Goal: Task Accomplishment & Management: Manage account settings

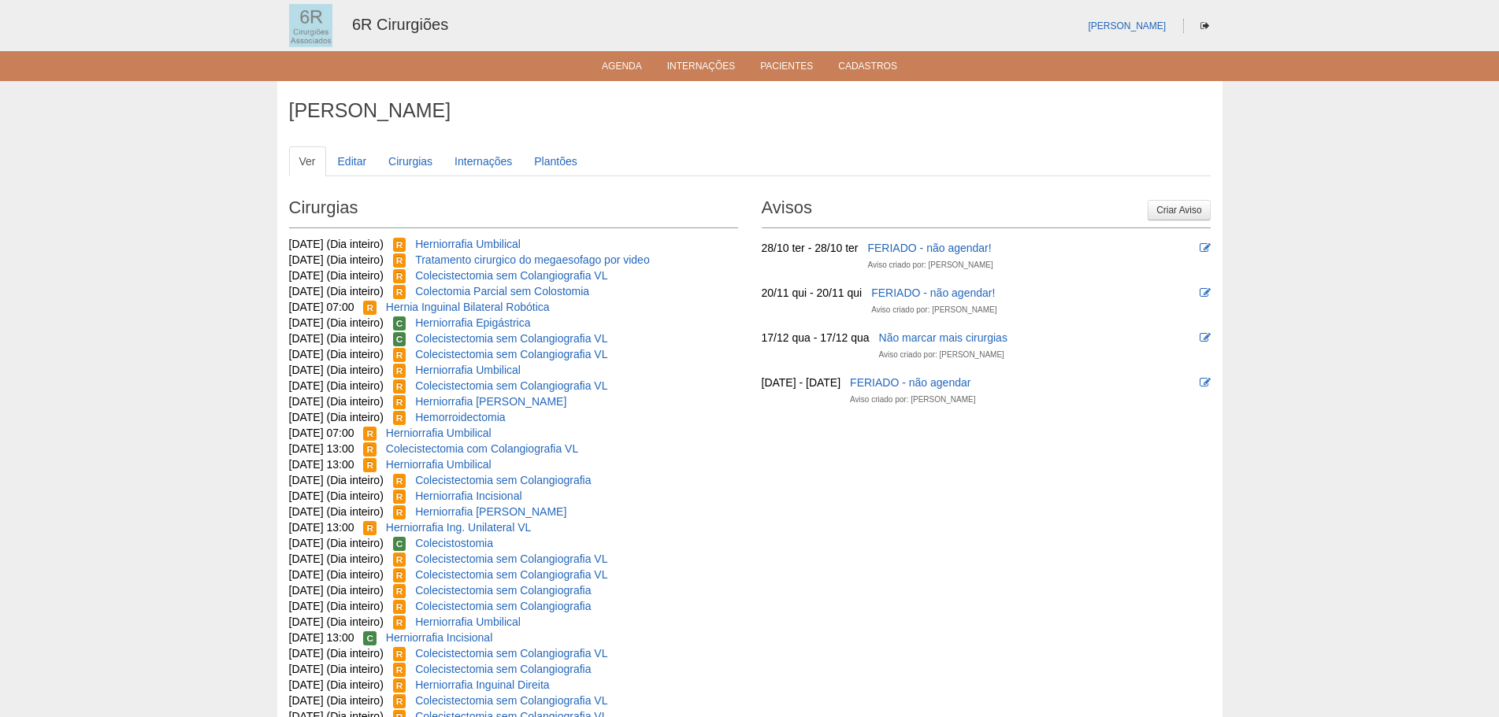
click at [621, 79] on ul "Agenda Internações Pacientes Cadastros" at bounding box center [749, 66] width 1499 height 30
click at [624, 67] on link "Agenda" at bounding box center [622, 67] width 40 height 13
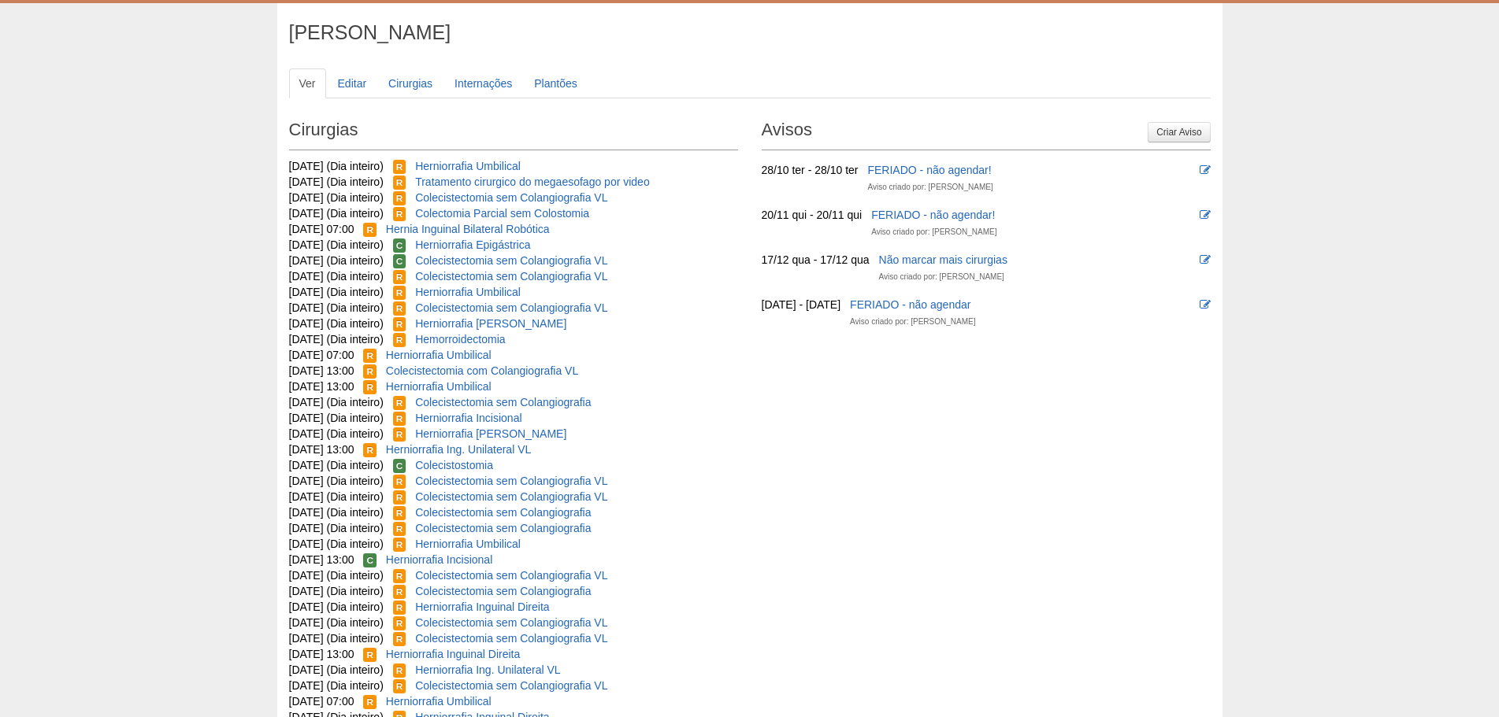
scroll to position [79, 0]
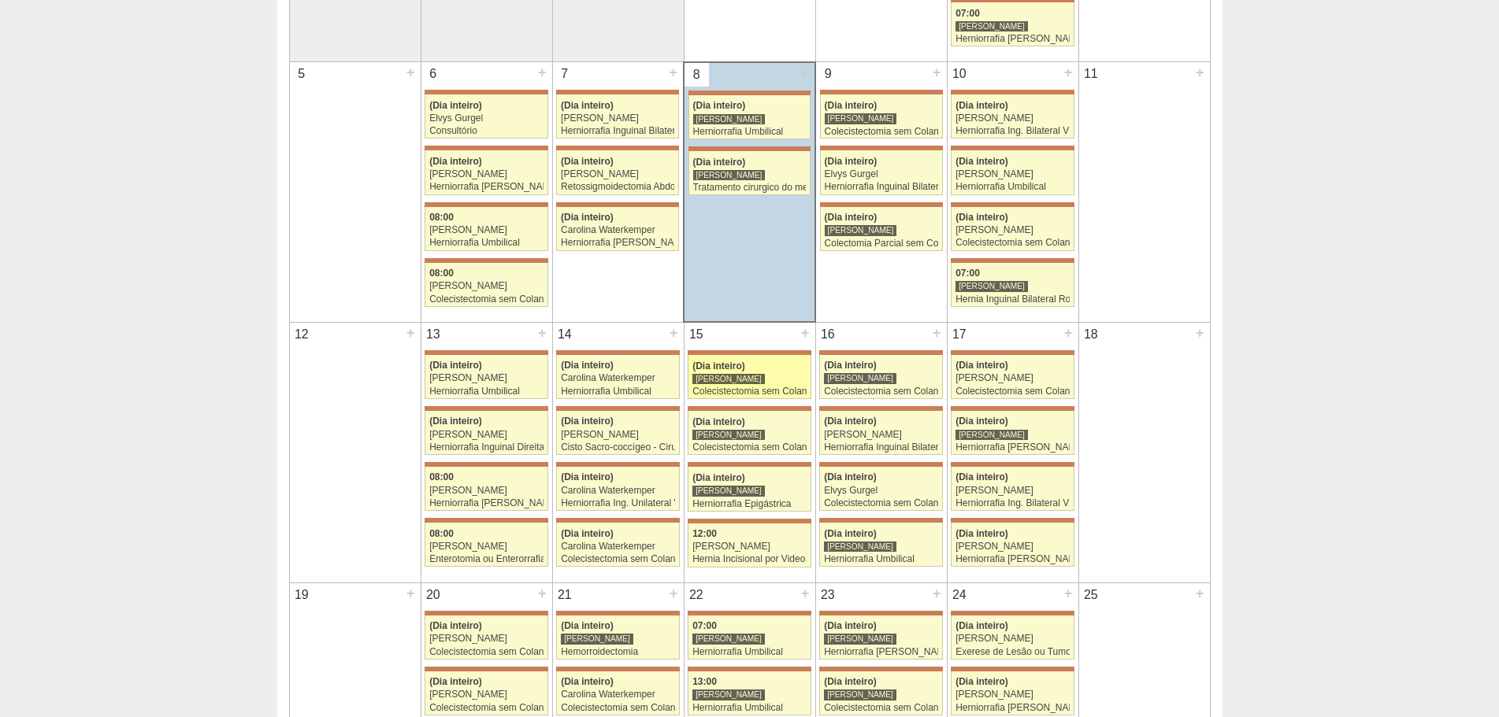
scroll to position [551, 0]
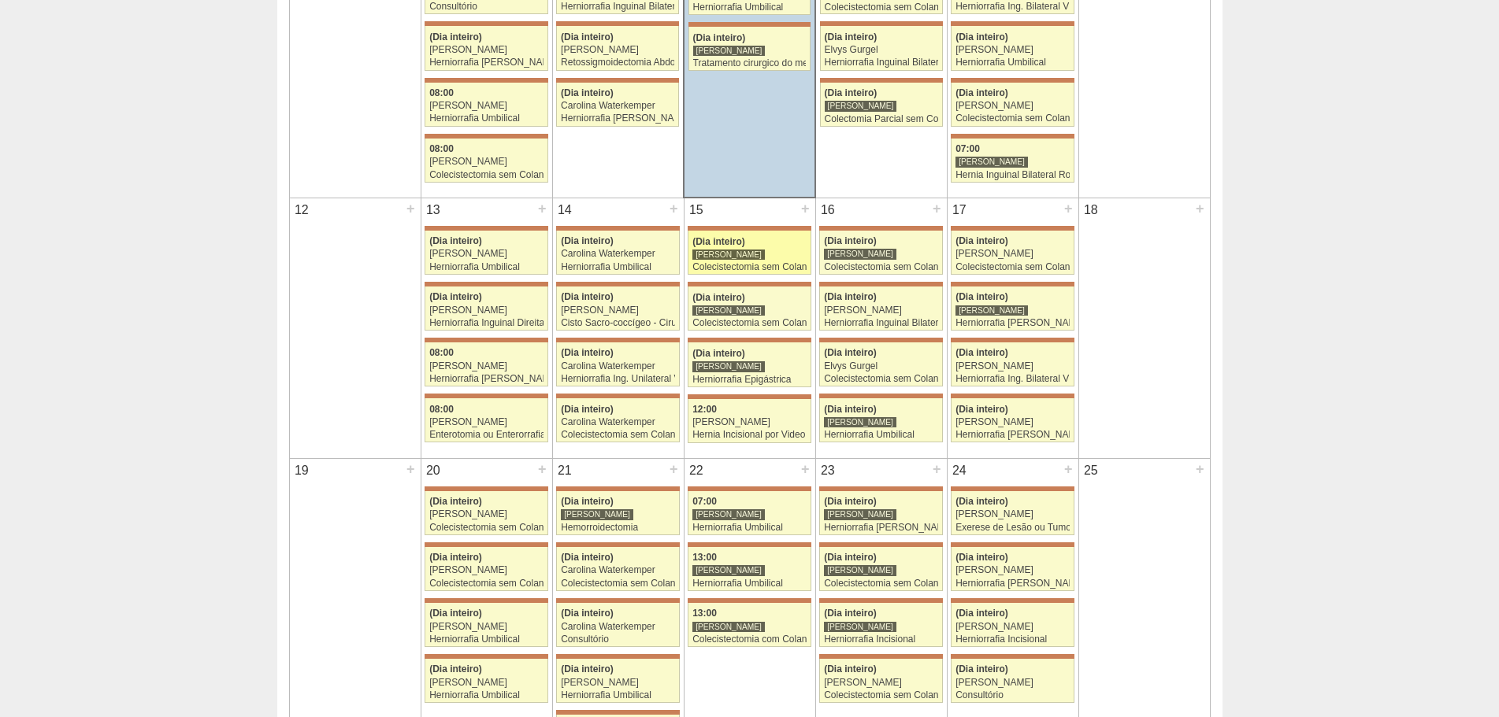
click at [750, 272] on div "Colecistectomia sem Colangiografia VL" at bounding box center [749, 267] width 114 height 10
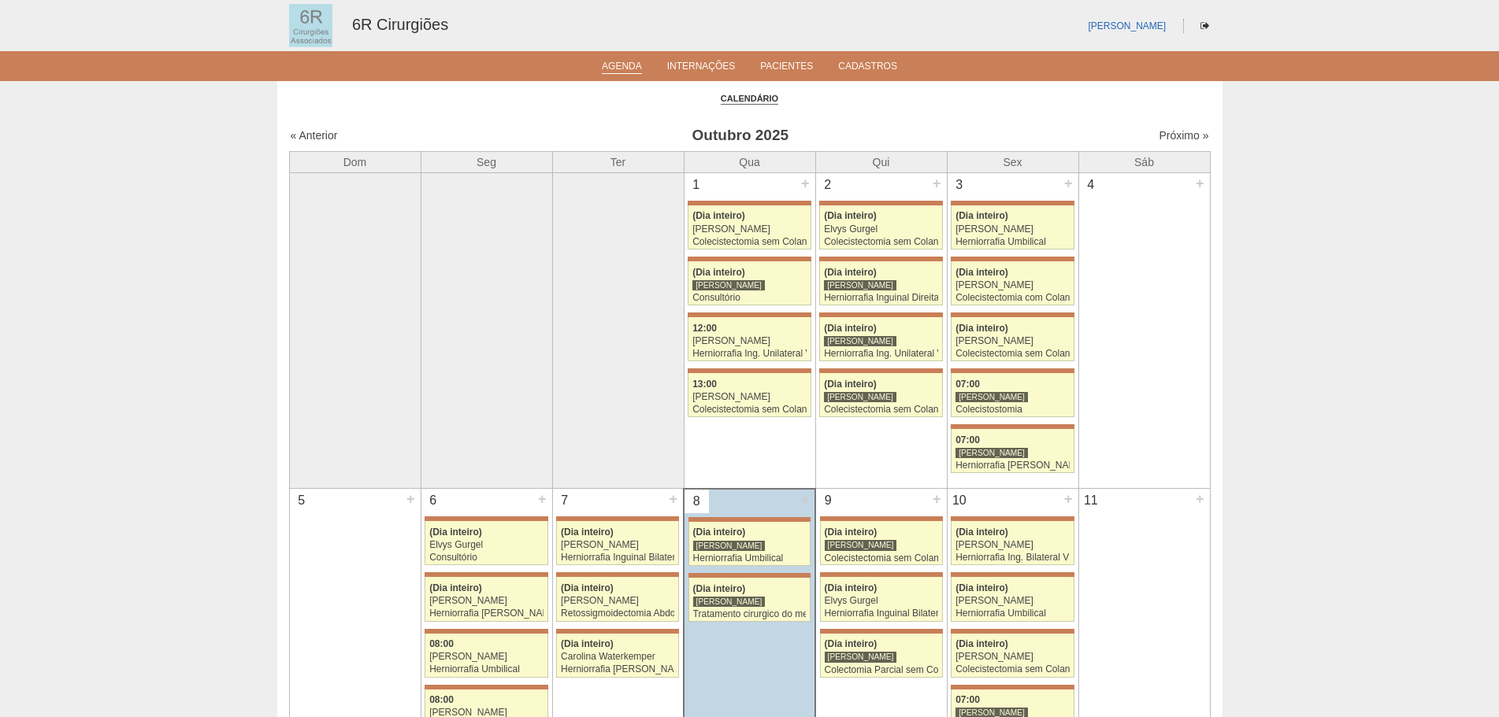
scroll to position [551, 0]
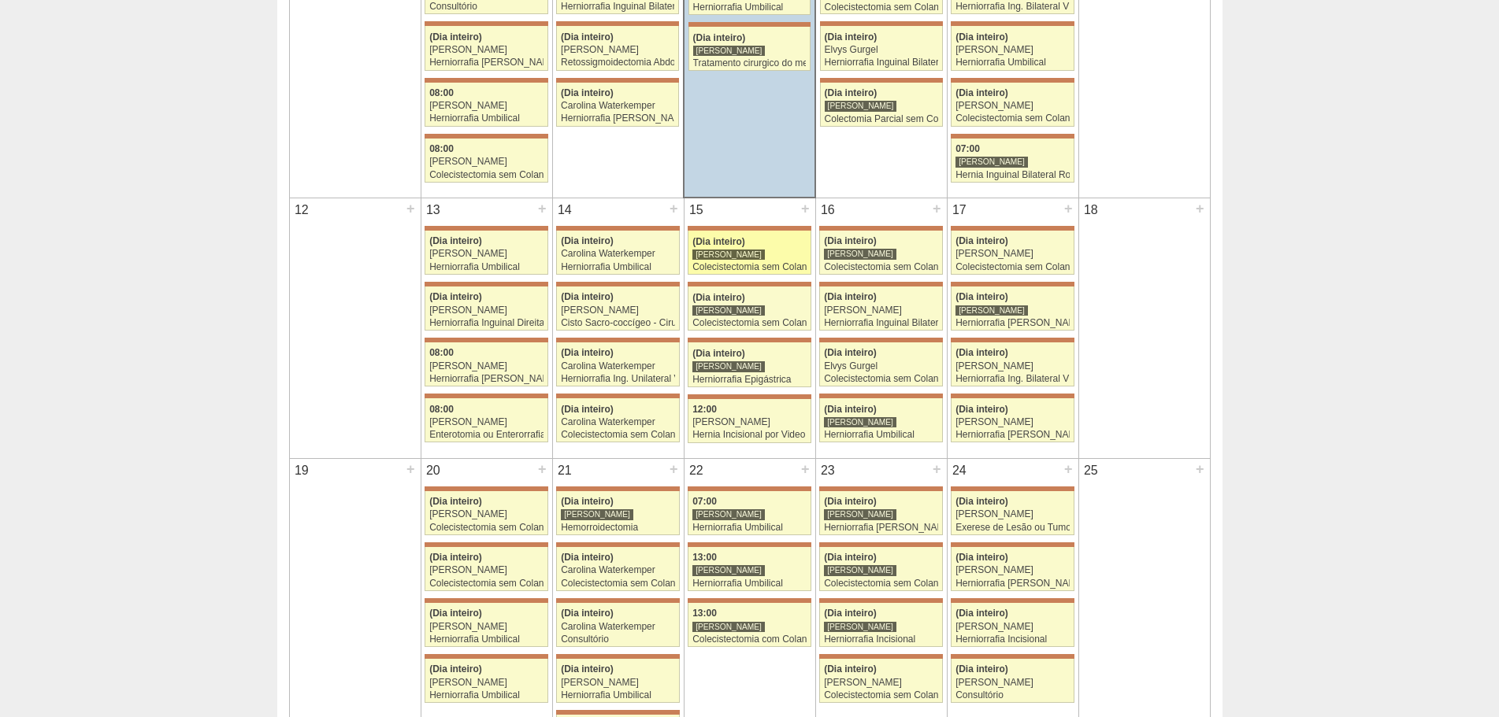
click at [745, 254] on div "[PERSON_NAME]" at bounding box center [728, 255] width 72 height 12
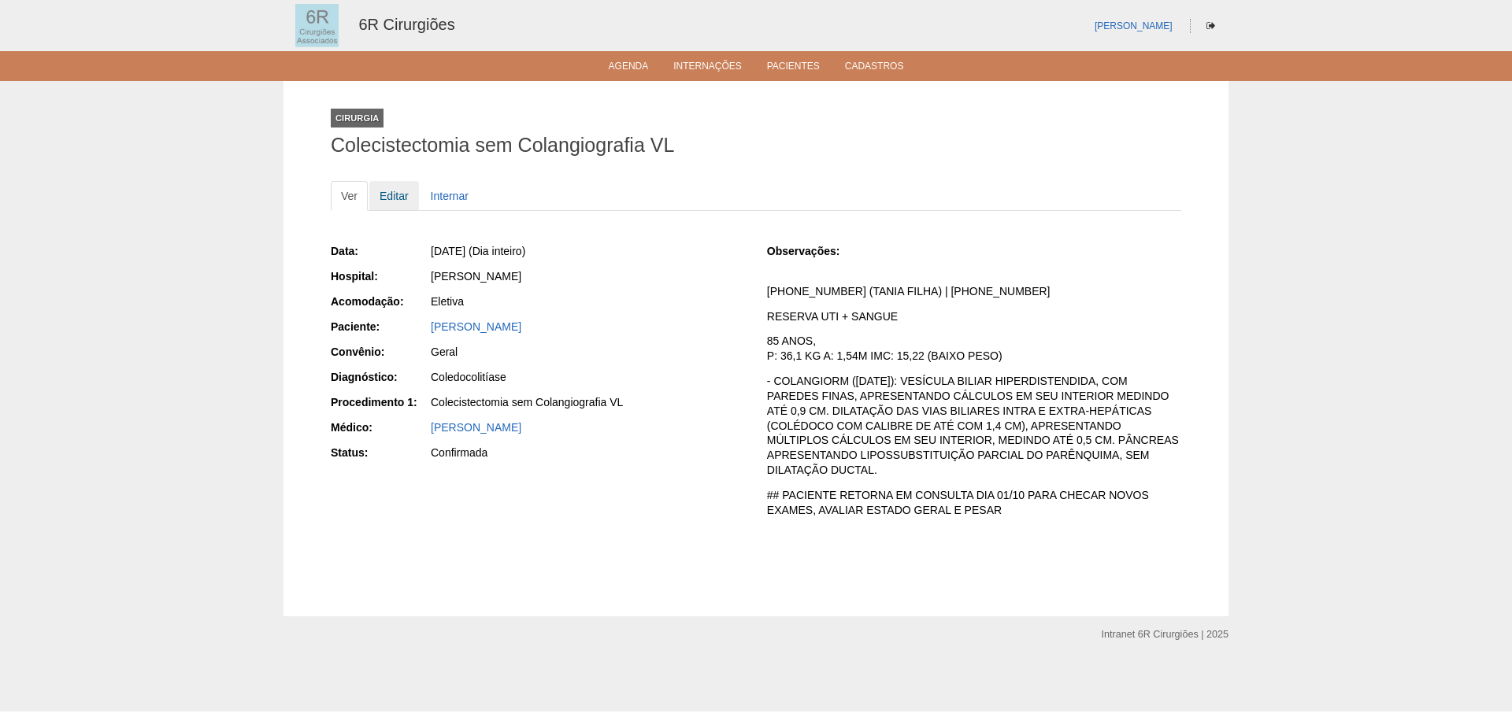
click at [399, 190] on link "Editar" at bounding box center [394, 196] width 50 height 30
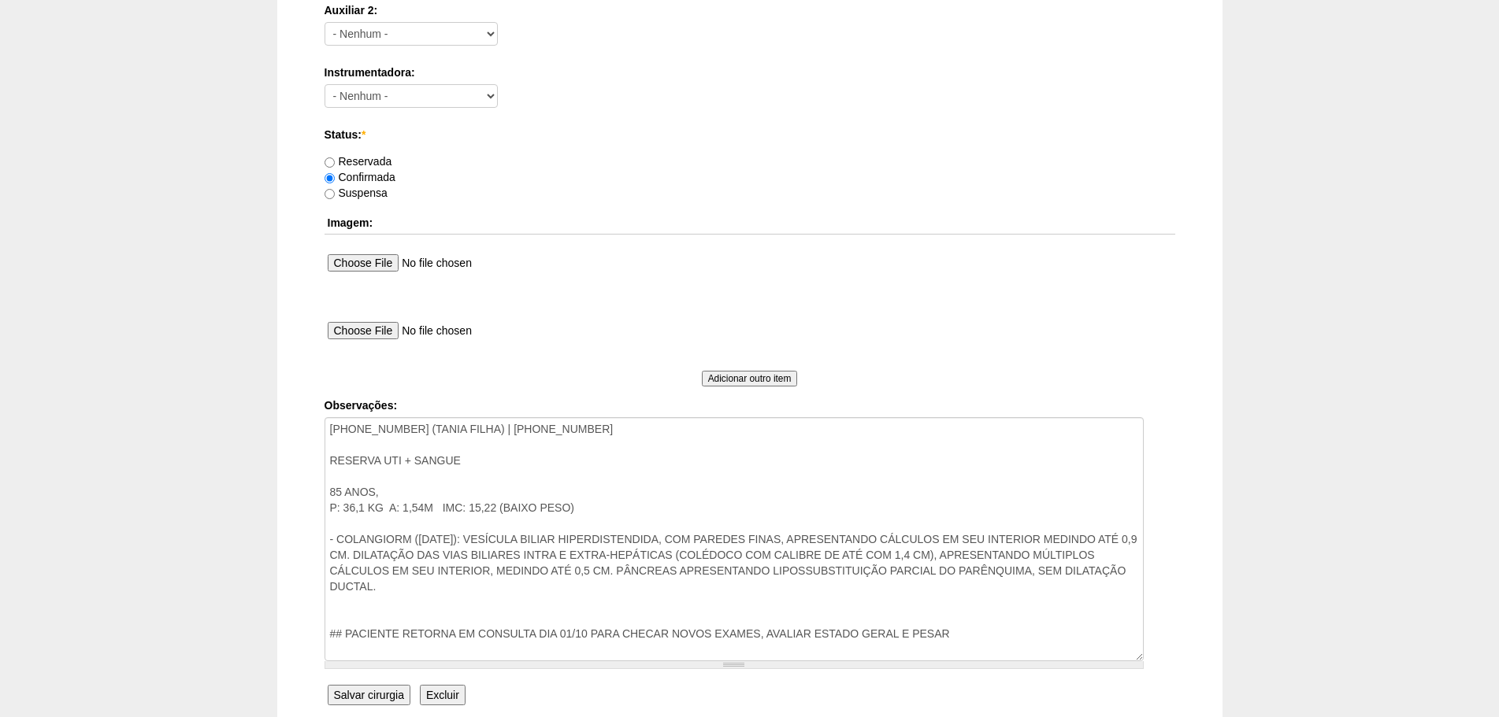
scroll to position [945, 0]
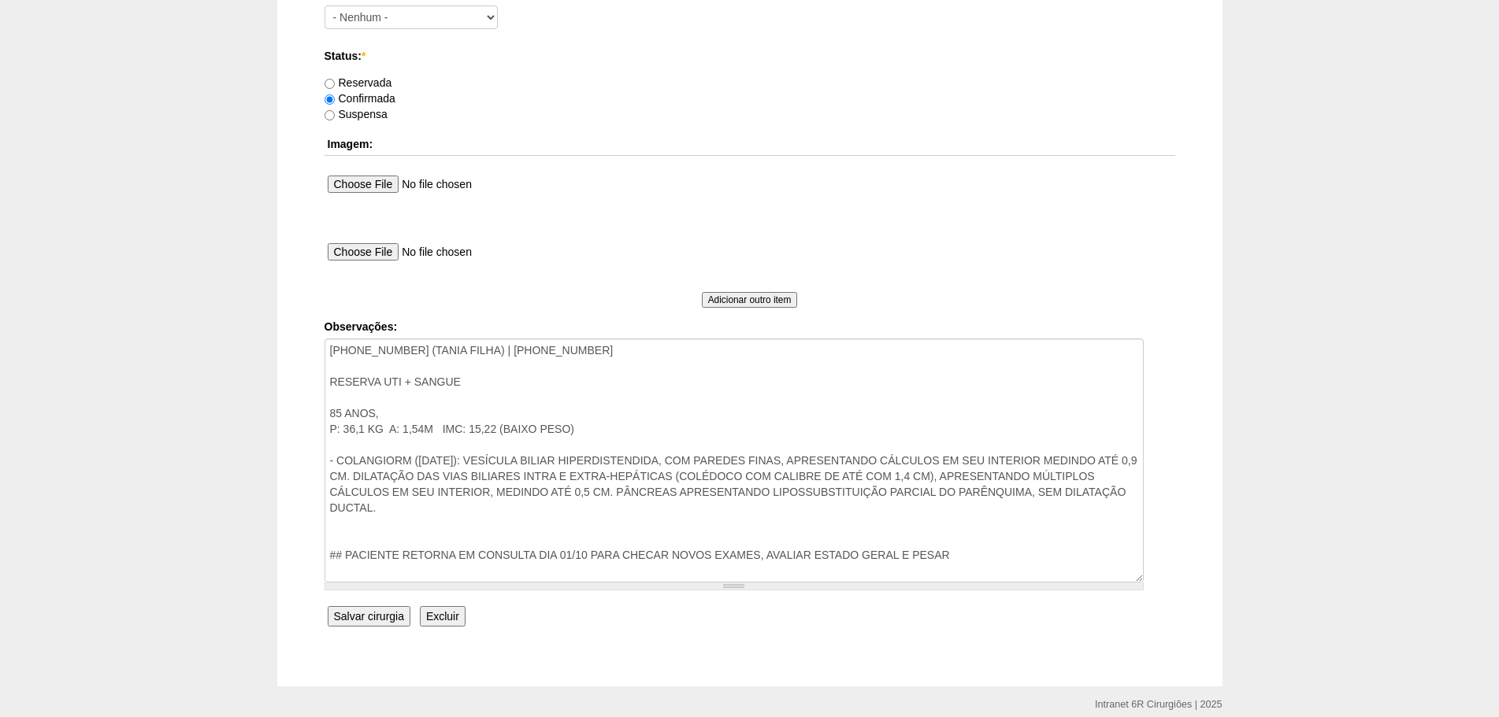
click at [450, 611] on input "Excluir" at bounding box center [443, 616] width 46 height 20
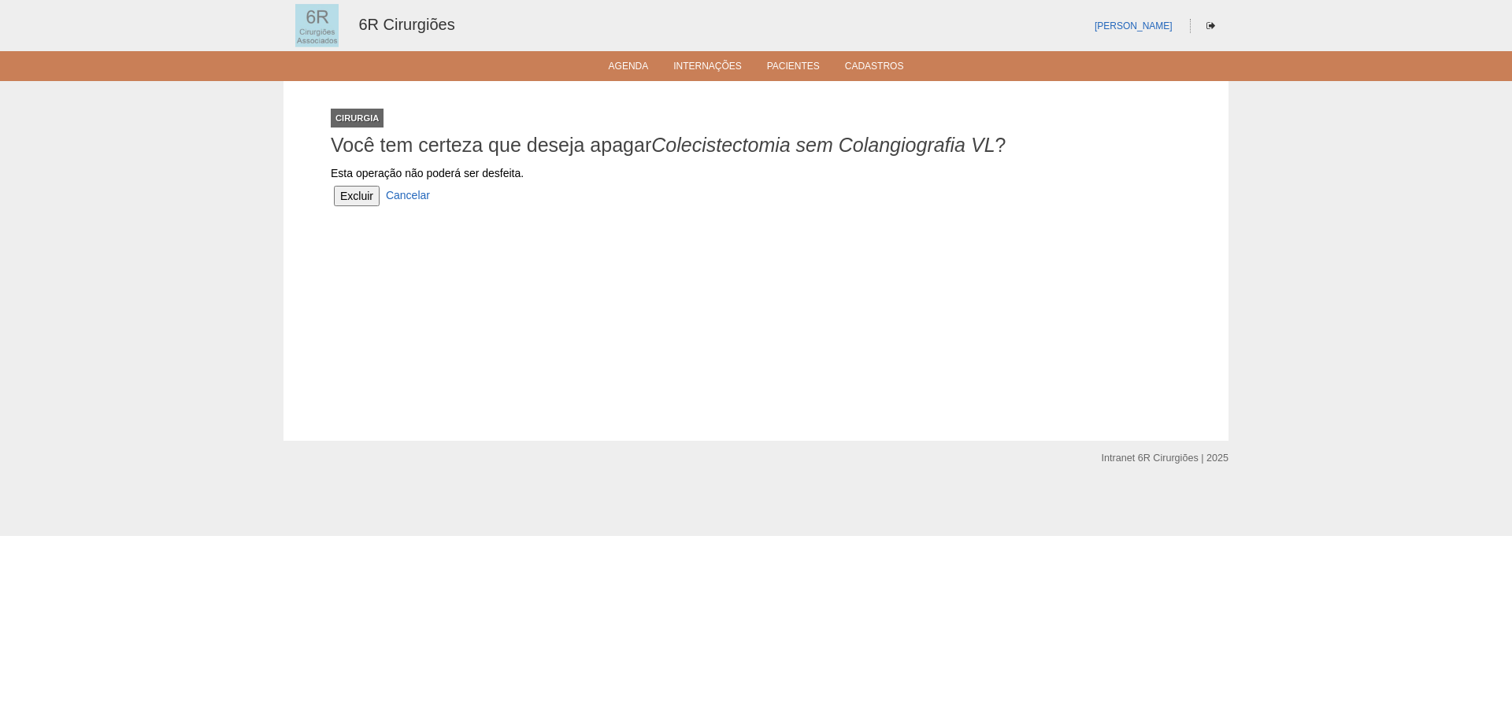
click at [367, 199] on input "Excluir" at bounding box center [357, 196] width 46 height 20
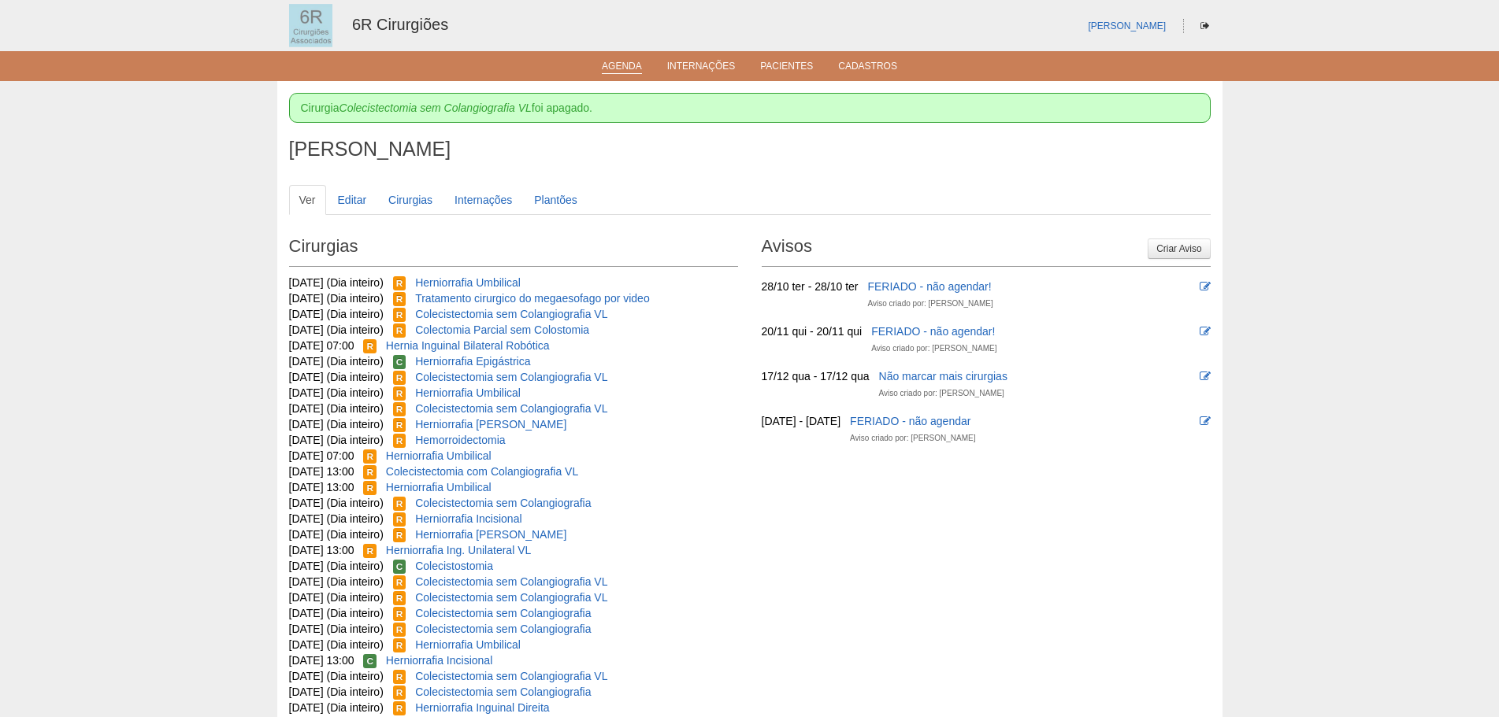
click at [624, 69] on link "Agenda" at bounding box center [622, 67] width 40 height 13
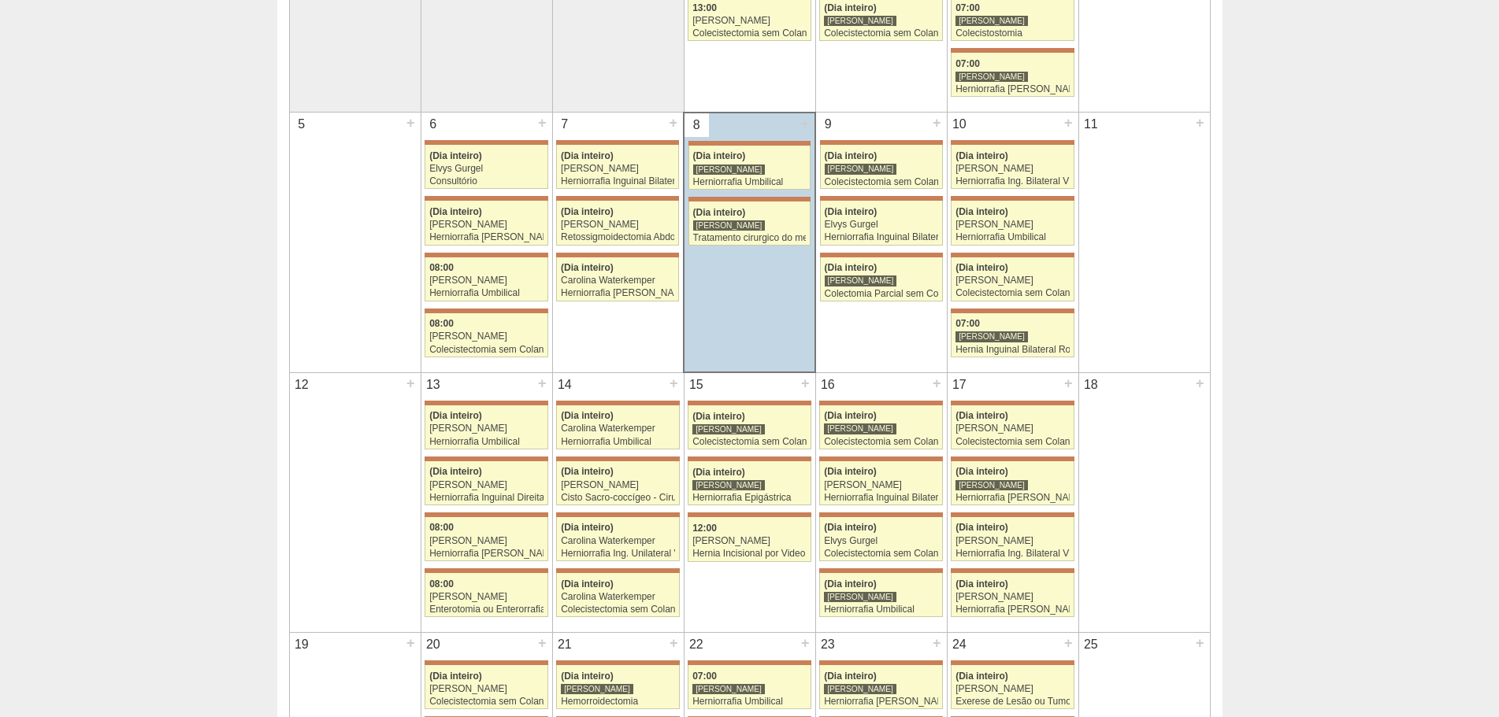
scroll to position [551, 0]
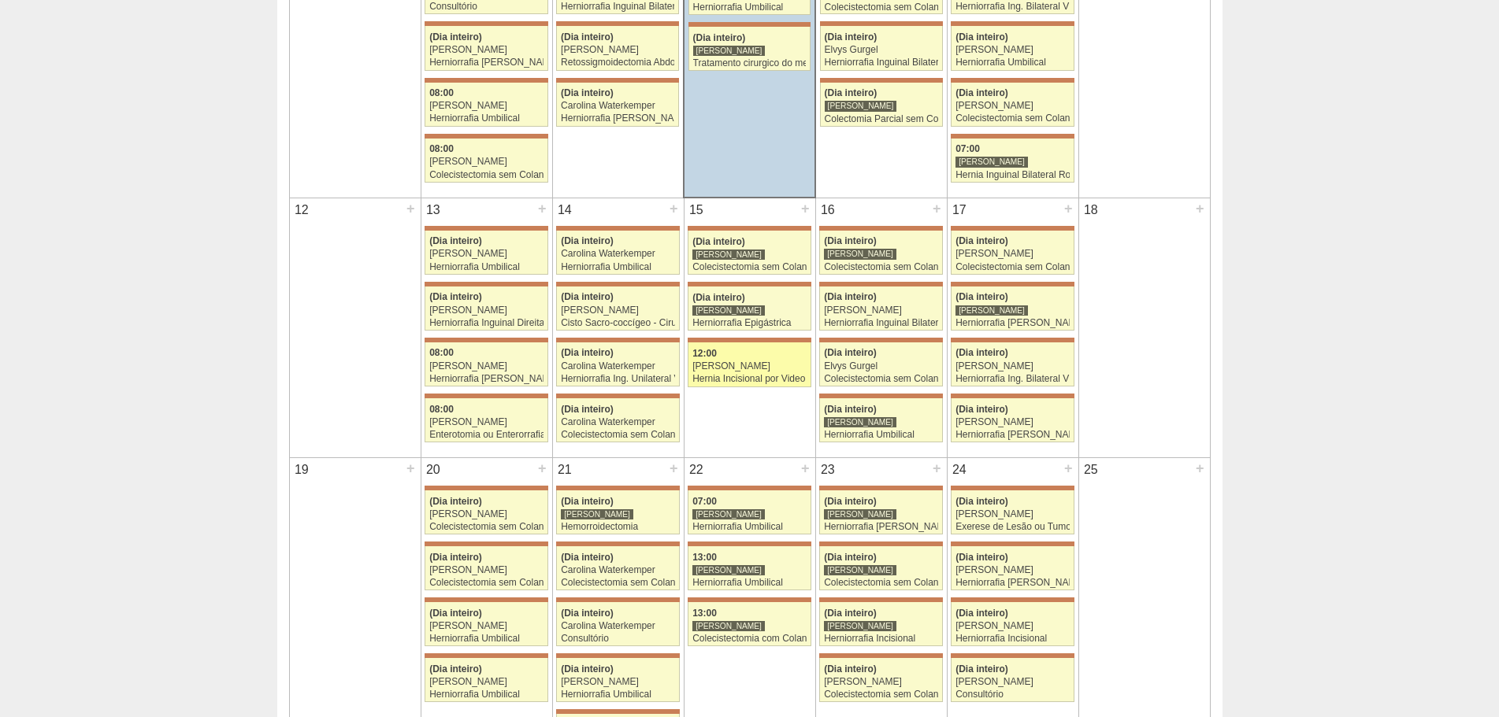
click at [775, 385] on link "71622 Bruno Bulisani 12:00 Murilo Rocha Hernia Incisional por Video Hospital Ma…" at bounding box center [749, 365] width 123 height 44
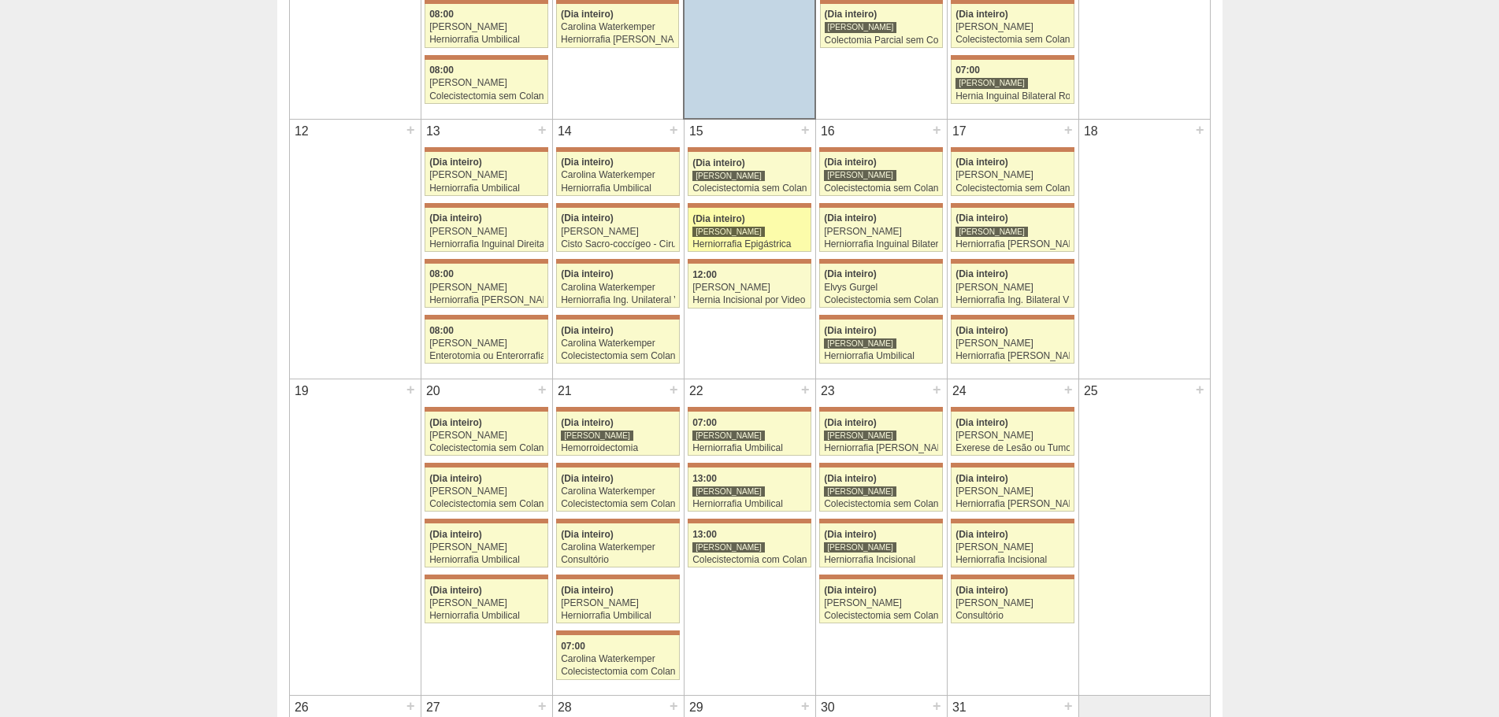
click at [752, 247] on div "Herniorrafia Epigástrica" at bounding box center [749, 244] width 114 height 10
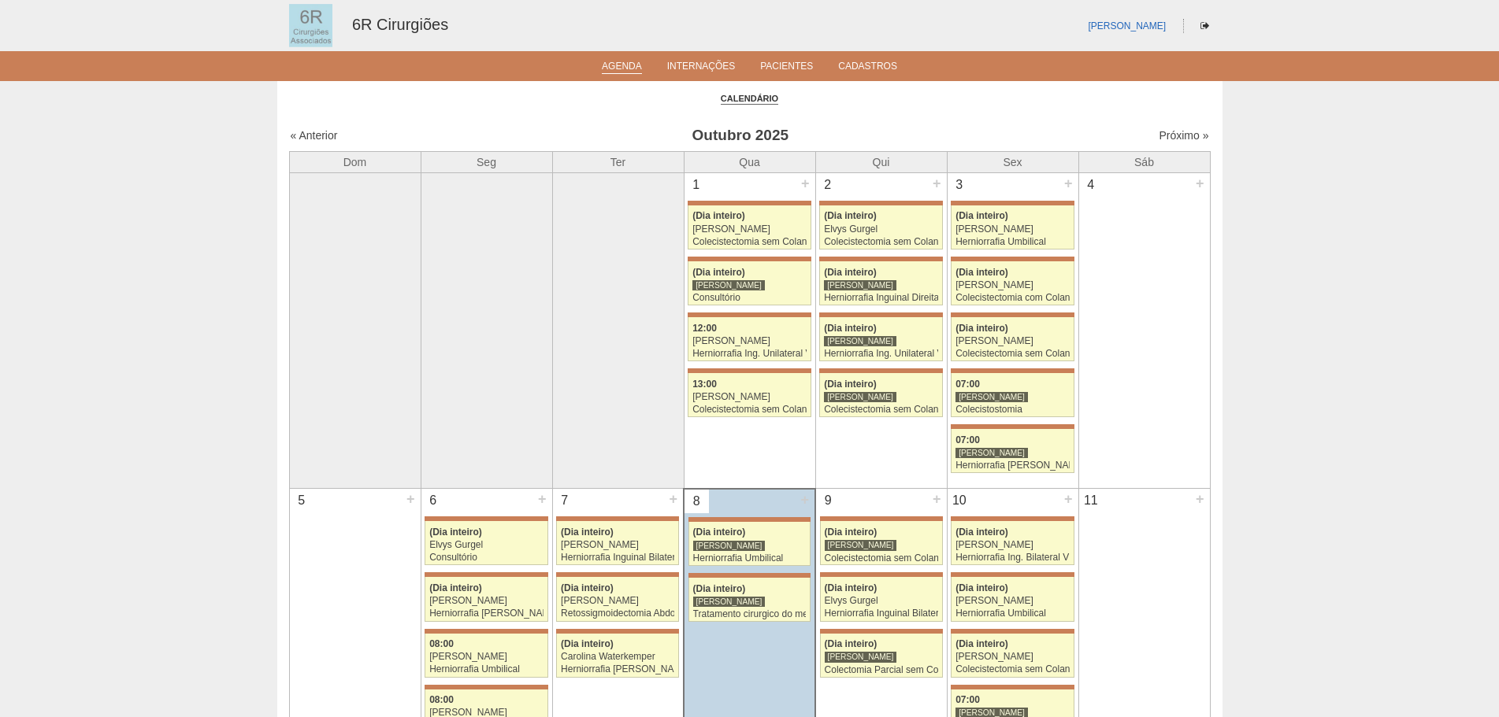
scroll to position [630, 0]
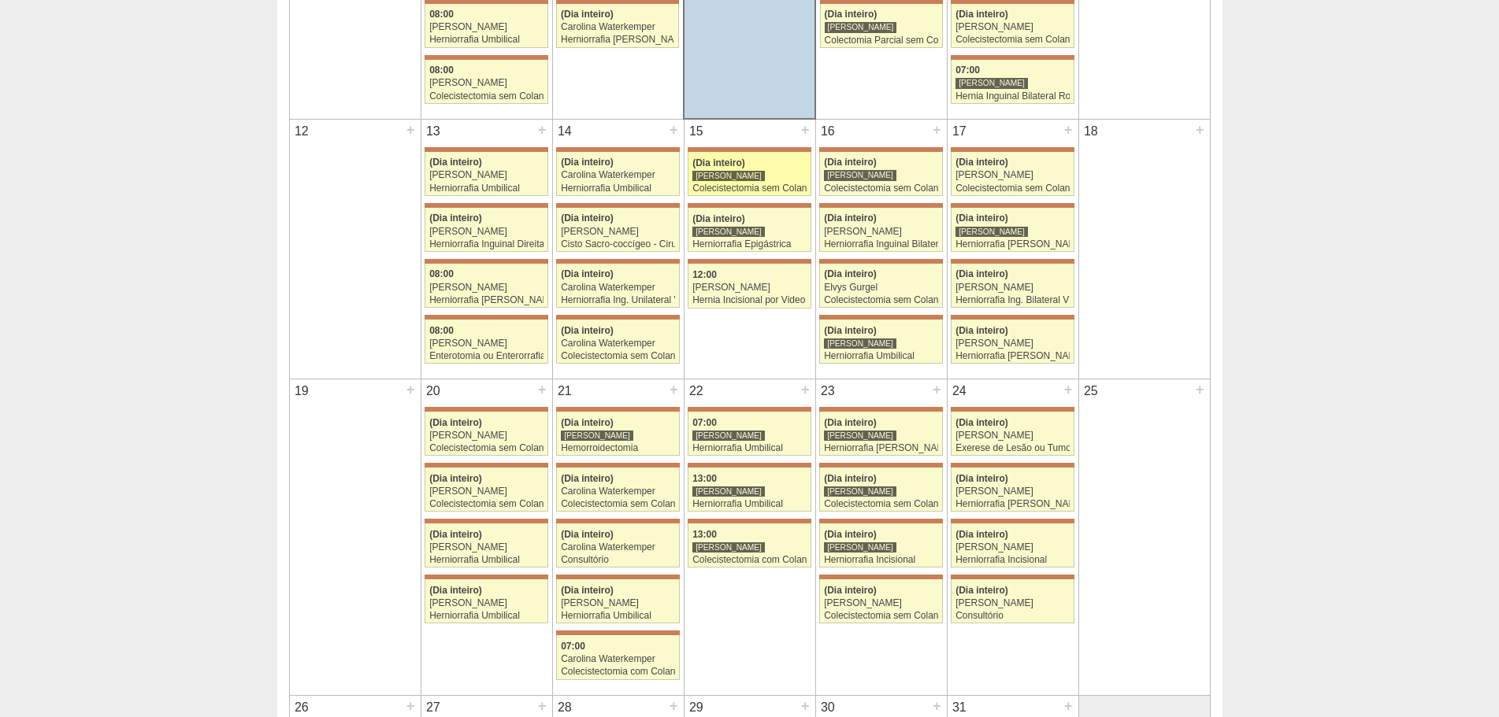
click at [758, 176] on div "[PERSON_NAME]" at bounding box center [749, 176] width 114 height 10
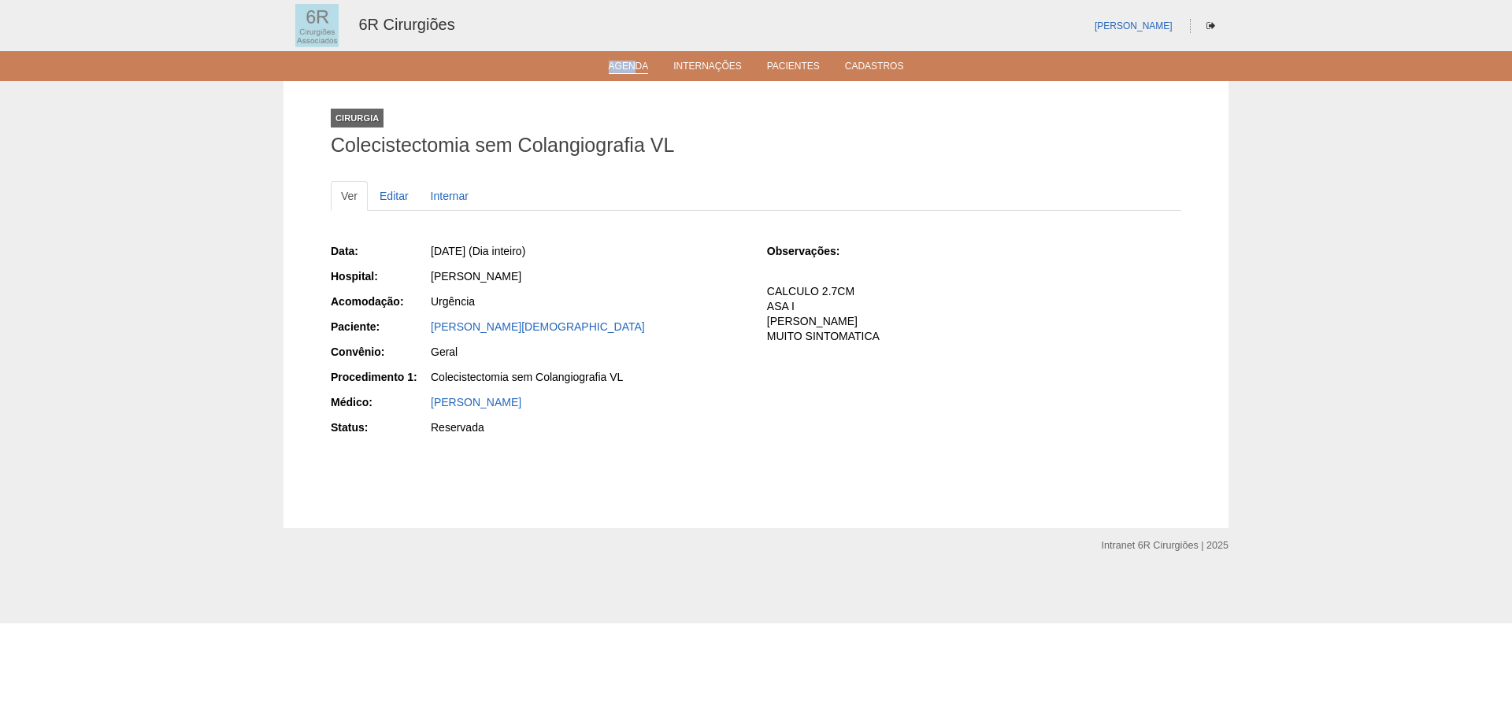
click at [634, 61] on li "Agenda" at bounding box center [629, 65] width 62 height 13
click at [634, 64] on link "Agenda" at bounding box center [629, 67] width 40 height 13
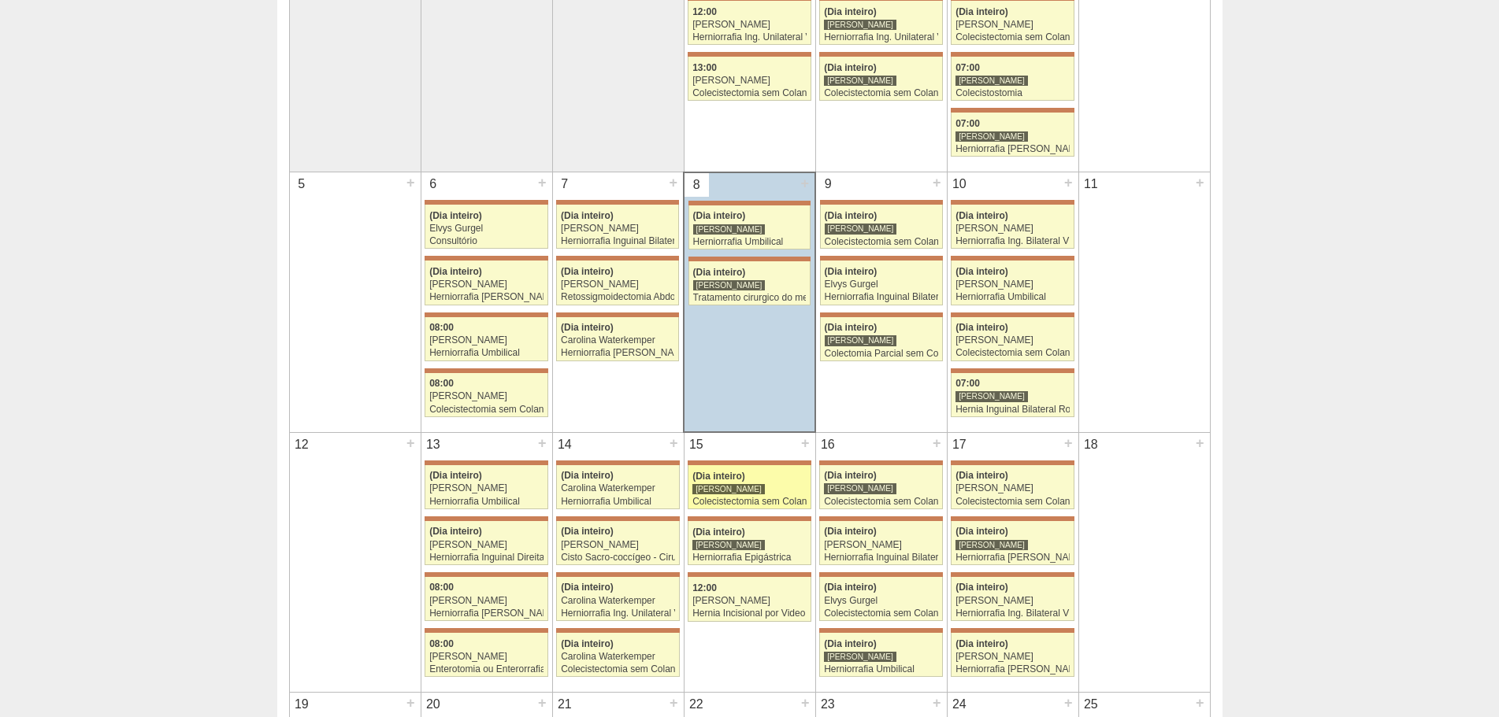
scroll to position [315, 0]
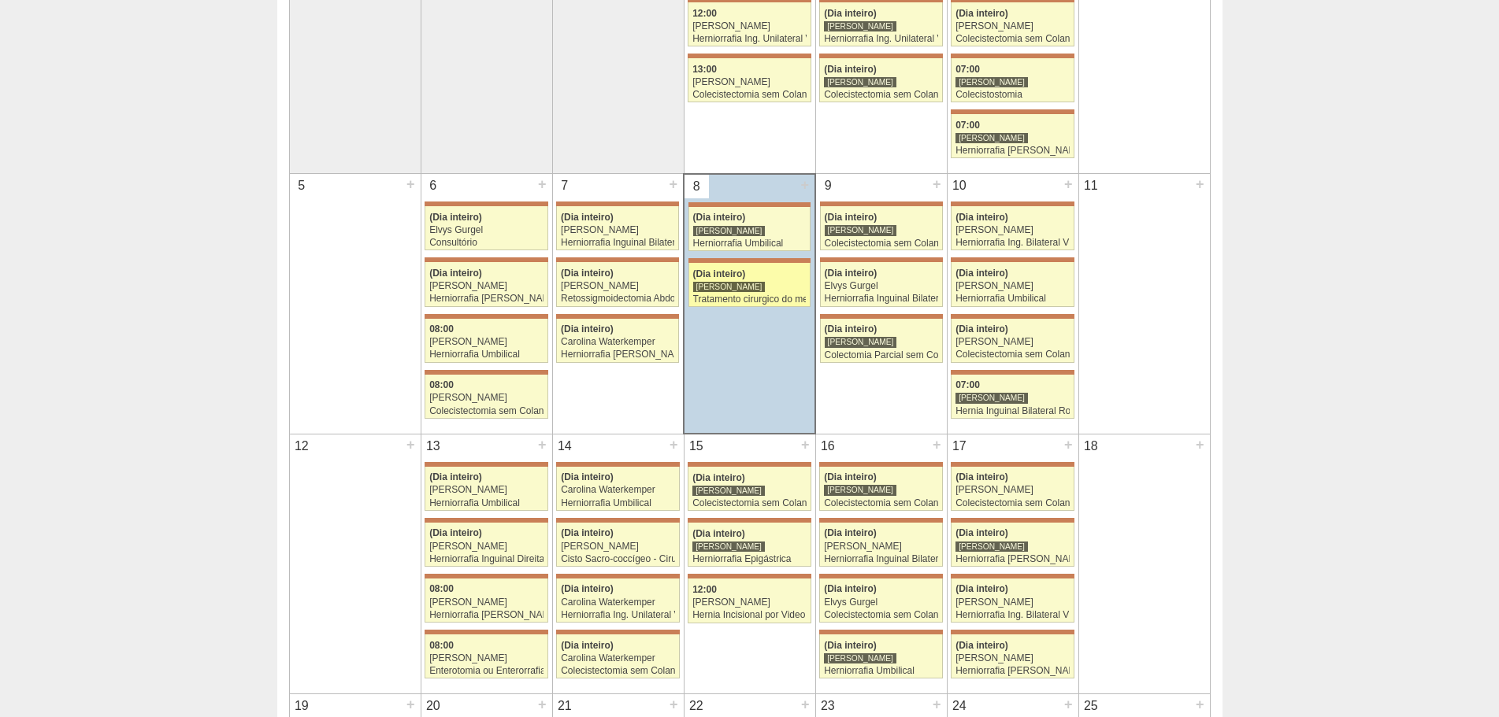
click at [736, 280] on link "71819 Bruno Bulisani (Dia inteiro) Bruno Bulisani Tratamento cirurgico do megae…" at bounding box center [749, 285] width 122 height 44
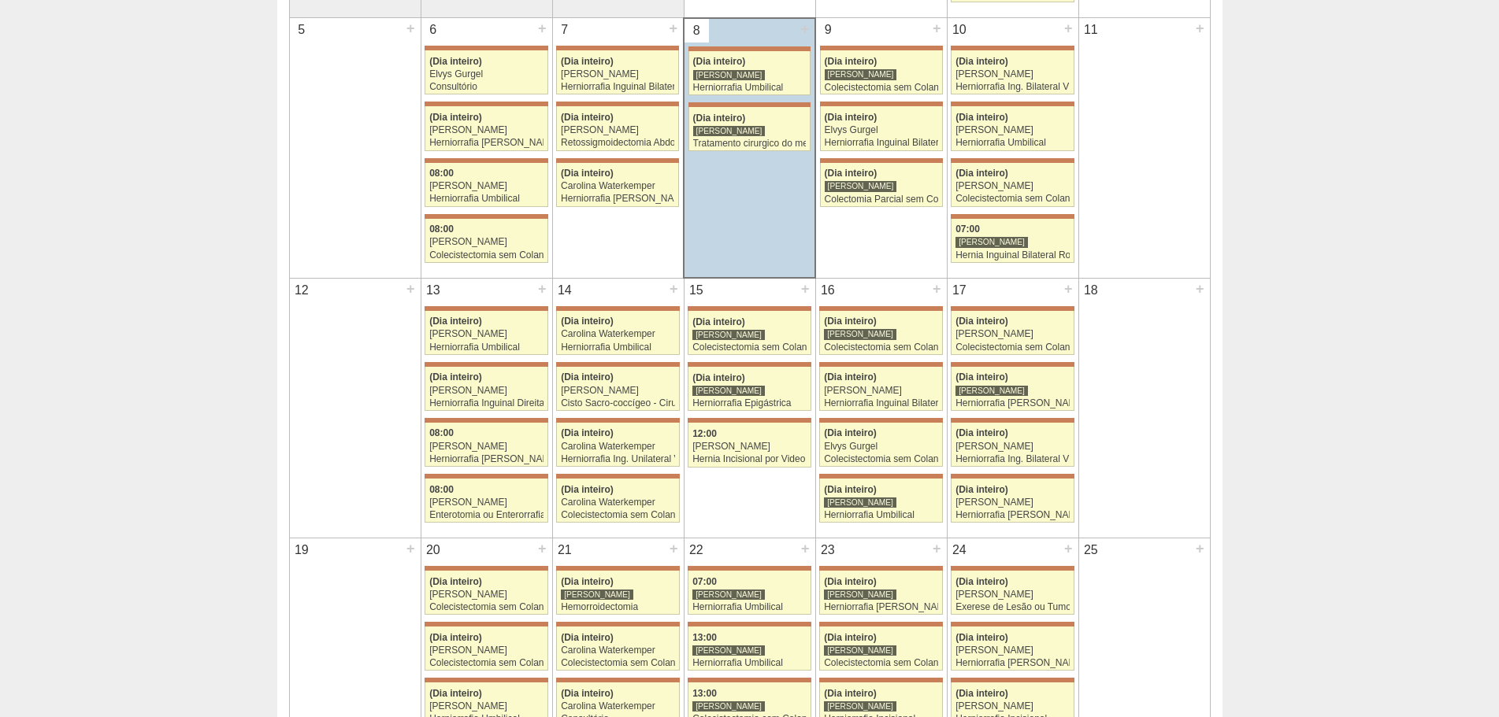
scroll to position [473, 0]
click at [775, 460] on div "Hernia Incisional por Video" at bounding box center [749, 458] width 114 height 10
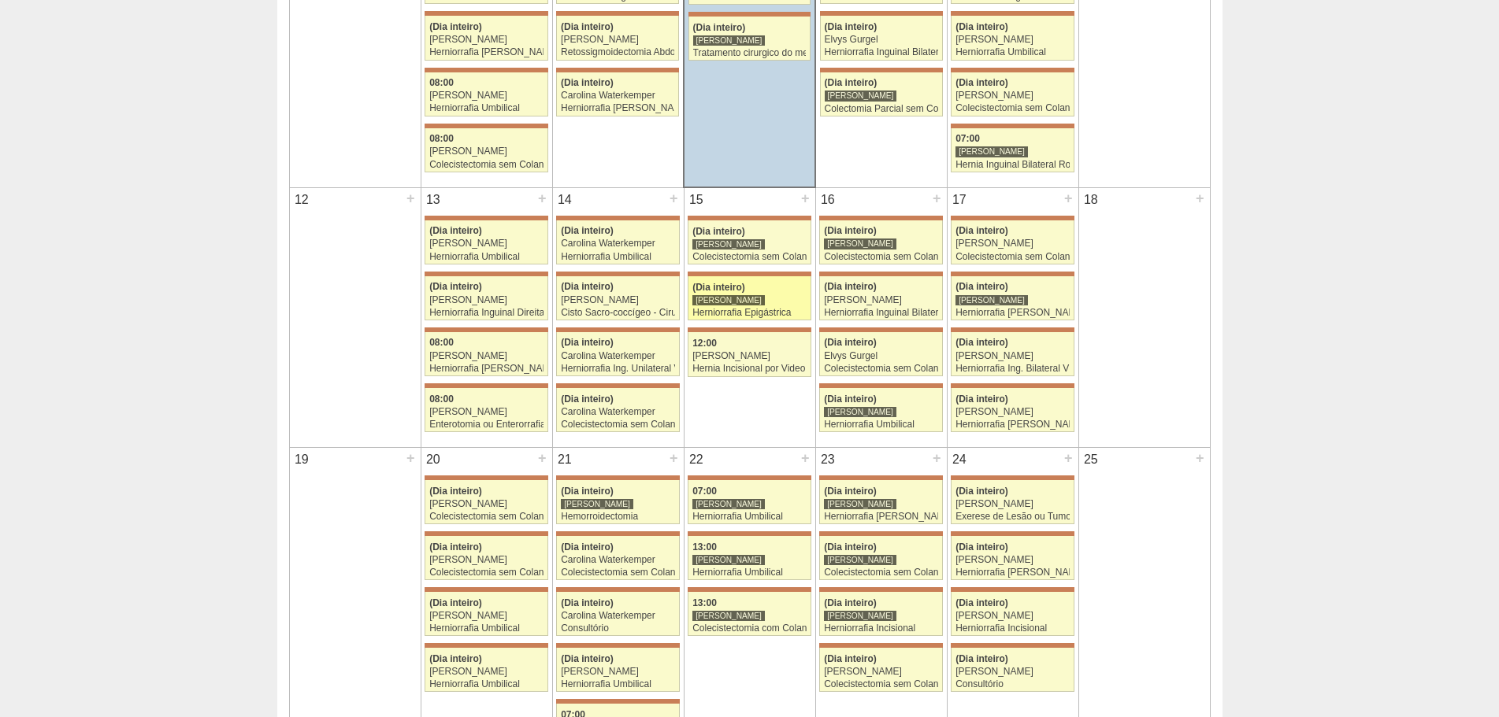
scroll to position [551, 0]
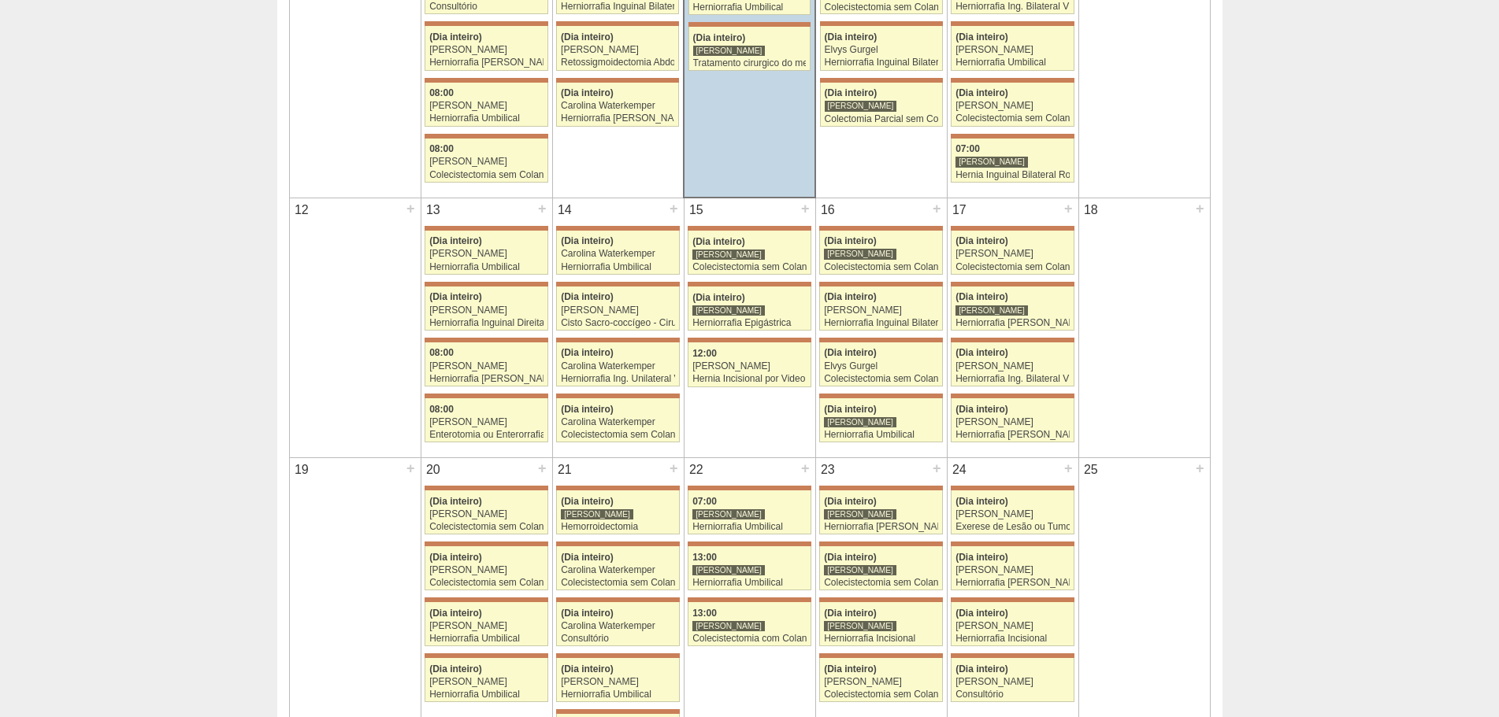
click at [766, 281] on div "15 + 71903 Bruno Bulisani (Dia inteiro) Bruno Bulisani Colecistectomia sem Cola…" at bounding box center [749, 292] width 131 height 188
click at [761, 275] on link "71903 Bruno Bulisani (Dia inteiro) Bruno Bulisani Colecistectomia sem Colangiog…" at bounding box center [749, 253] width 123 height 44
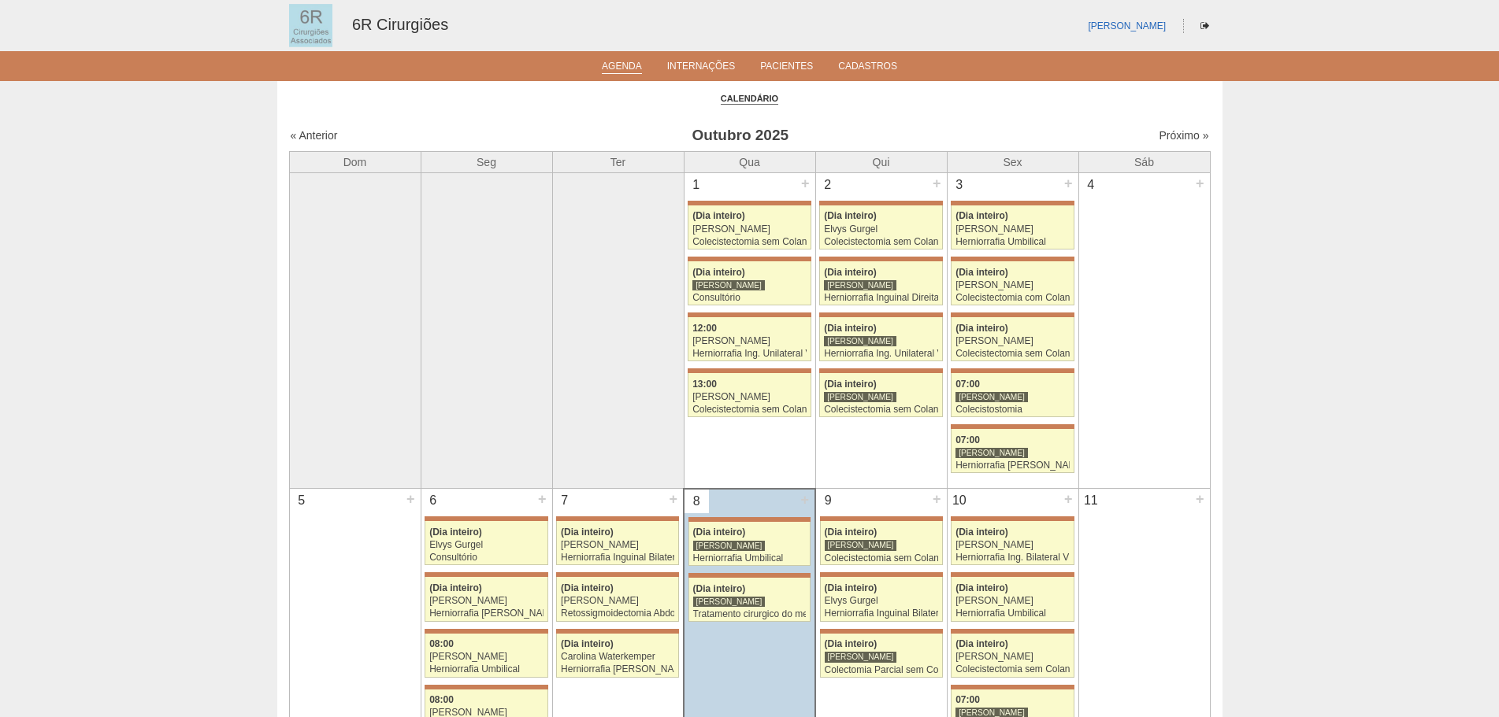
scroll to position [551, 0]
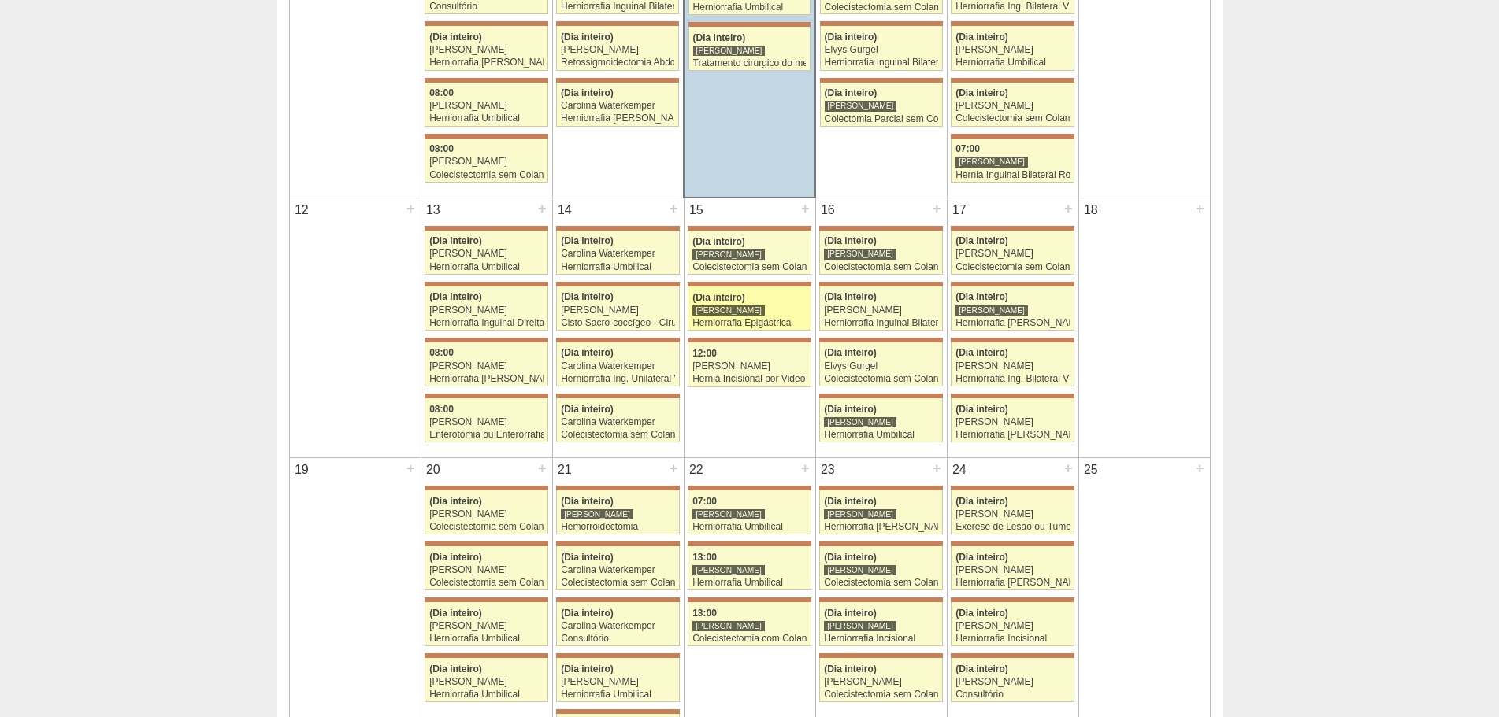
click at [764, 323] on div "Herniorrafia Epigástrica" at bounding box center [749, 323] width 114 height 10
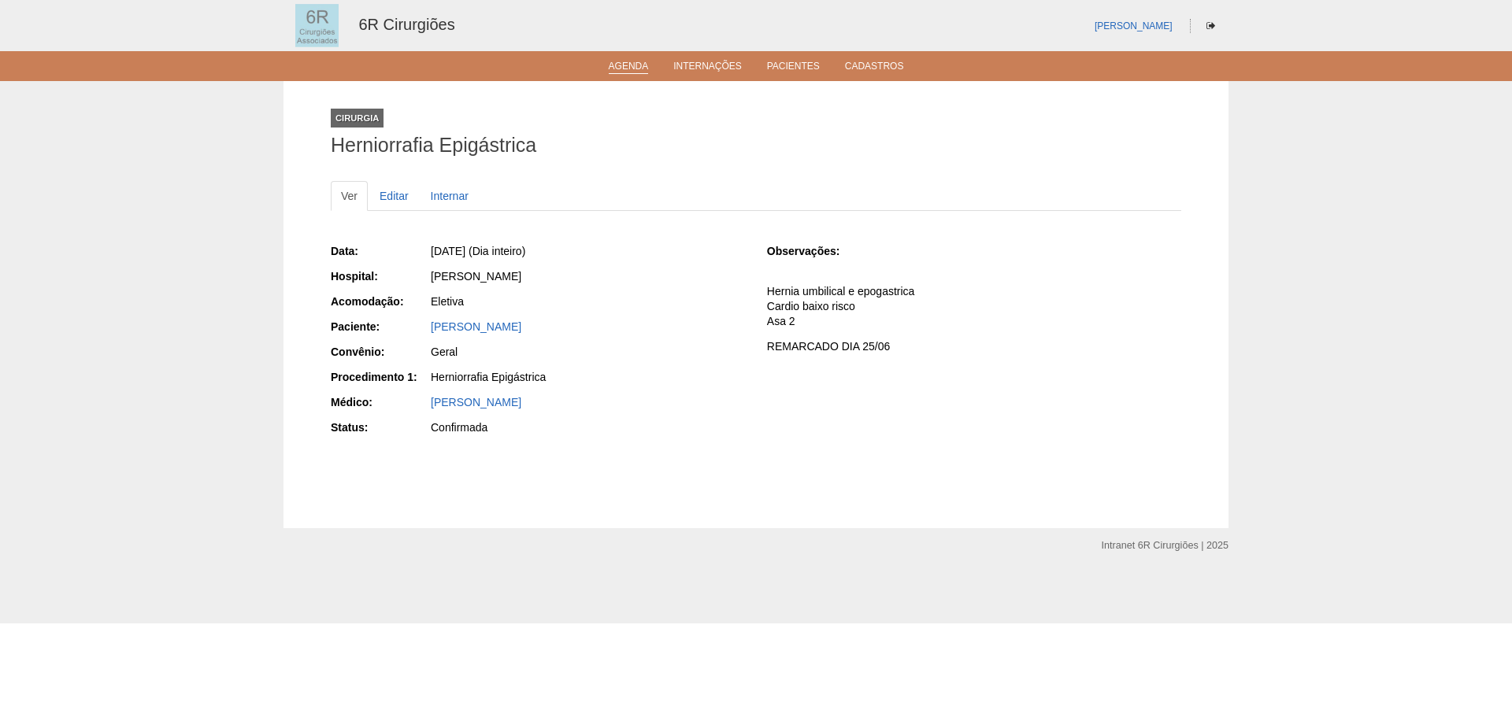
click at [617, 65] on link "Agenda" at bounding box center [629, 67] width 40 height 13
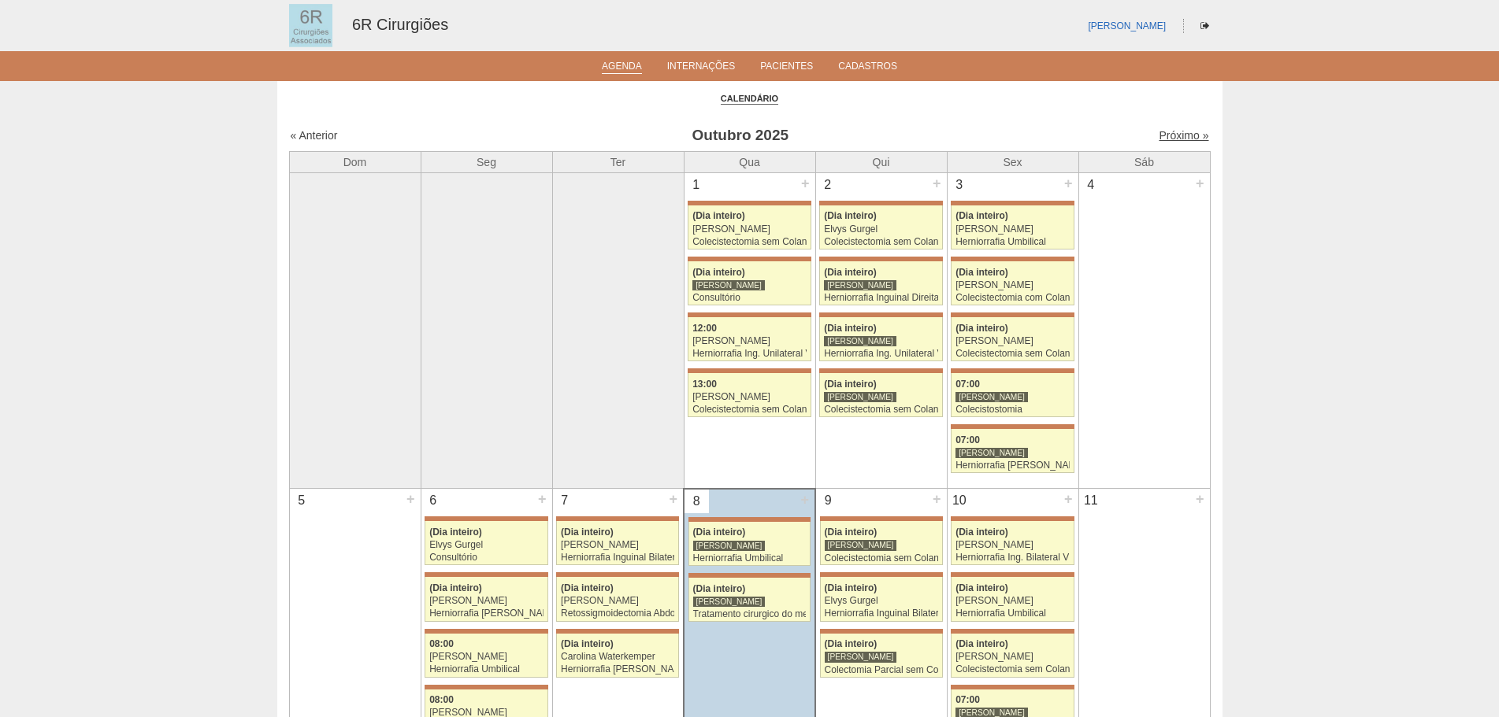
click at [1159, 139] on link "Próximo »" at bounding box center [1184, 135] width 50 height 13
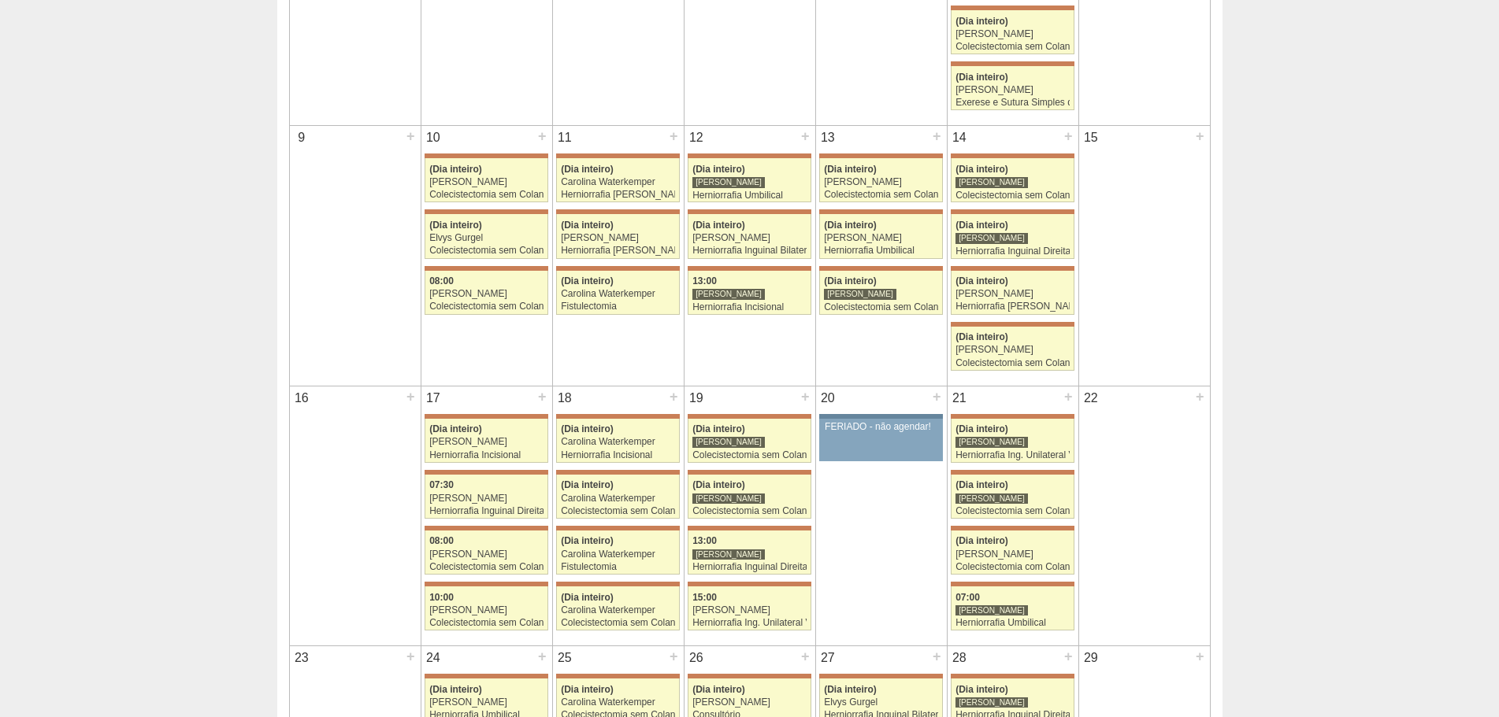
scroll to position [788, 0]
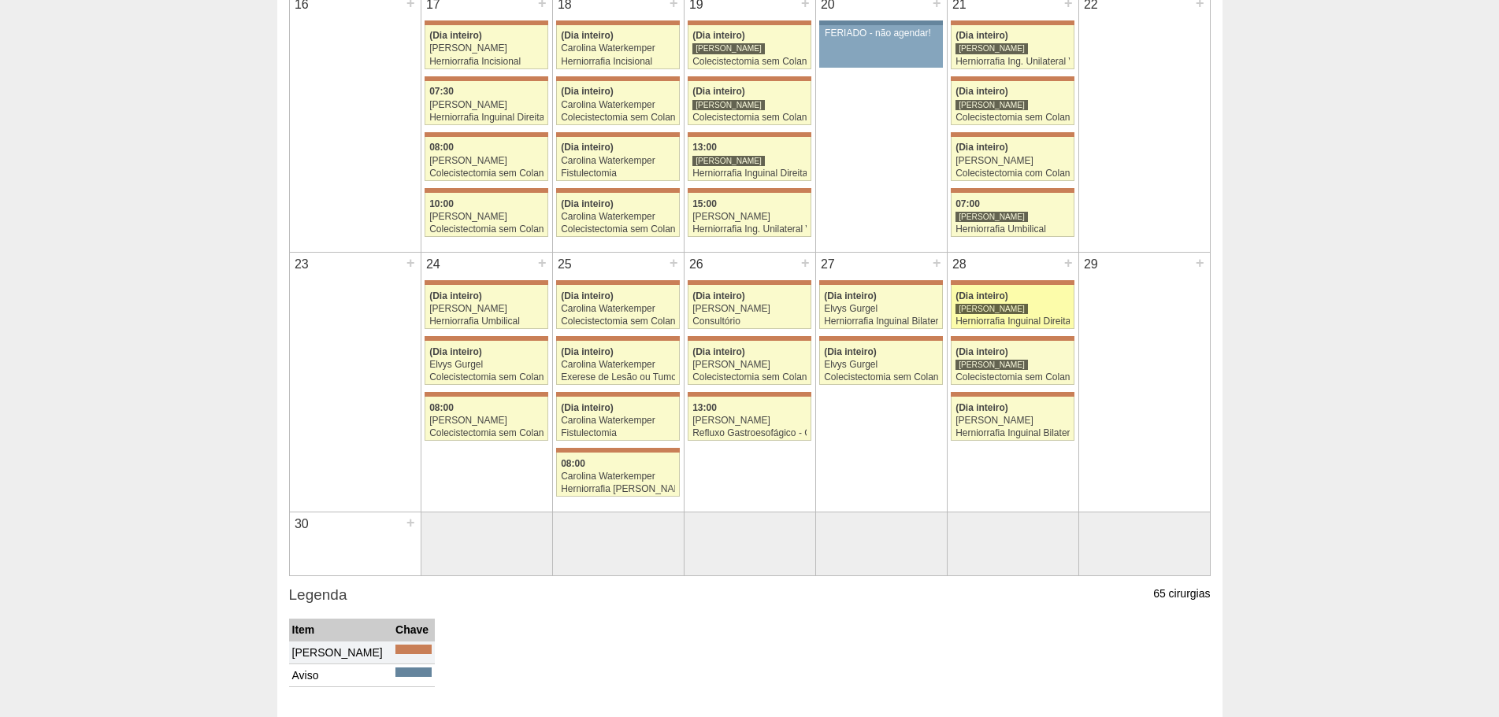
click at [1039, 321] on div "Herniorrafia Inguinal Direita" at bounding box center [1012, 322] width 114 height 10
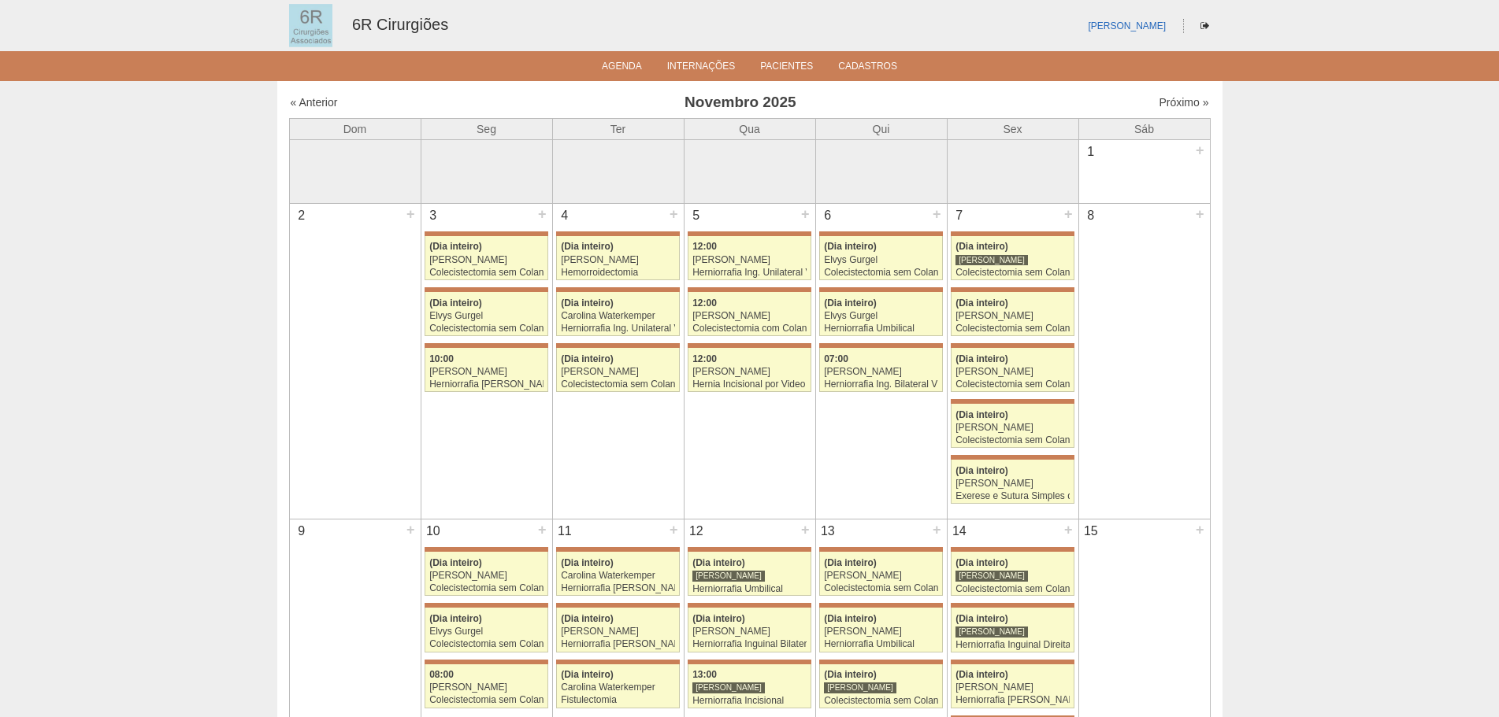
scroll to position [783, 0]
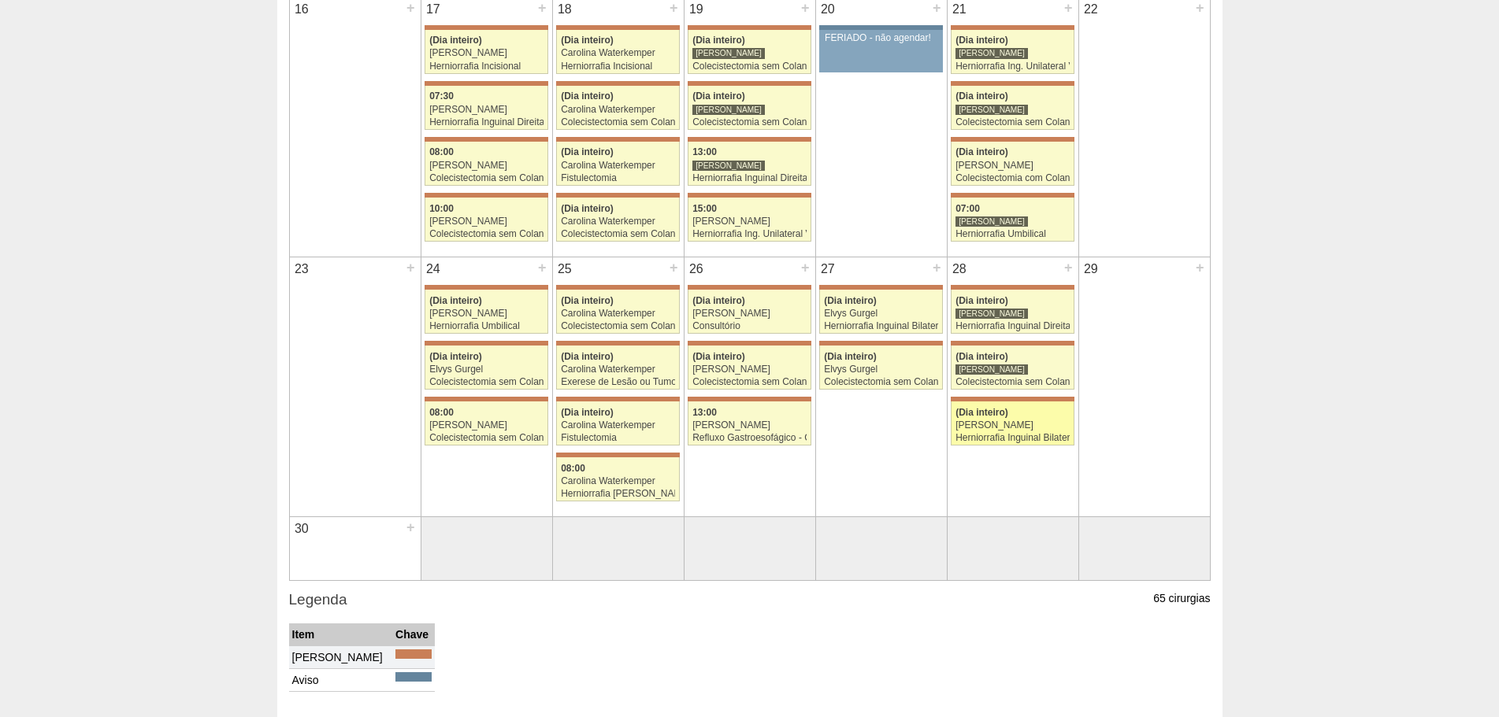
click at [981, 413] on span "(Dia inteiro)" at bounding box center [981, 412] width 53 height 11
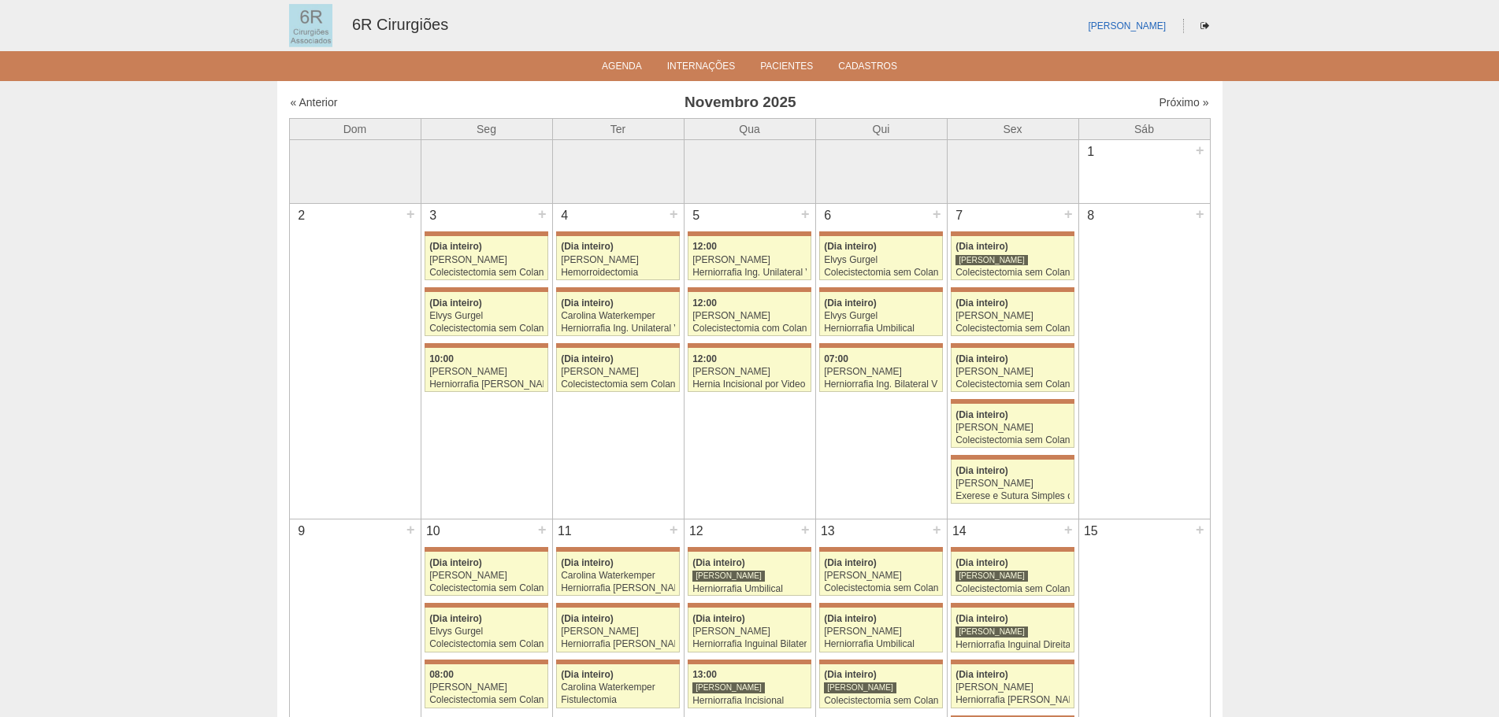
scroll to position [778, 0]
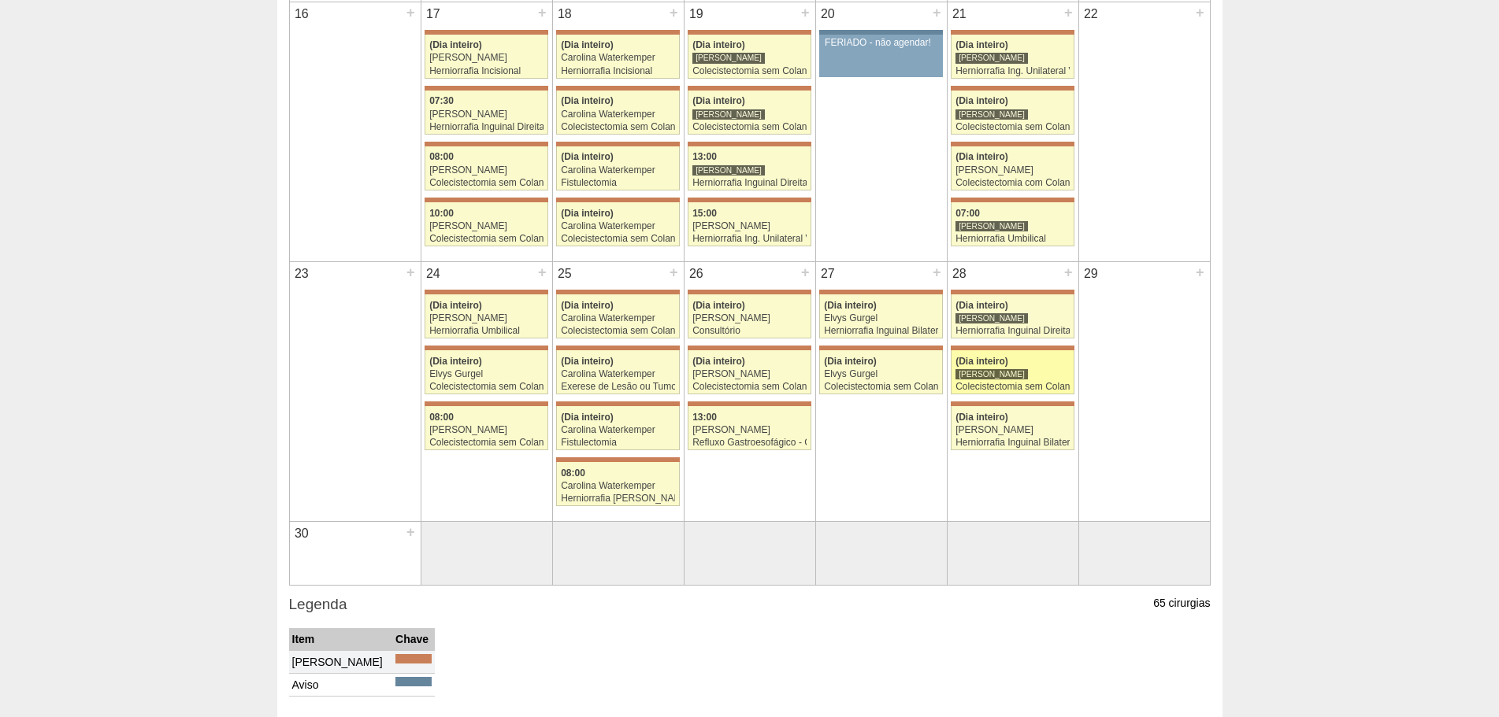
click at [1050, 383] on div "Colecistectomia sem Colangiografia VL" at bounding box center [1012, 387] width 114 height 10
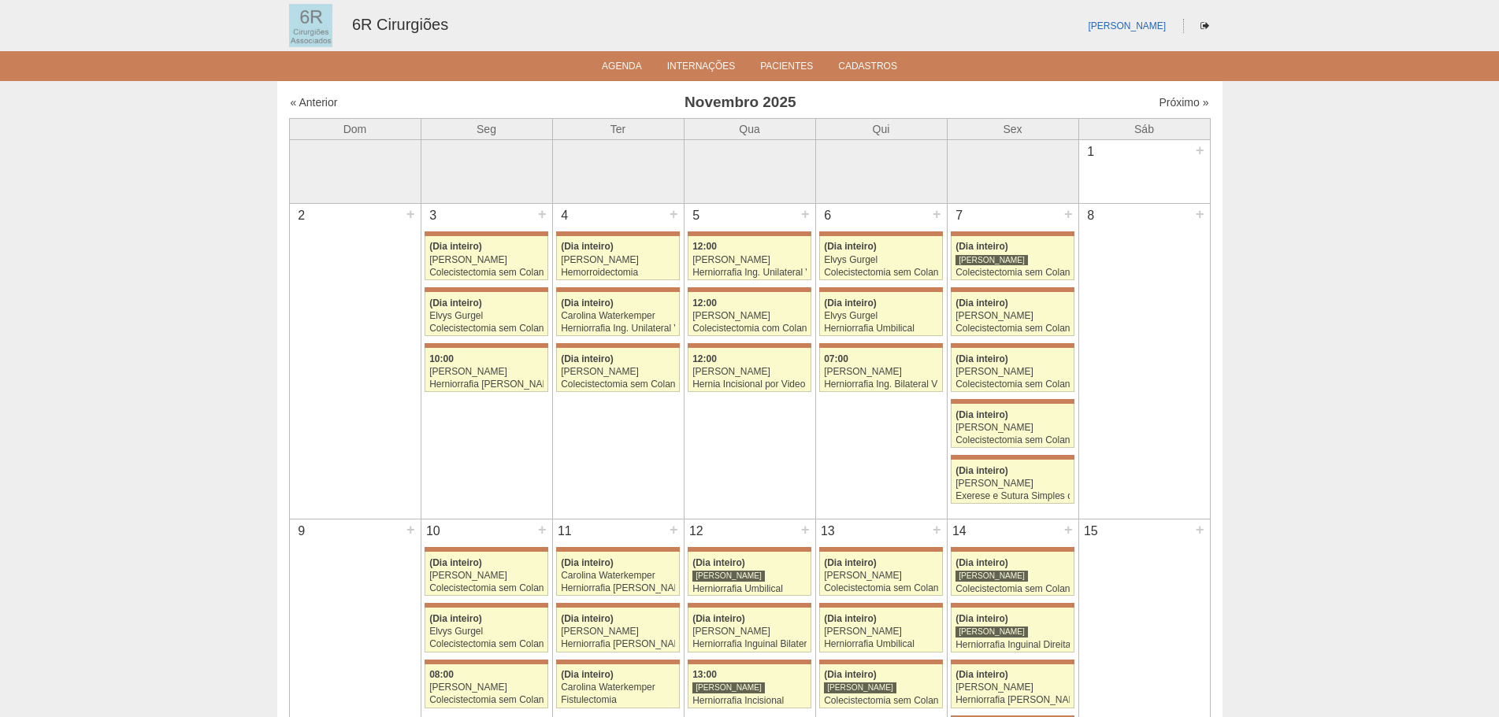
scroll to position [778, 0]
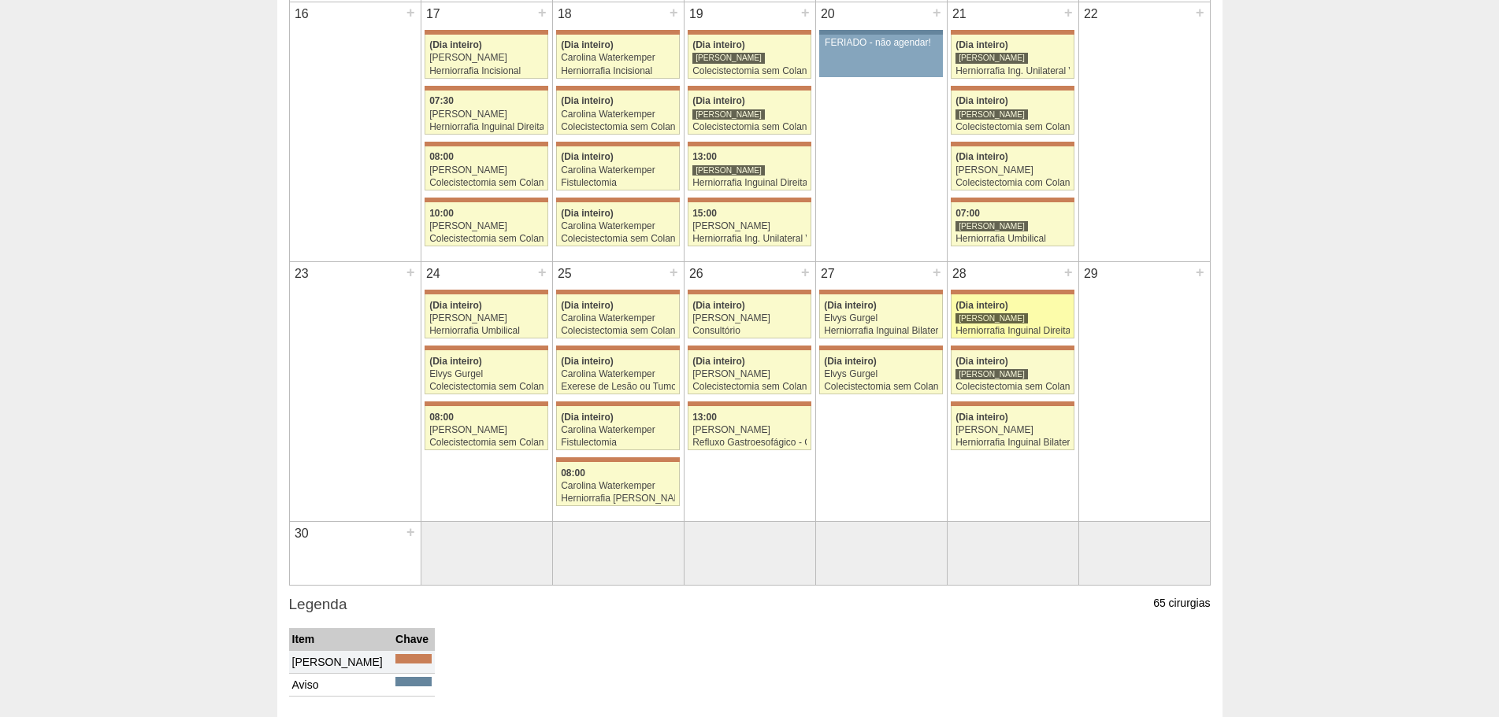
click at [971, 310] on span "(Dia inteiro)" at bounding box center [981, 305] width 53 height 11
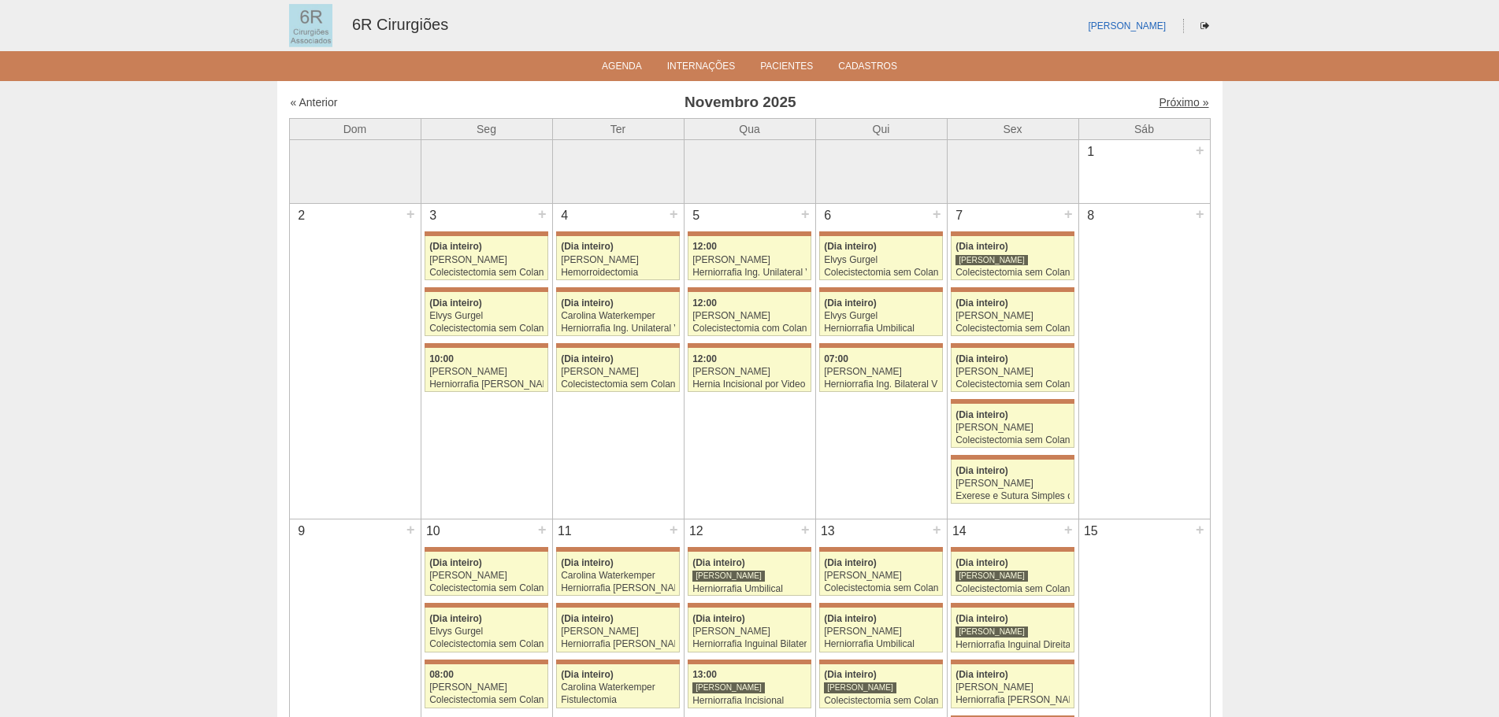
click at [1166, 98] on link "Próximo »" at bounding box center [1184, 102] width 50 height 13
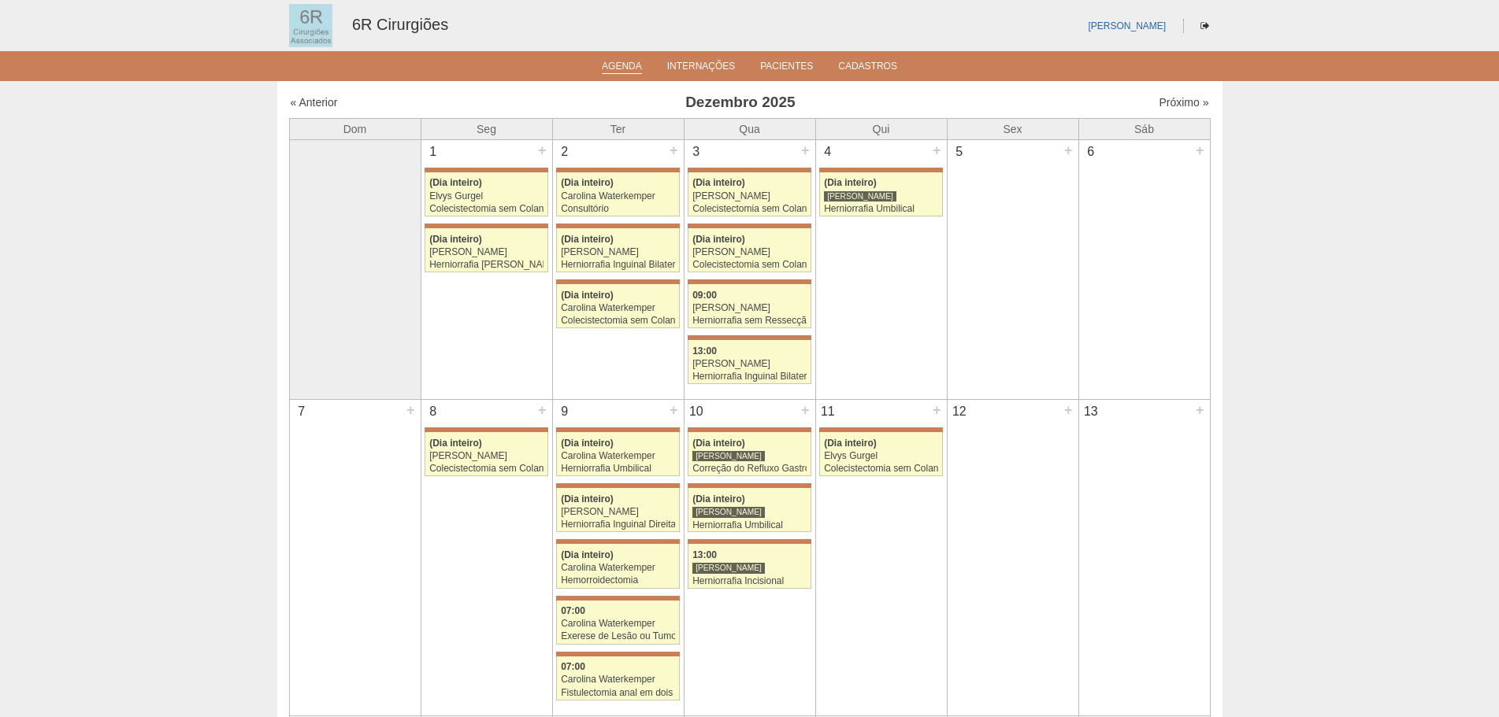
click at [644, 69] on li "Agenda" at bounding box center [622, 65] width 62 height 13
click at [619, 61] on link "Agenda" at bounding box center [622, 67] width 40 height 13
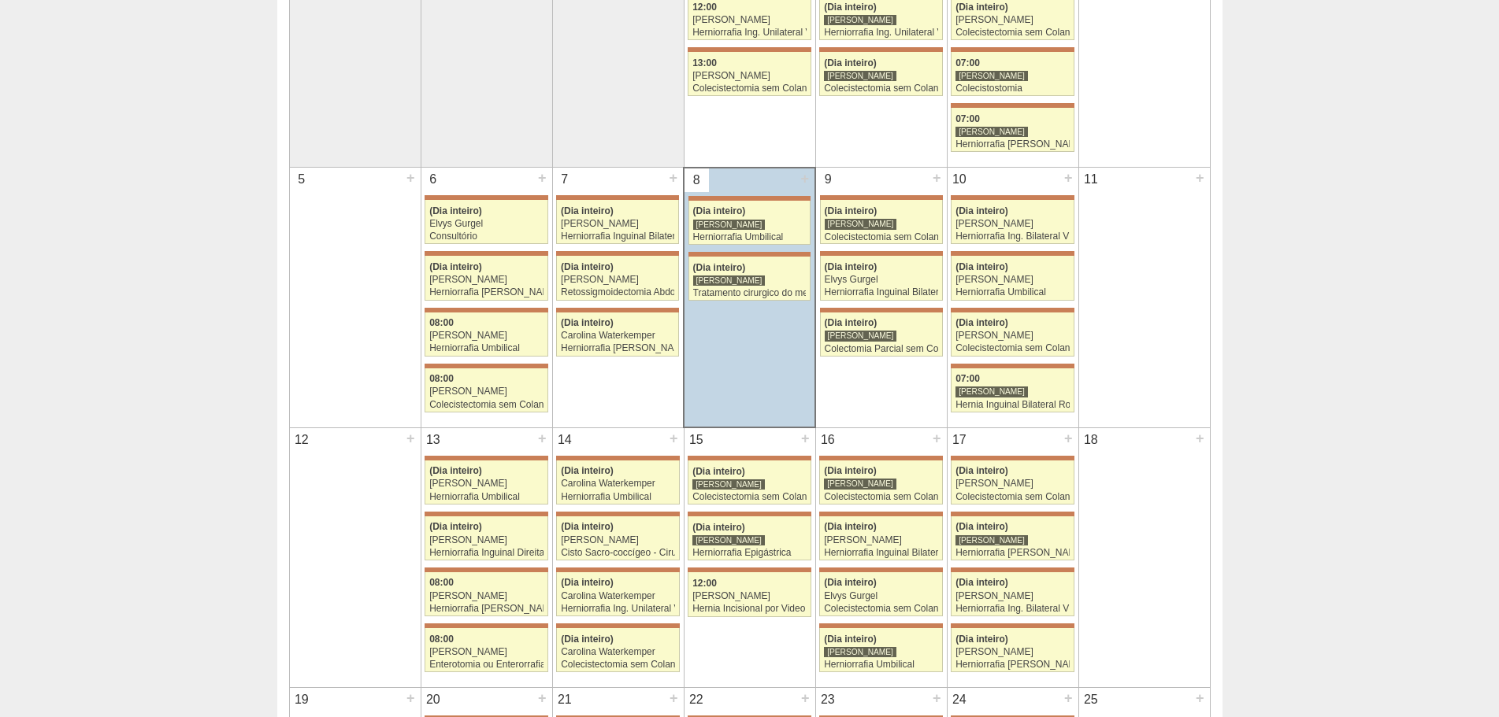
scroll to position [315, 0]
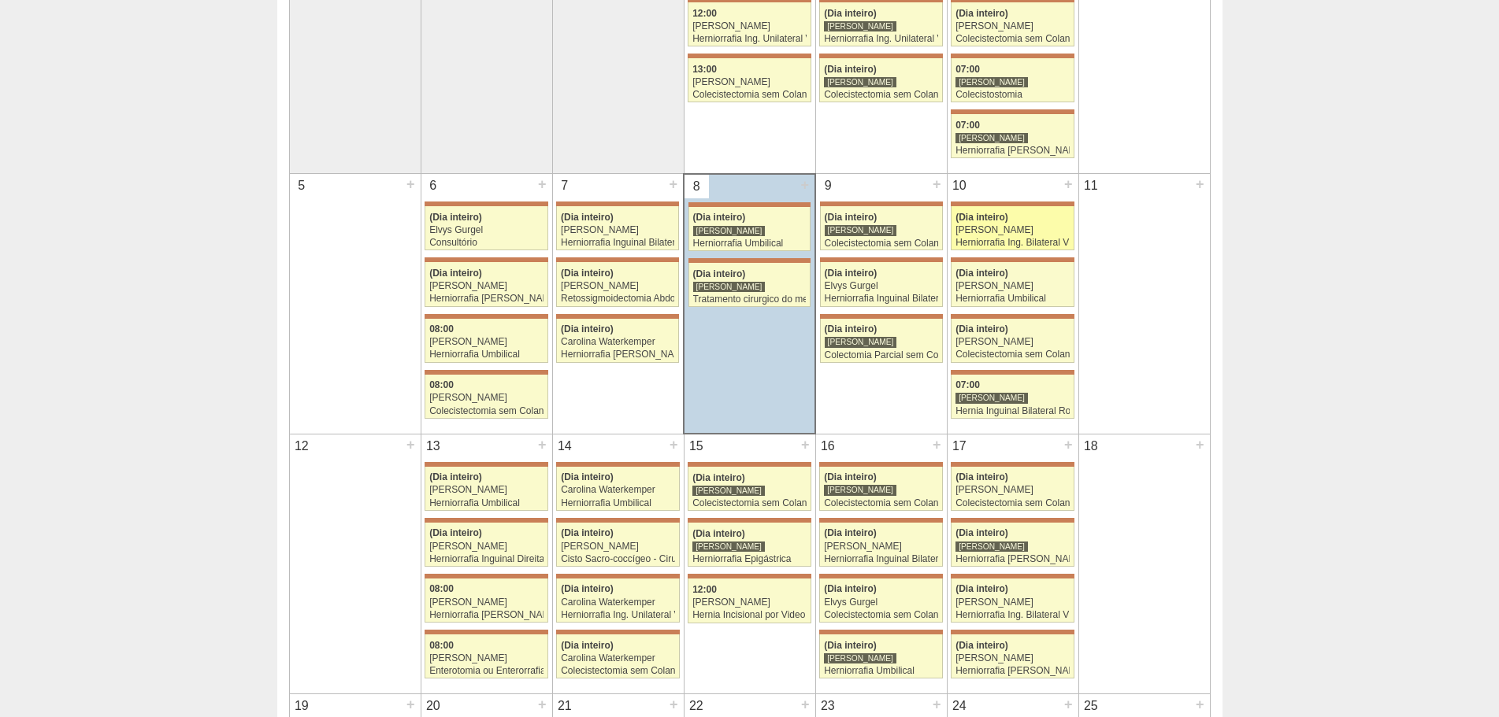
click at [1007, 237] on link "71565 Gabriel Lopes (Dia inteiro) Gabriel Lopes Herniorrafia Ing. Bilateral VL …" at bounding box center [1012, 228] width 123 height 44
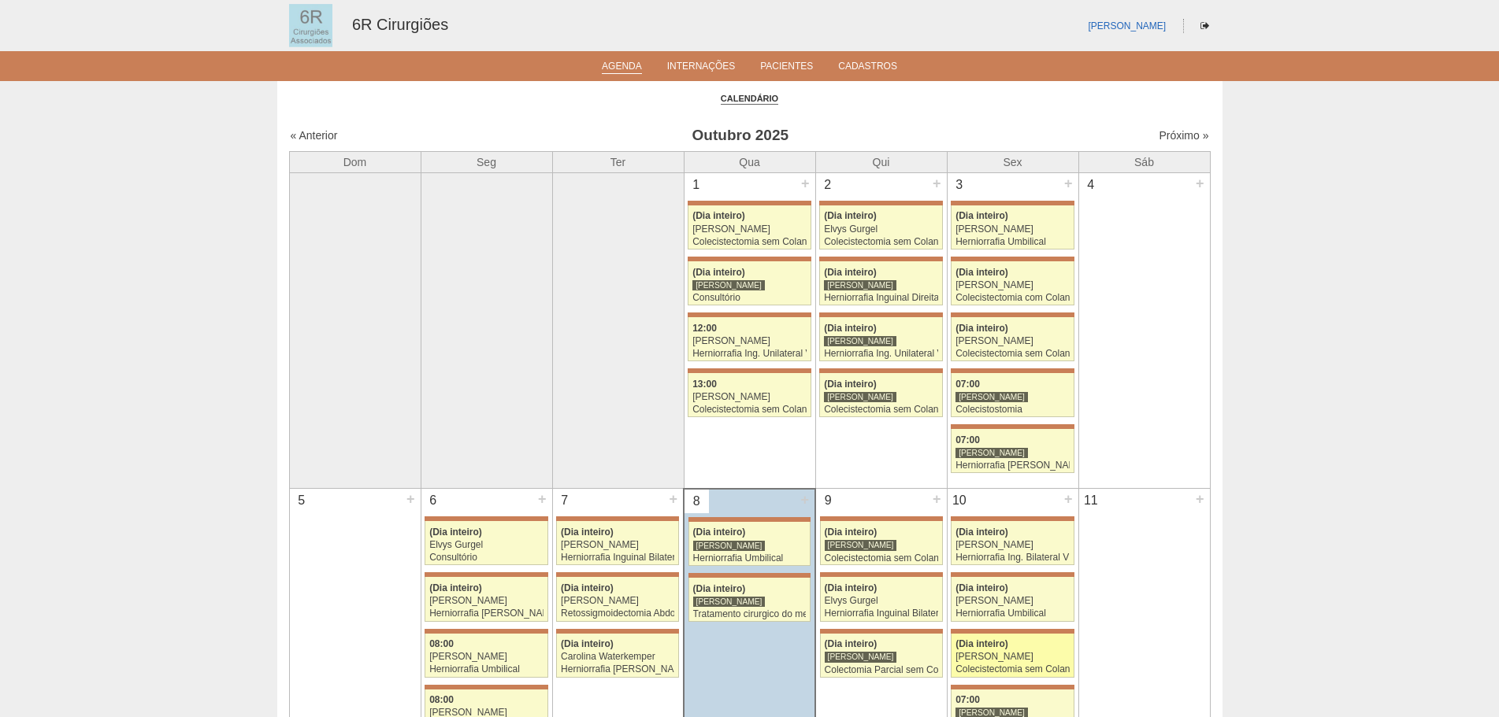
scroll to position [315, 0]
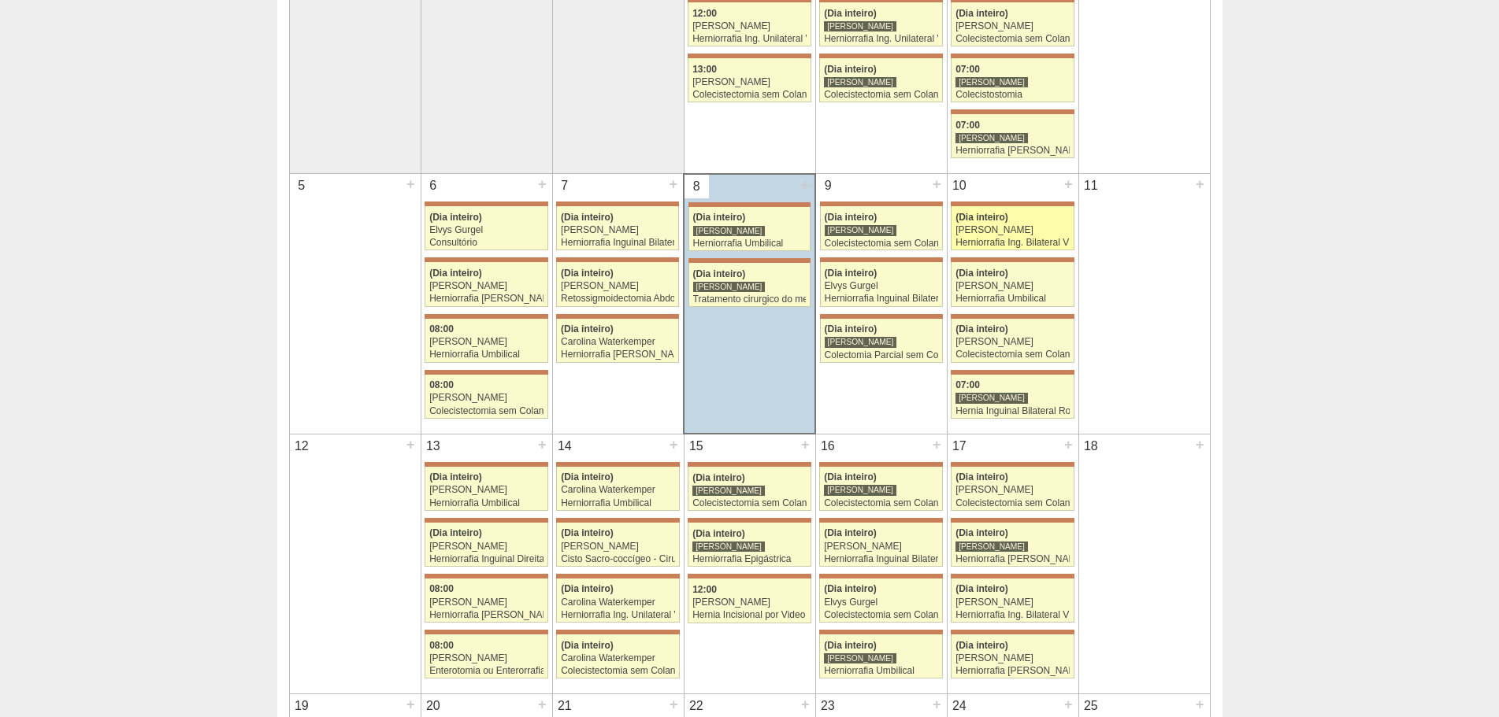
click at [992, 235] on div "[PERSON_NAME]" at bounding box center [1012, 230] width 114 height 10
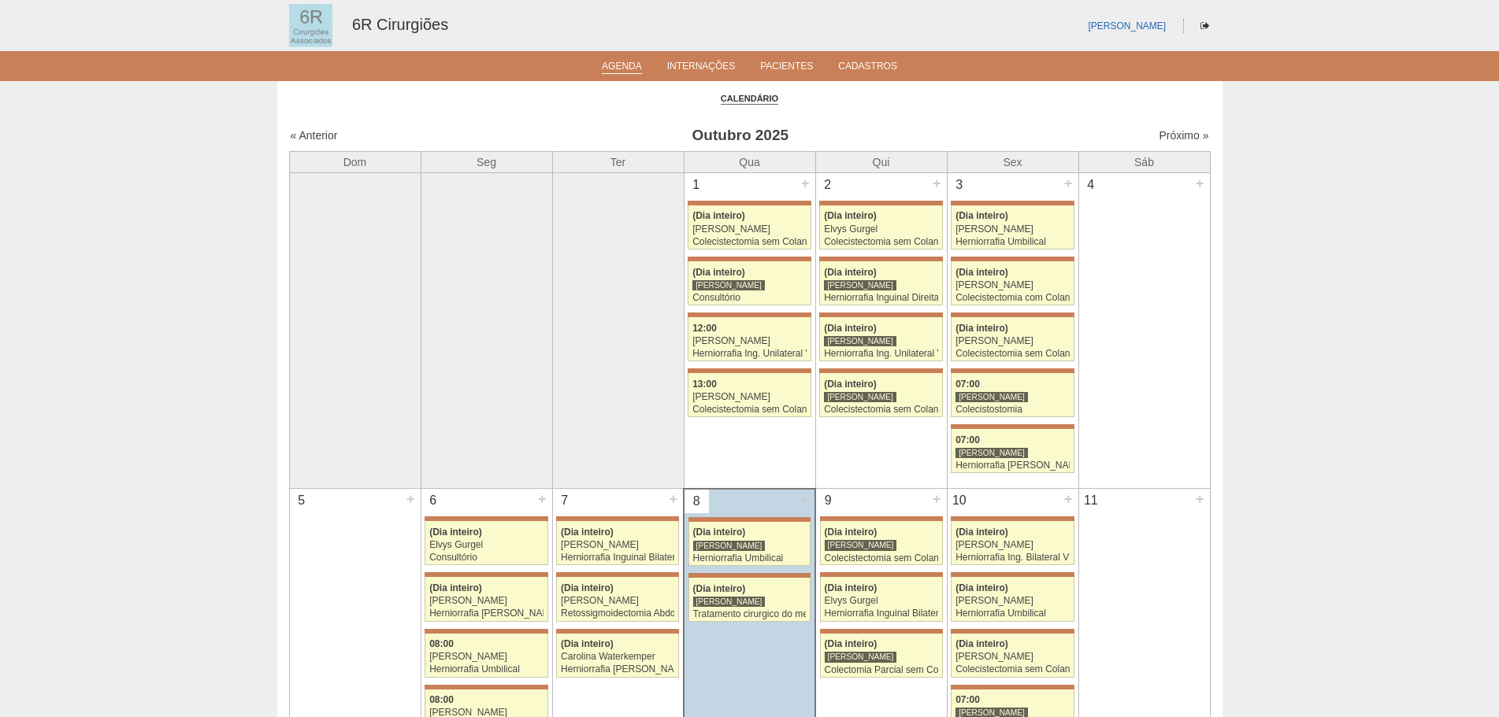
scroll to position [315, 0]
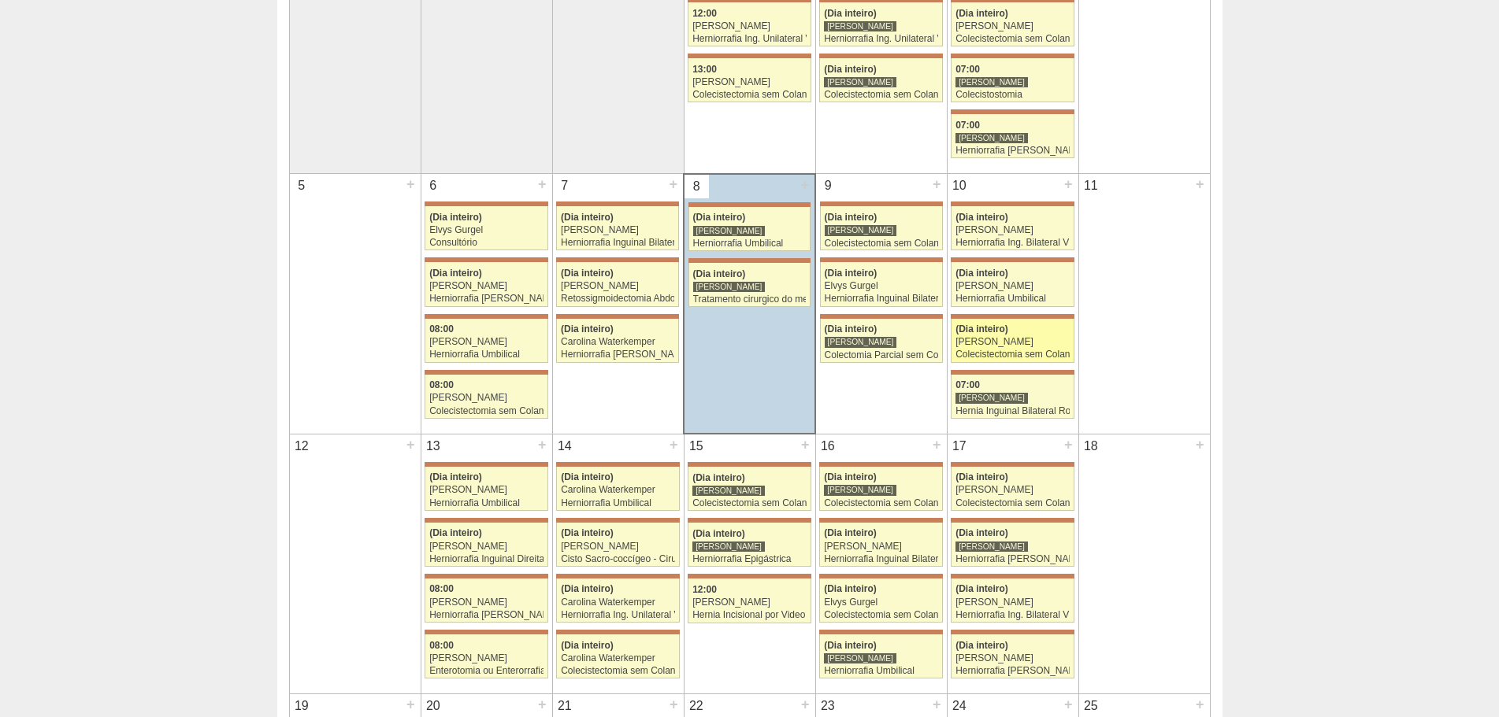
click at [984, 352] on div "Colecistectomia sem Colangiografia" at bounding box center [1012, 355] width 114 height 10
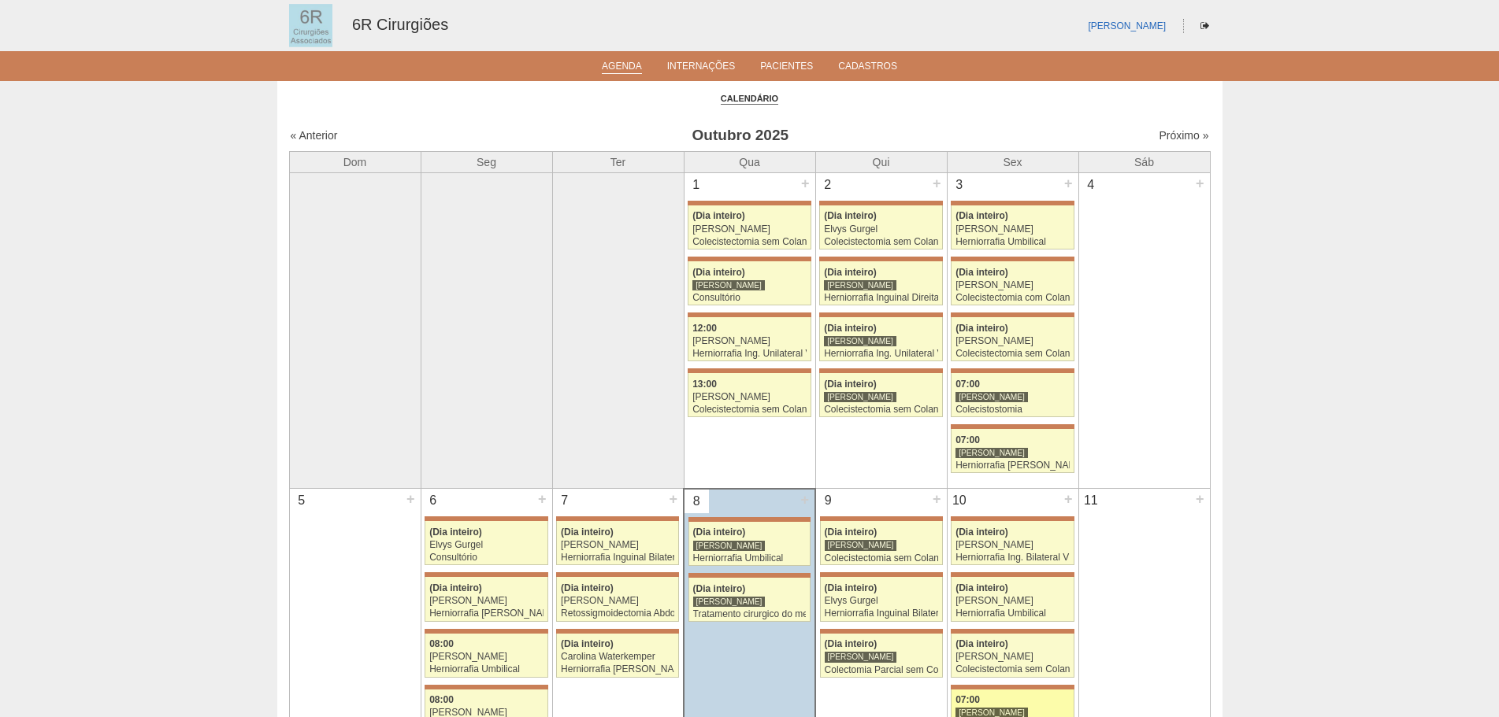
scroll to position [315, 0]
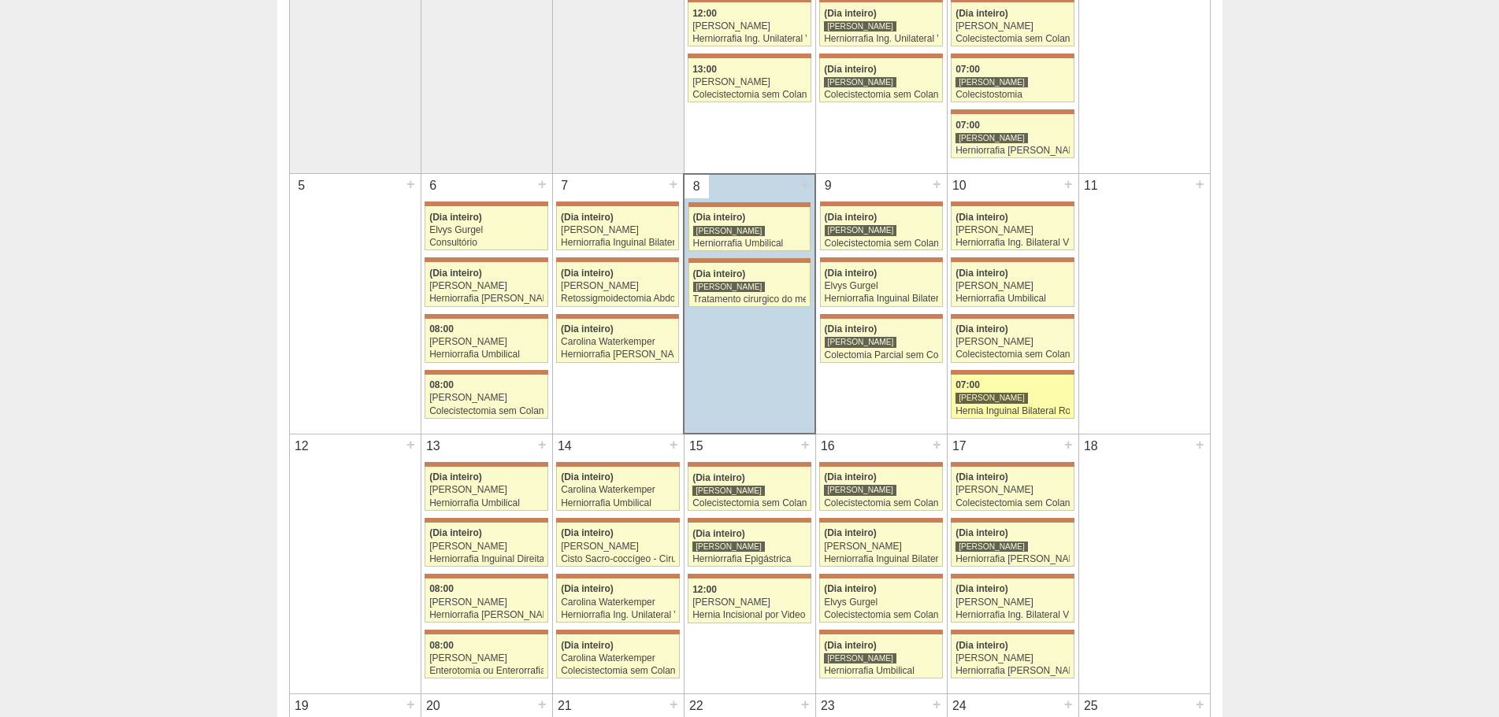
click at [1038, 411] on div "Hernia Inguinal Bilateral Robótica" at bounding box center [1012, 411] width 114 height 10
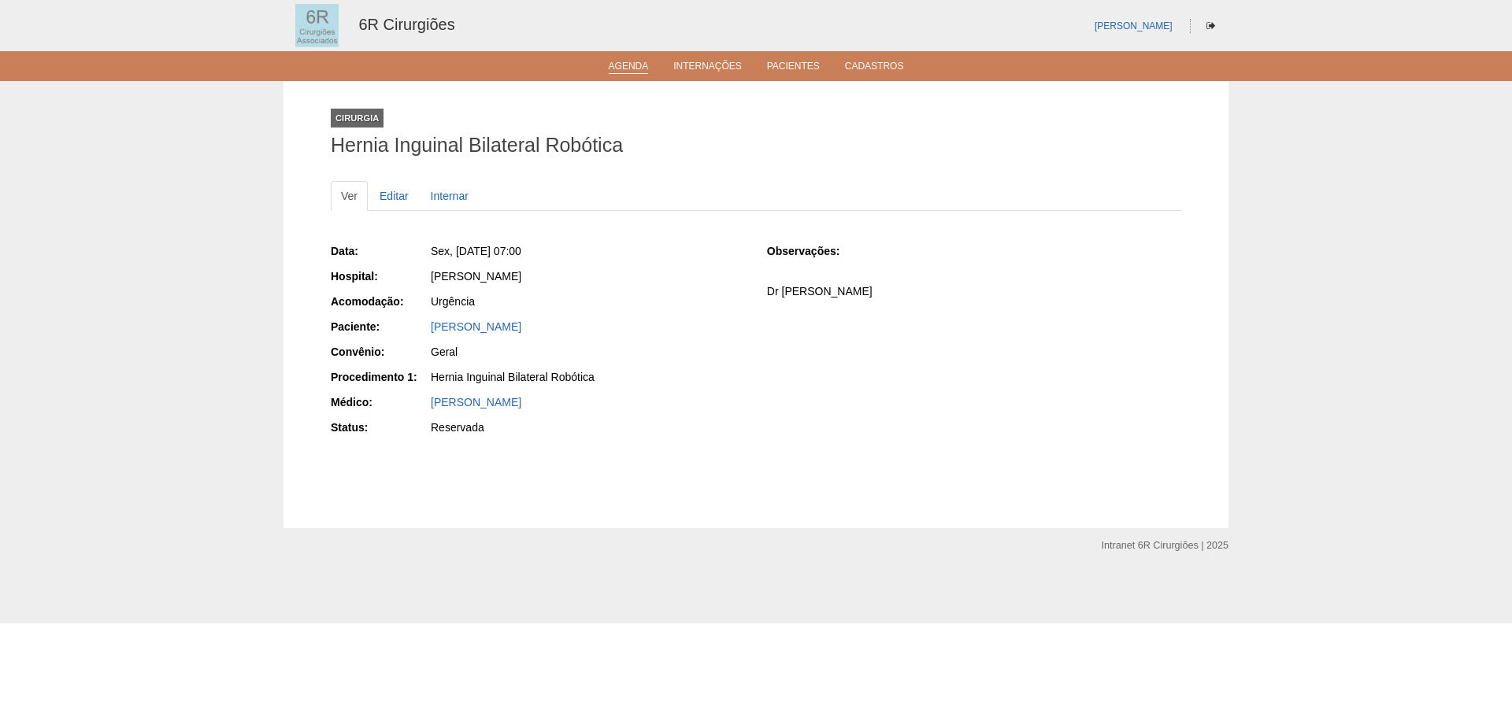
click at [631, 69] on link "Agenda" at bounding box center [629, 67] width 40 height 13
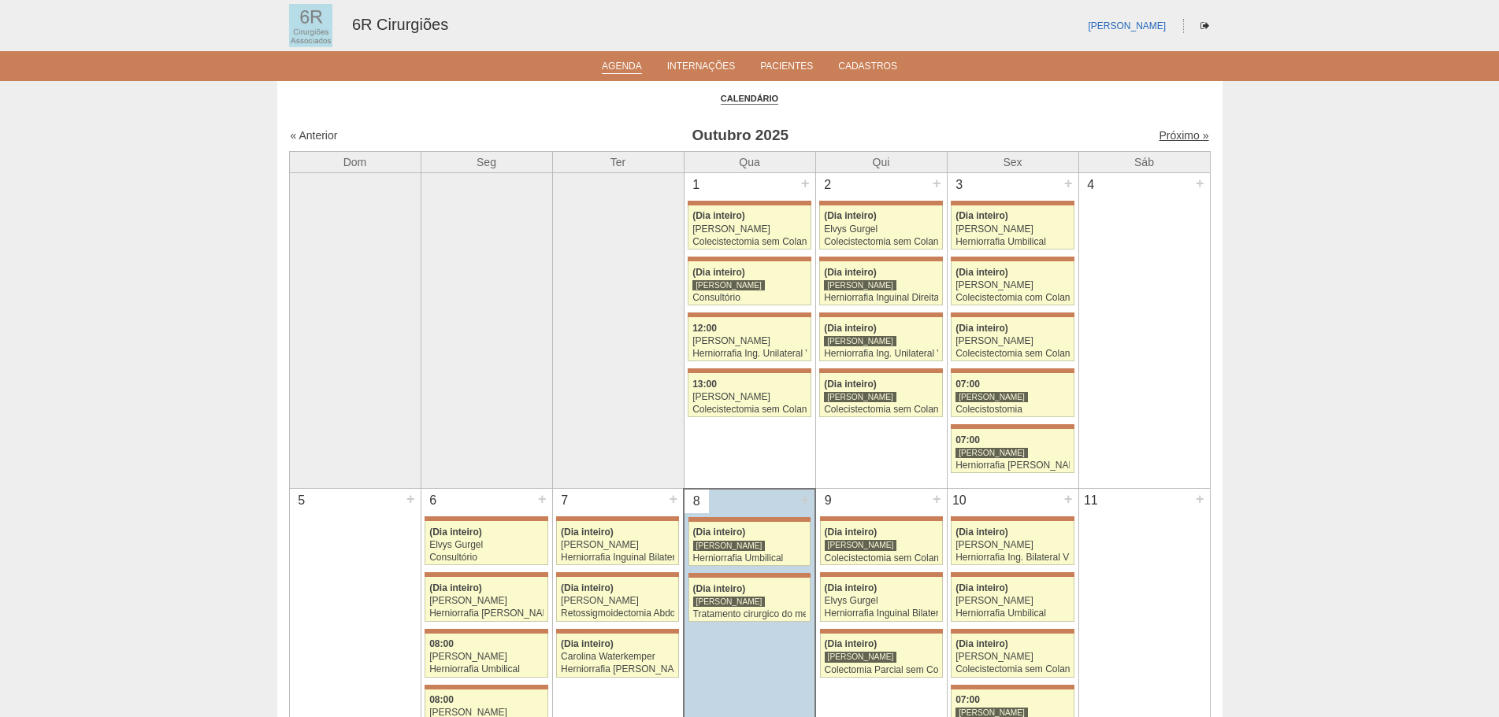
click at [1159, 134] on link "Próximo »" at bounding box center [1184, 135] width 50 height 13
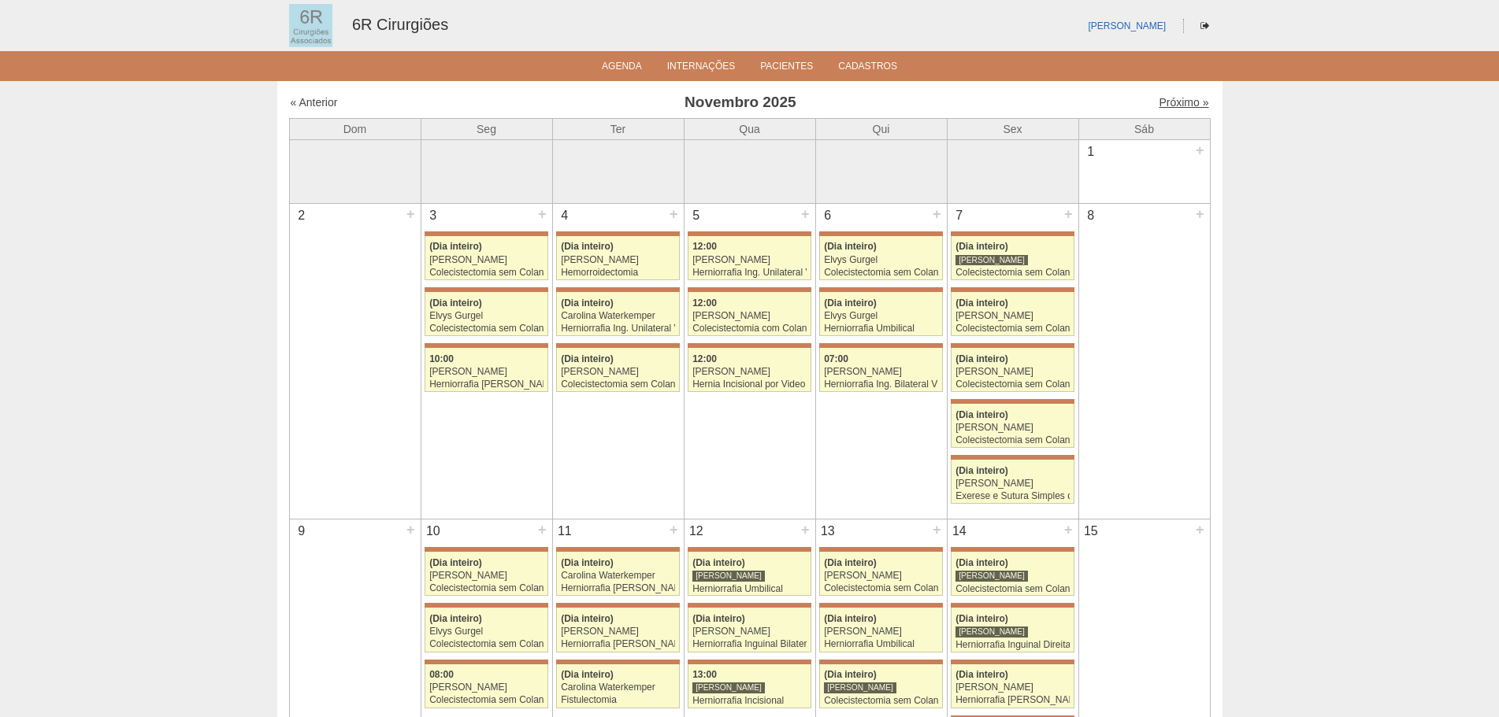
click at [1159, 106] on link "Próximo »" at bounding box center [1184, 102] width 50 height 13
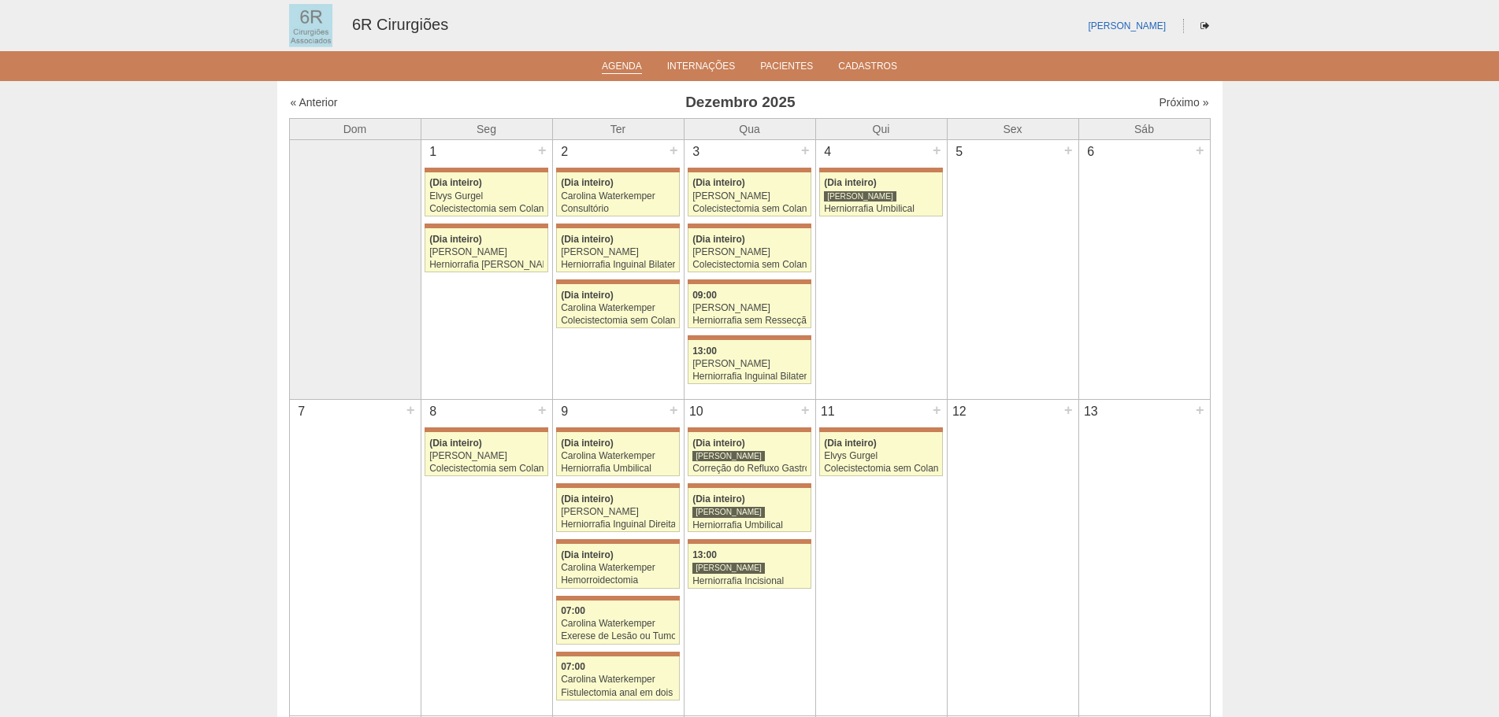
click at [618, 63] on link "Agenda" at bounding box center [622, 67] width 40 height 13
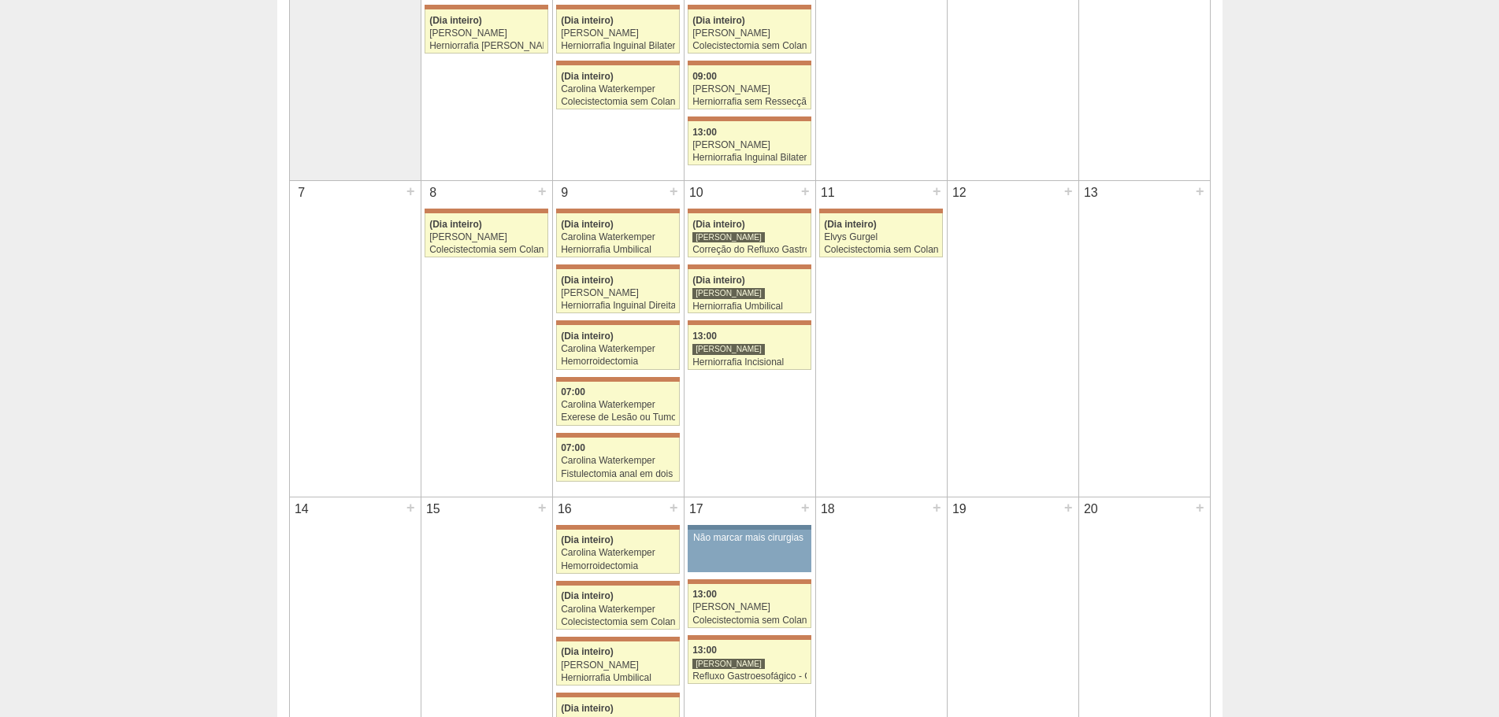
scroll to position [236, 0]
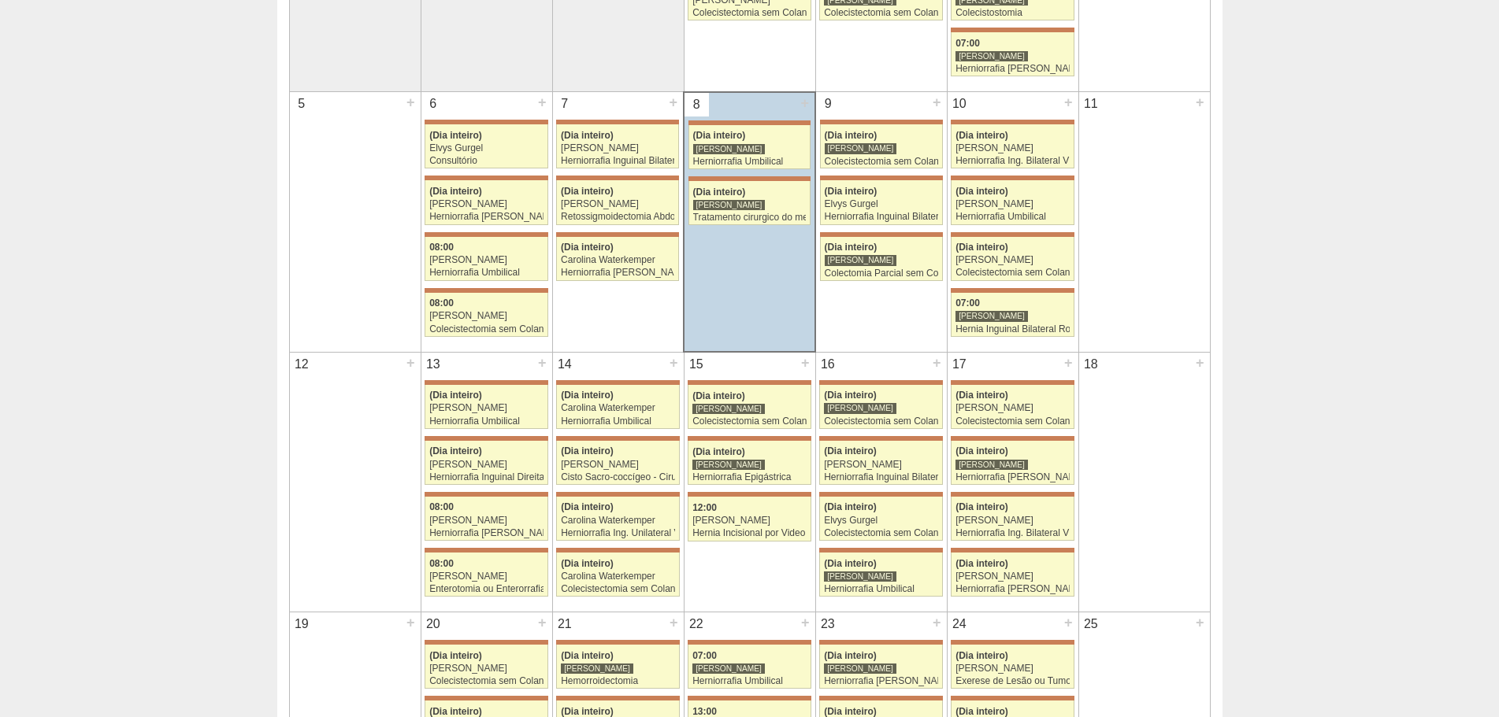
scroll to position [394, 0]
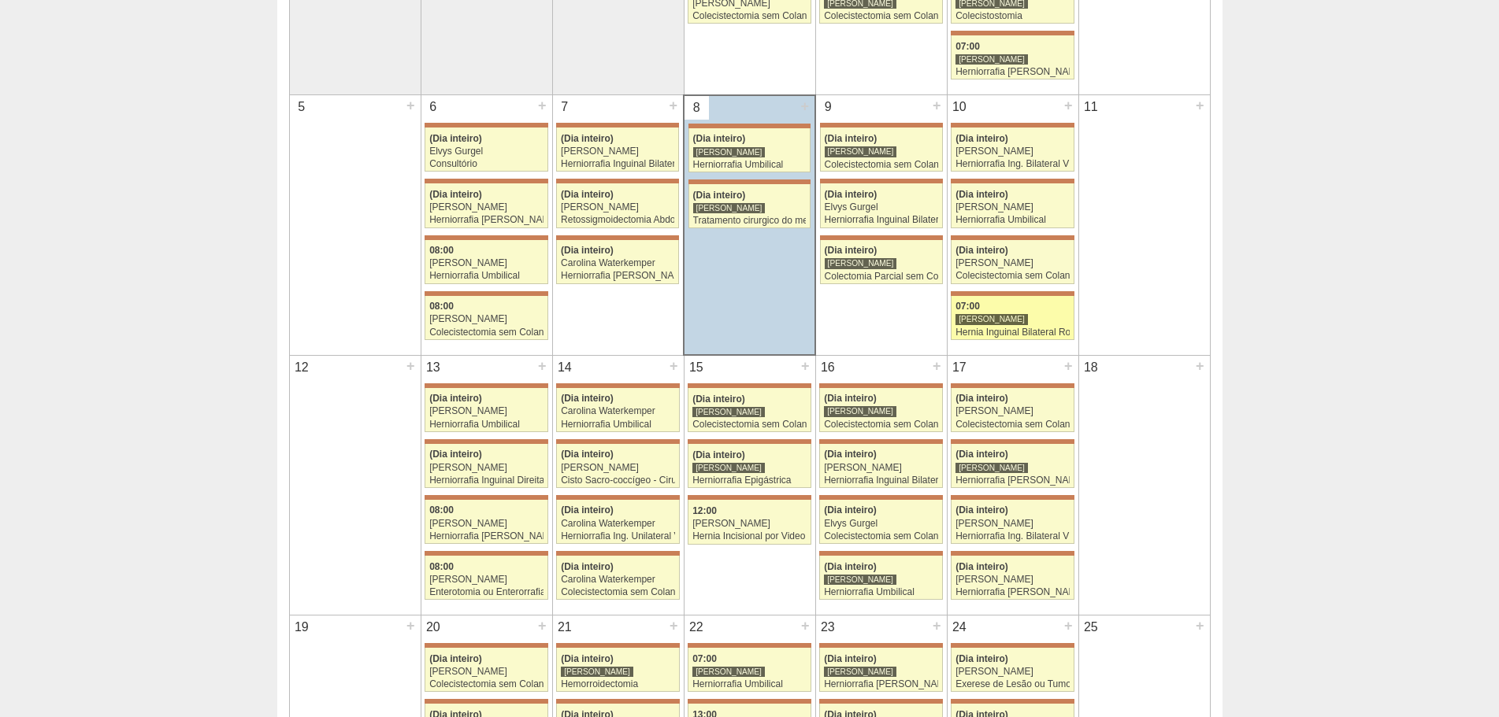
click at [1023, 328] on div "Hernia Inguinal Bilateral Robótica" at bounding box center [1012, 333] width 114 height 10
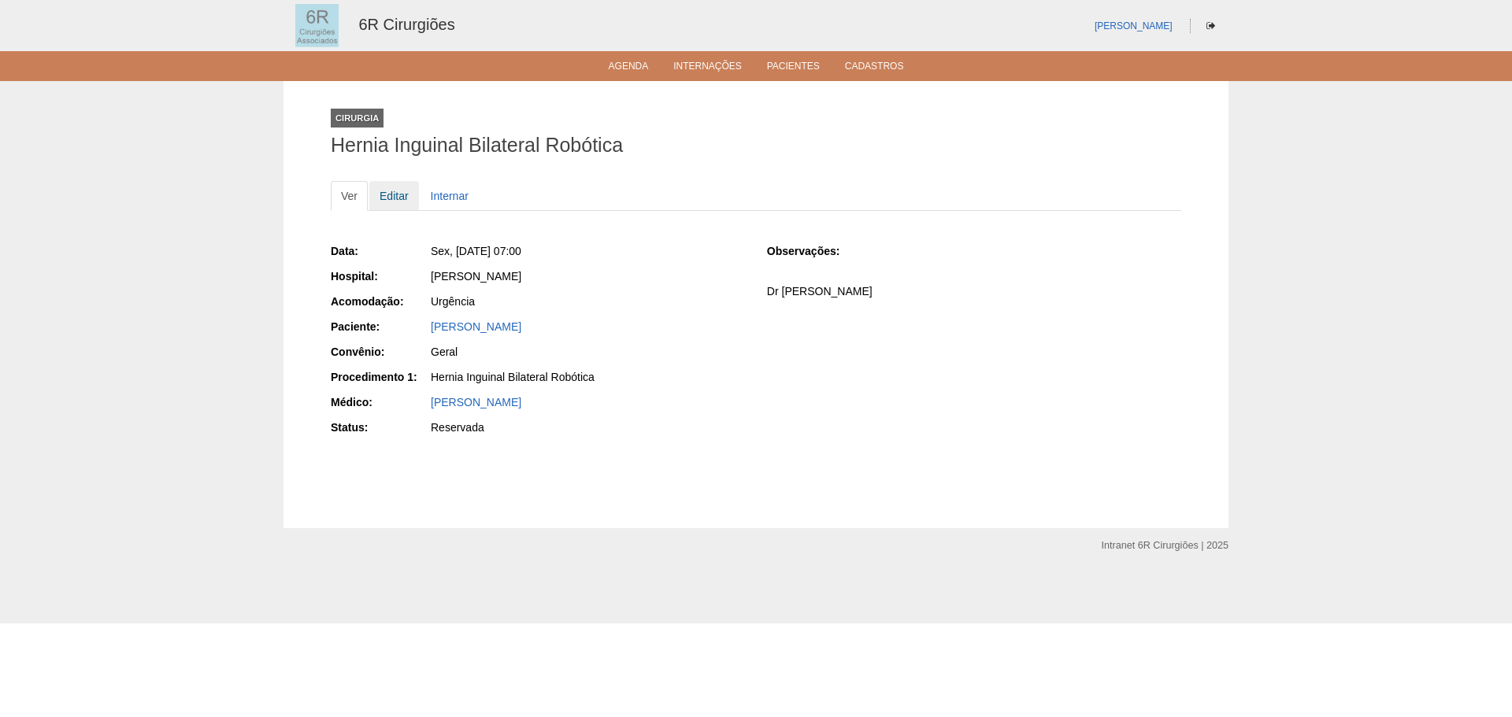
click at [389, 196] on link "Editar" at bounding box center [394, 196] width 50 height 30
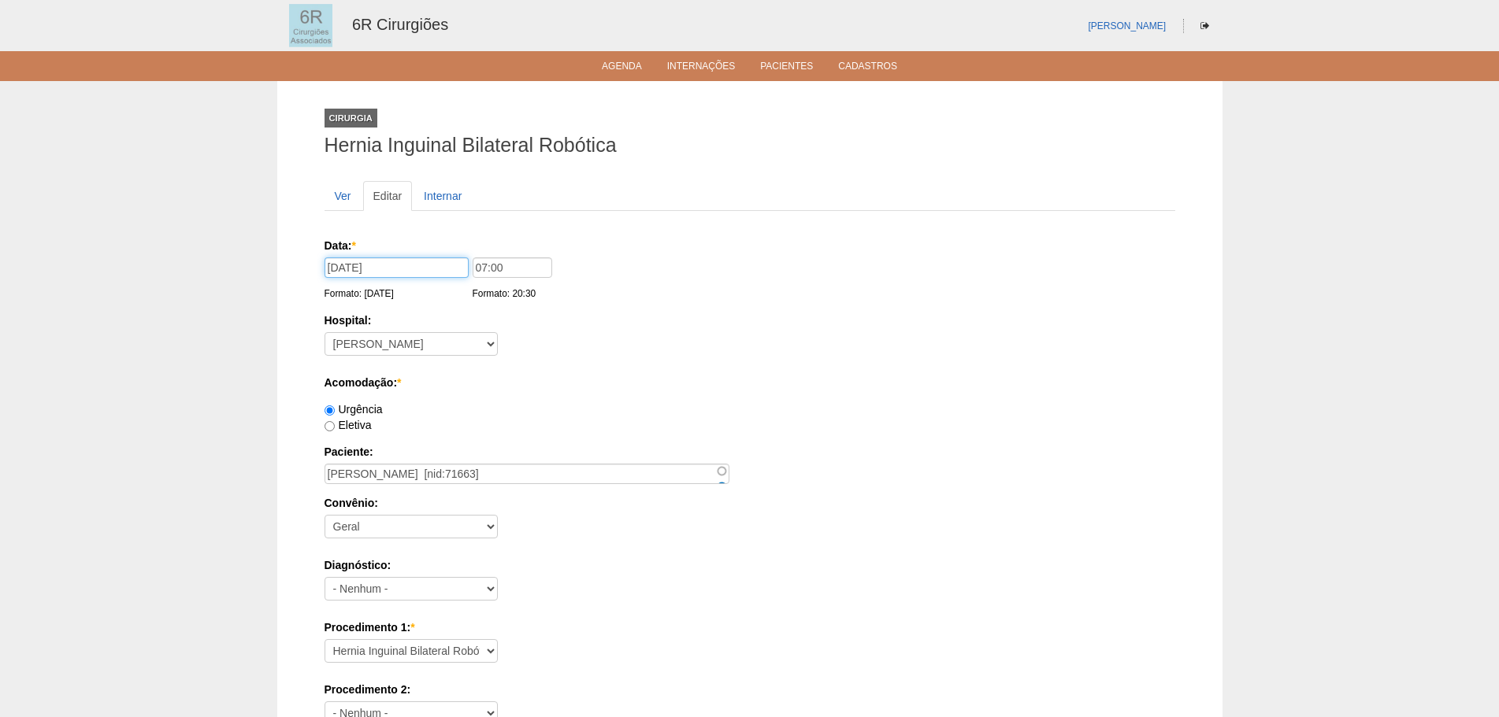
click at [380, 271] on input "10/10/2025" at bounding box center [396, 268] width 144 height 20
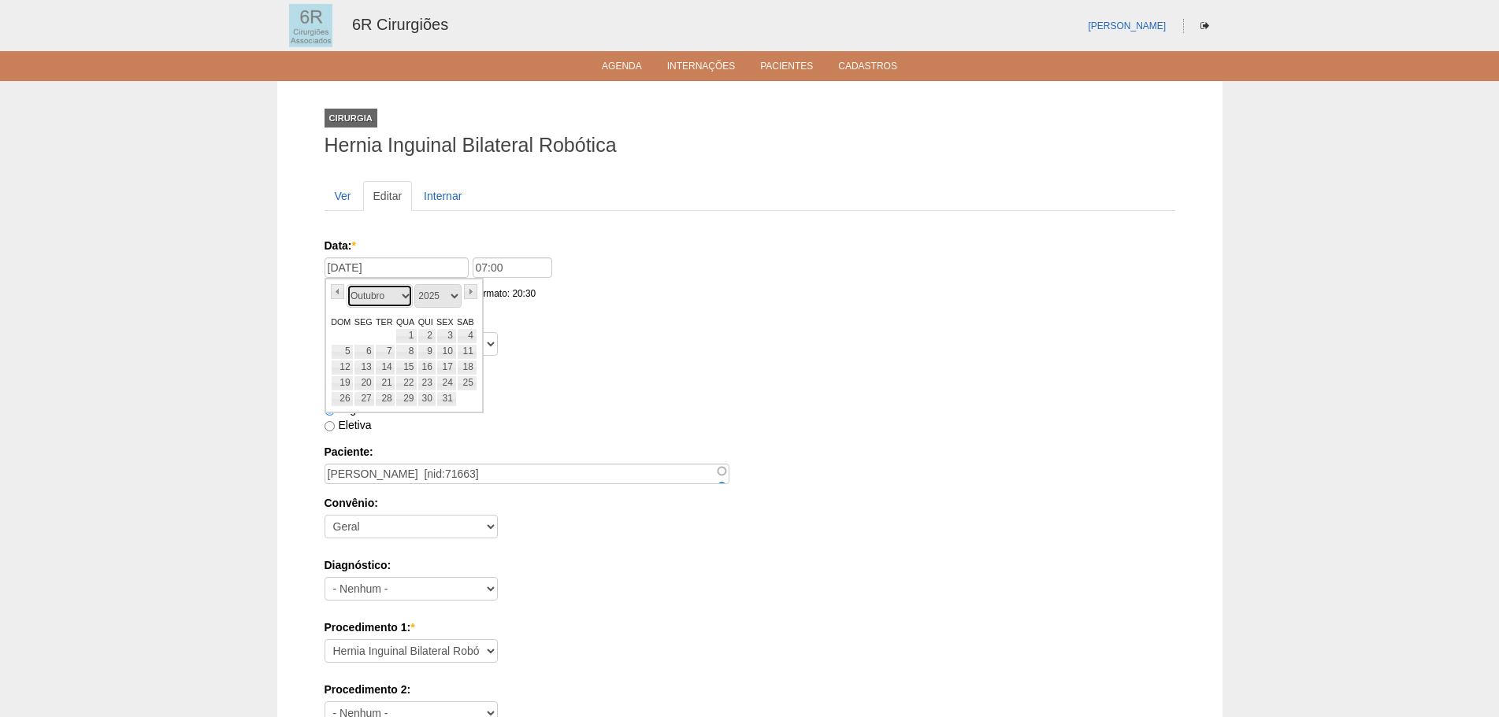
click at [398, 298] on select "Janeiro Fevereiro Março Abril Maio Junho Julho Agosto Setembro Outubro Novembro…" at bounding box center [380, 296] width 66 height 24
click at [451, 336] on link "5" at bounding box center [446, 336] width 20 height 16
type input "05/12/2025"
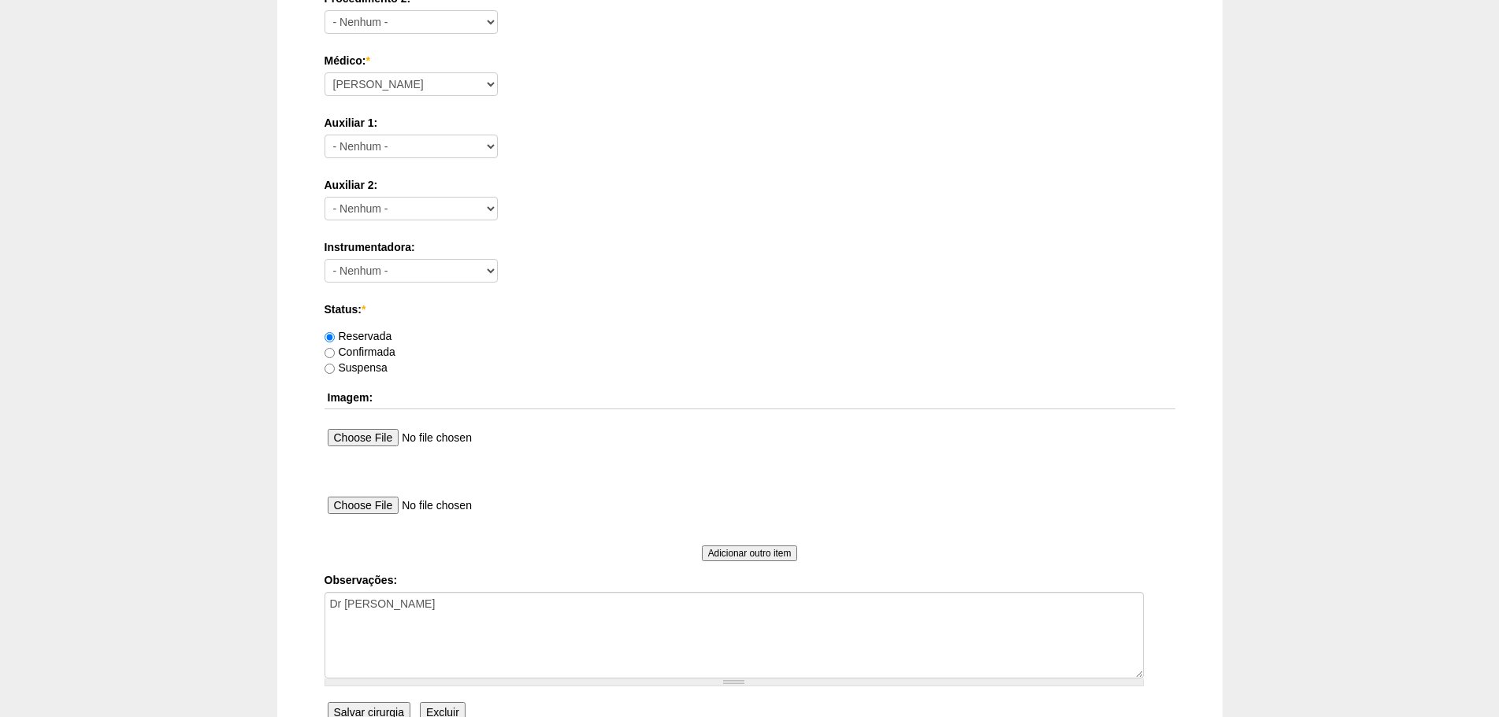
scroll to position [852, 0]
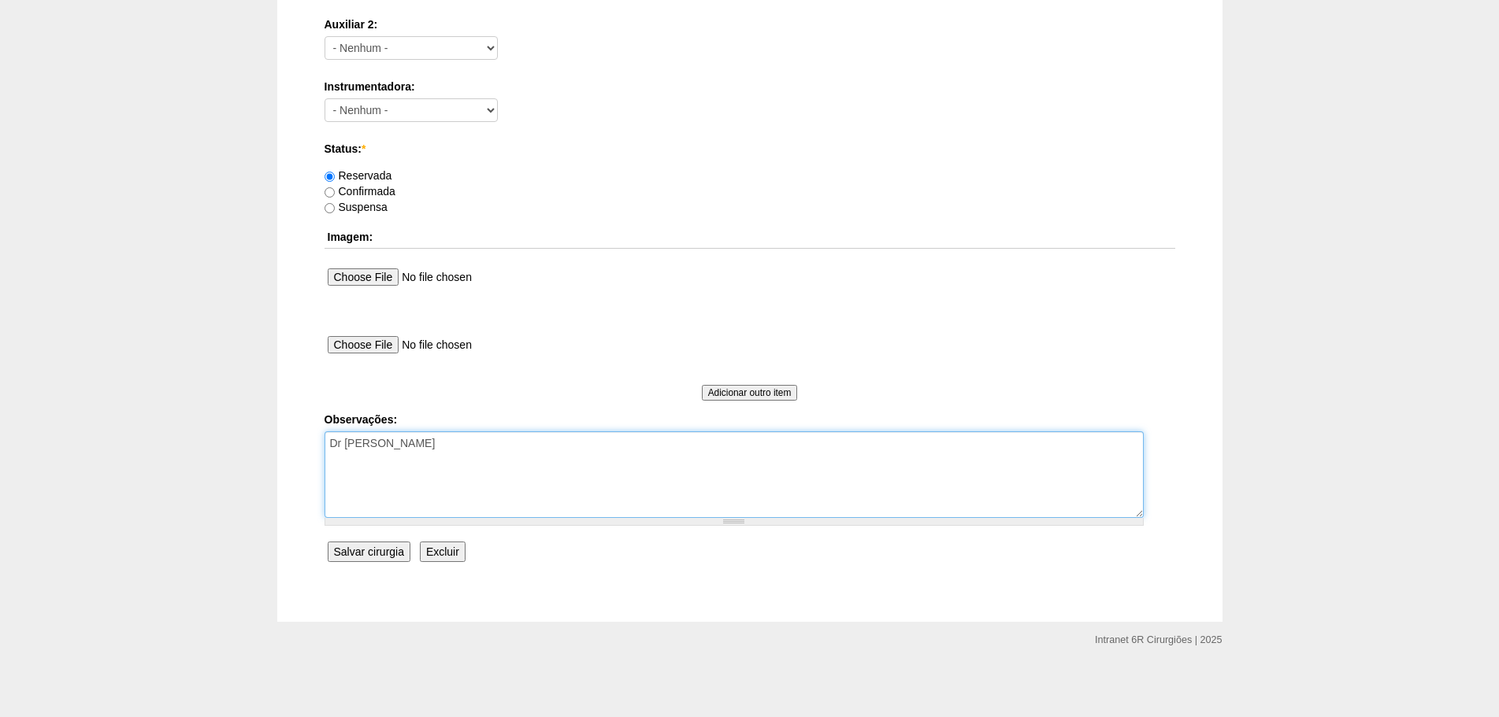
click at [516, 445] on textarea "Dr [PERSON_NAME]" at bounding box center [733, 475] width 819 height 87
type textarea "Dr Caio REMARCADO DO DIA 10/10/25 - NAO DESMARCAR"
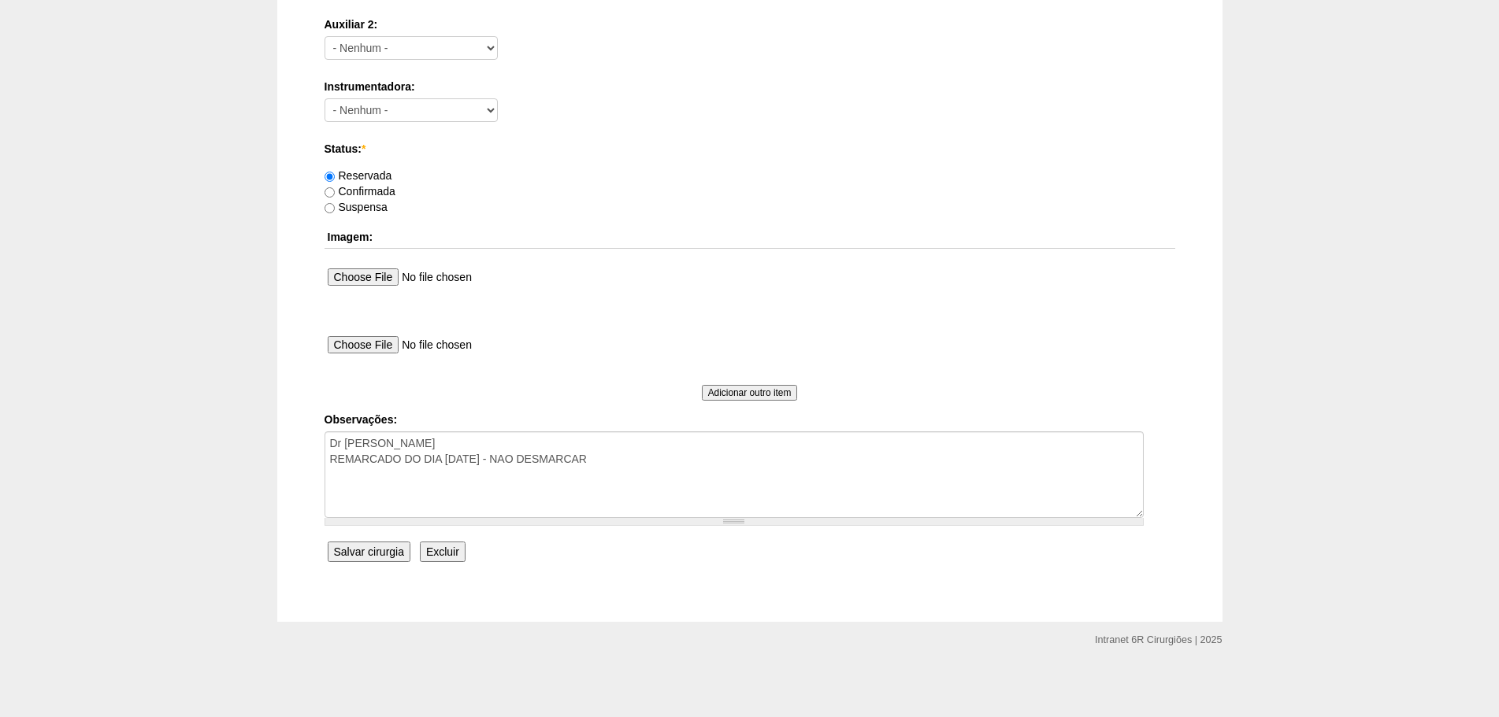
click at [393, 558] on input "Salvar cirurgia" at bounding box center [369, 552] width 83 height 20
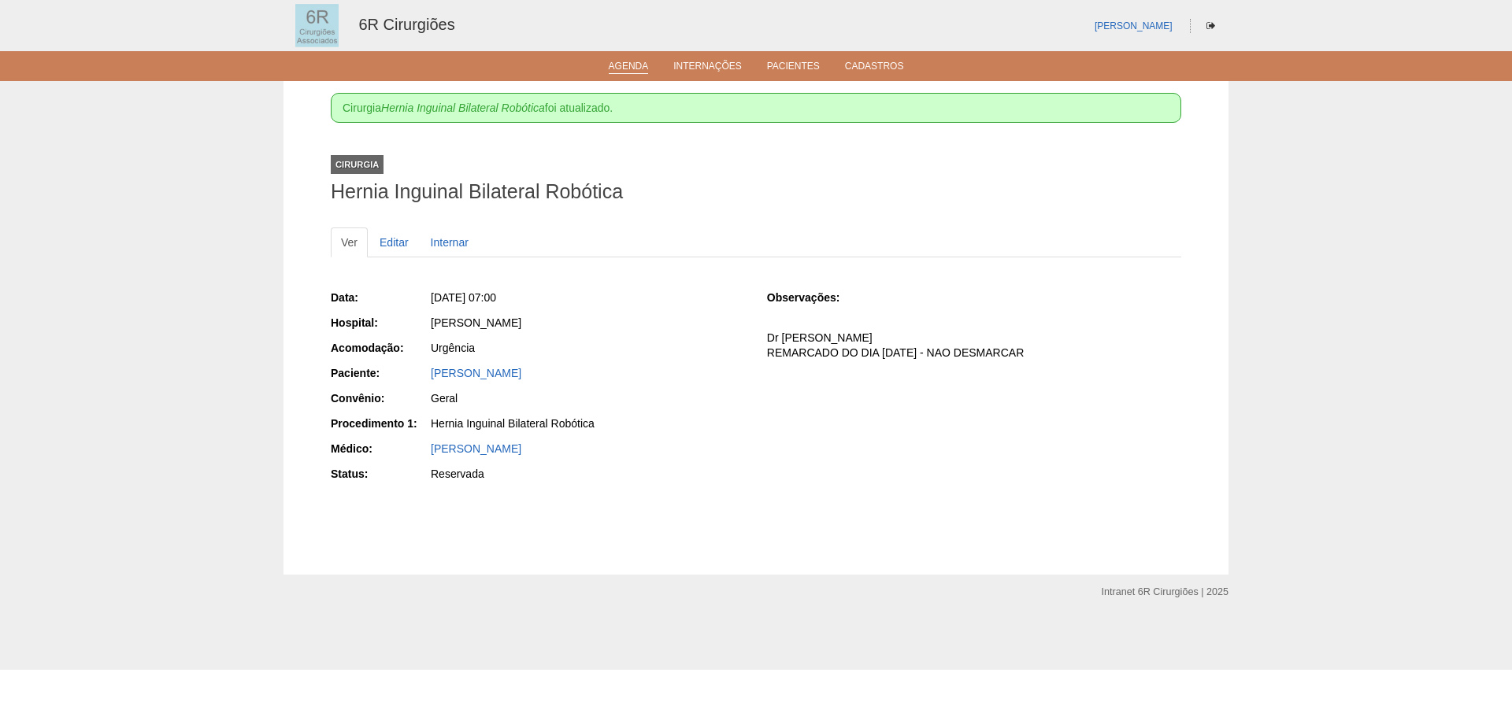
click at [633, 60] on li "Agenda" at bounding box center [629, 65] width 62 height 13
click at [632, 61] on link "Agenda" at bounding box center [629, 67] width 40 height 13
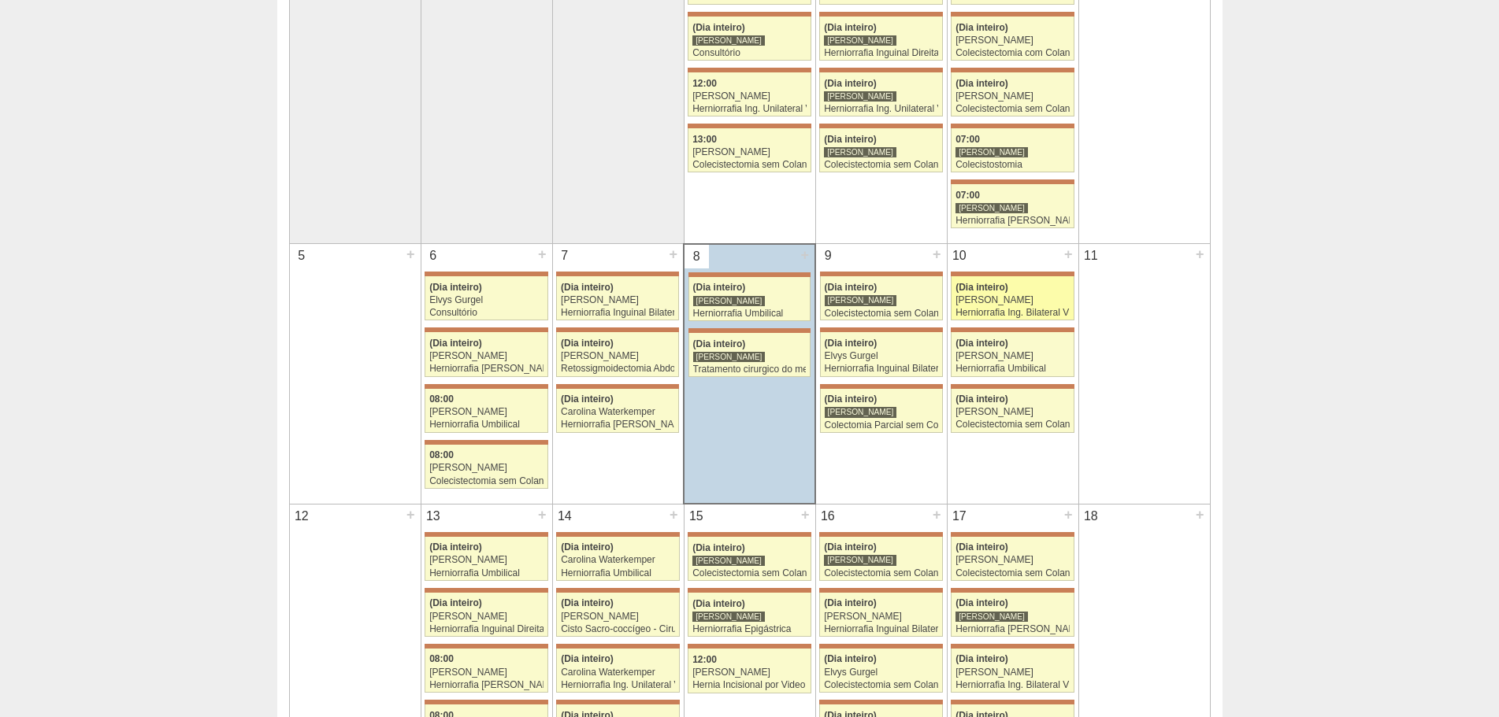
scroll to position [315, 0]
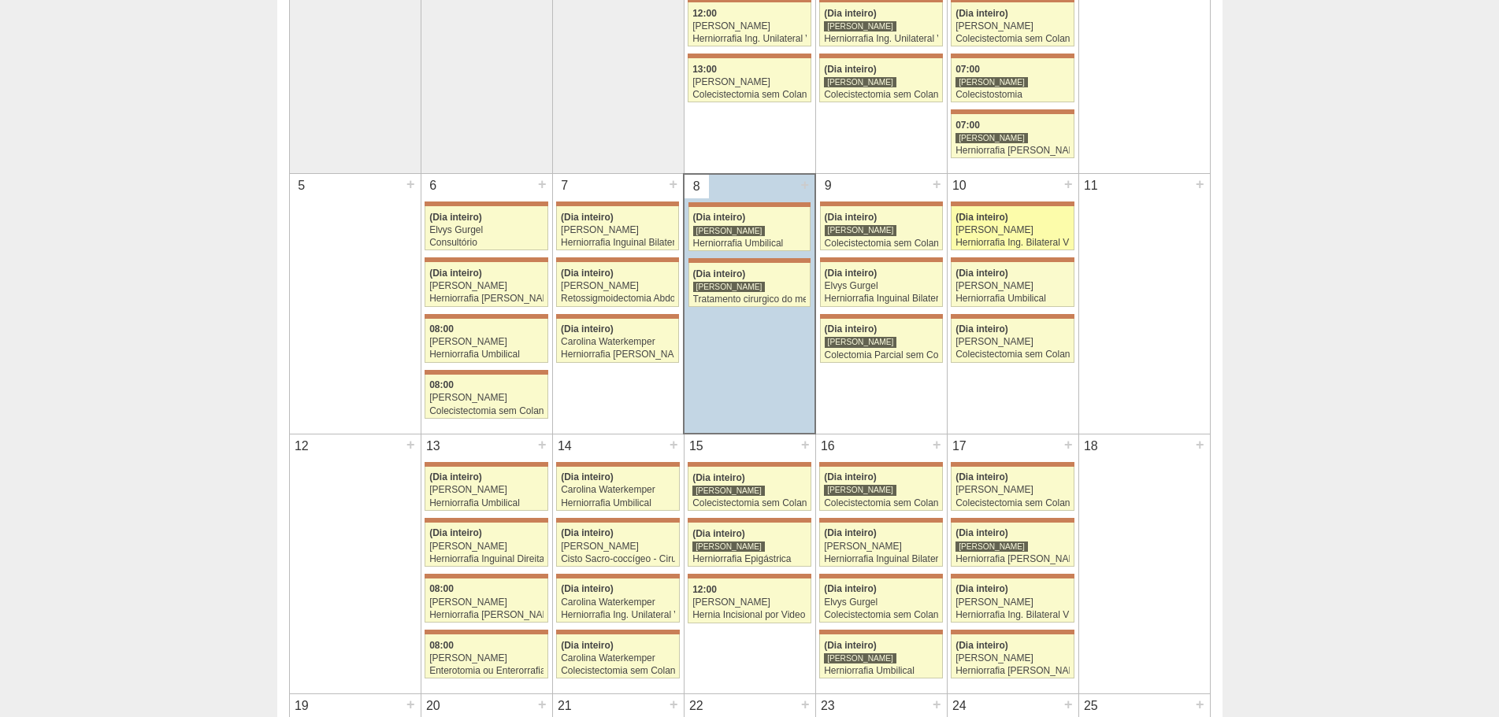
click at [1014, 233] on div "Gabriel Lopes" at bounding box center [1012, 230] width 114 height 10
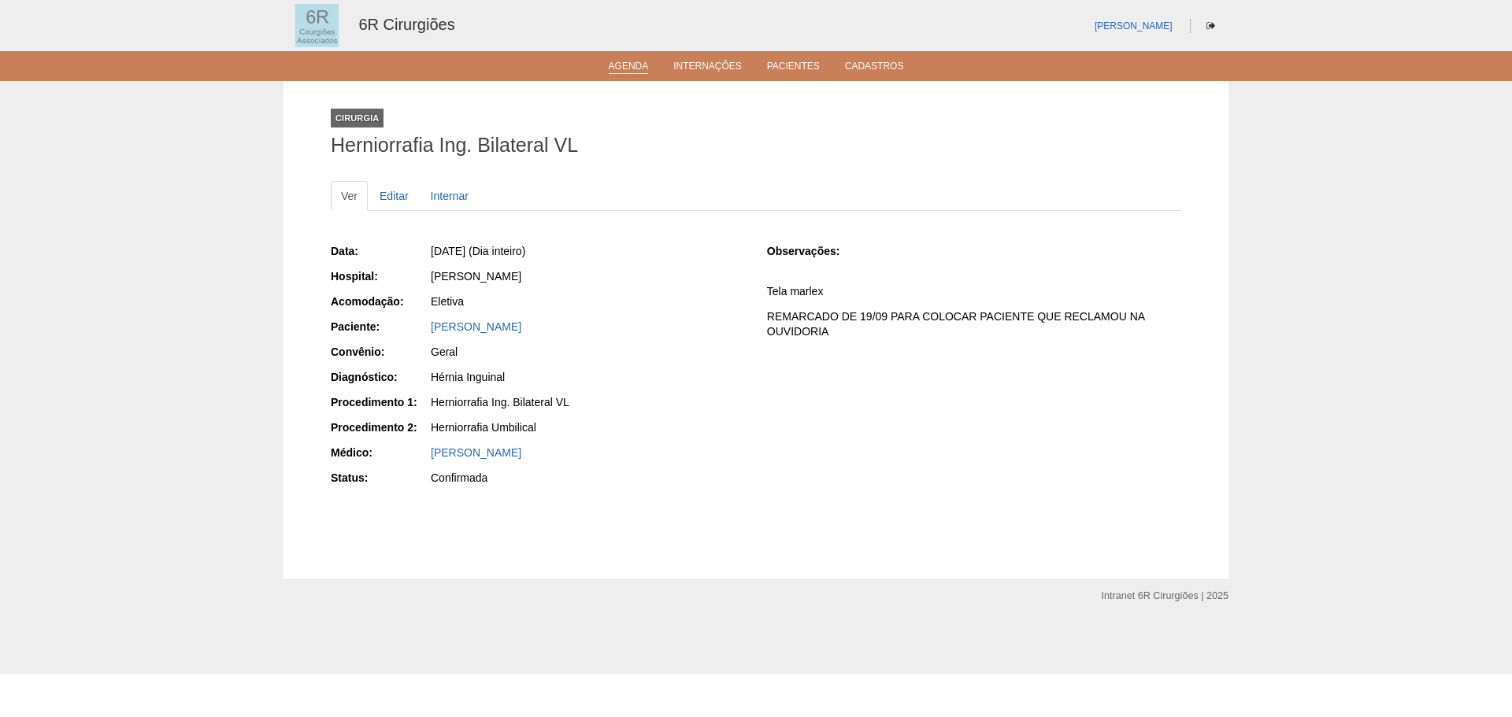
click at [623, 67] on link "Agenda" at bounding box center [629, 67] width 40 height 13
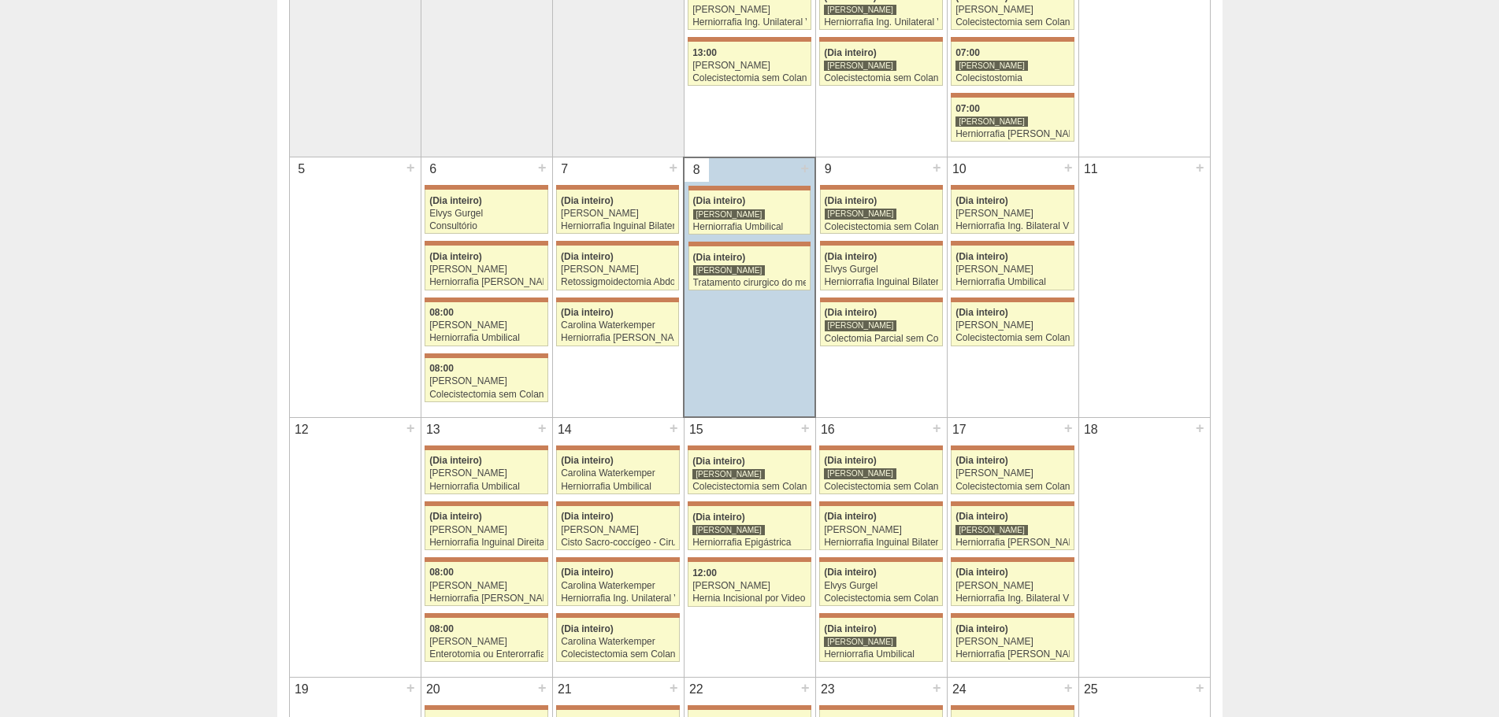
scroll to position [315, 0]
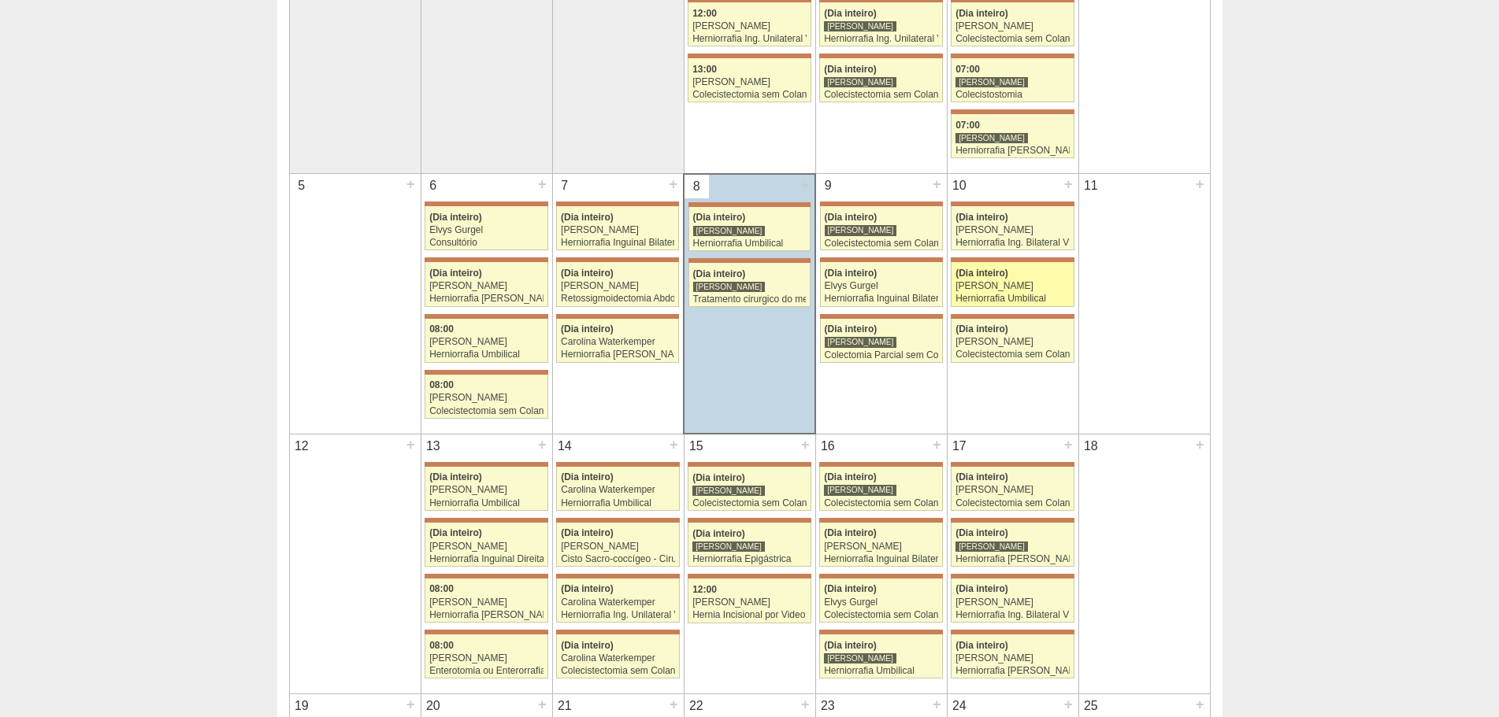
click at [1032, 295] on div "Herniorrafia Umbilical" at bounding box center [1012, 299] width 114 height 10
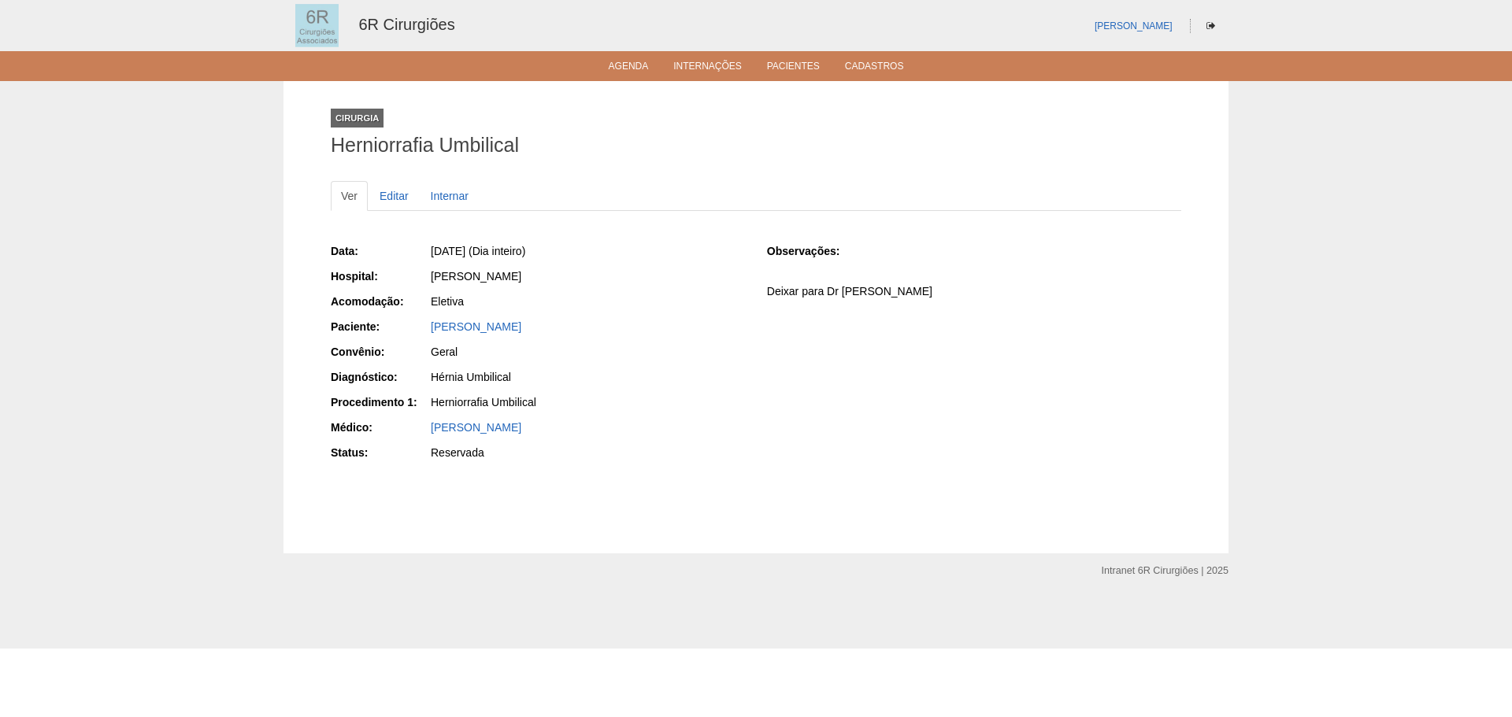
drag, startPoint x: 602, startPoint y: 327, endPoint x: 430, endPoint y: 336, distance: 172.7
click at [430, 336] on div "[PERSON_NAME]" at bounding box center [587, 329] width 316 height 20
copy link "[PERSON_NAME]"
click at [640, 55] on ul "Agenda Internações Pacientes Cadastros" at bounding box center [756, 66] width 1512 height 30
click at [629, 70] on link "Agenda" at bounding box center [629, 67] width 40 height 13
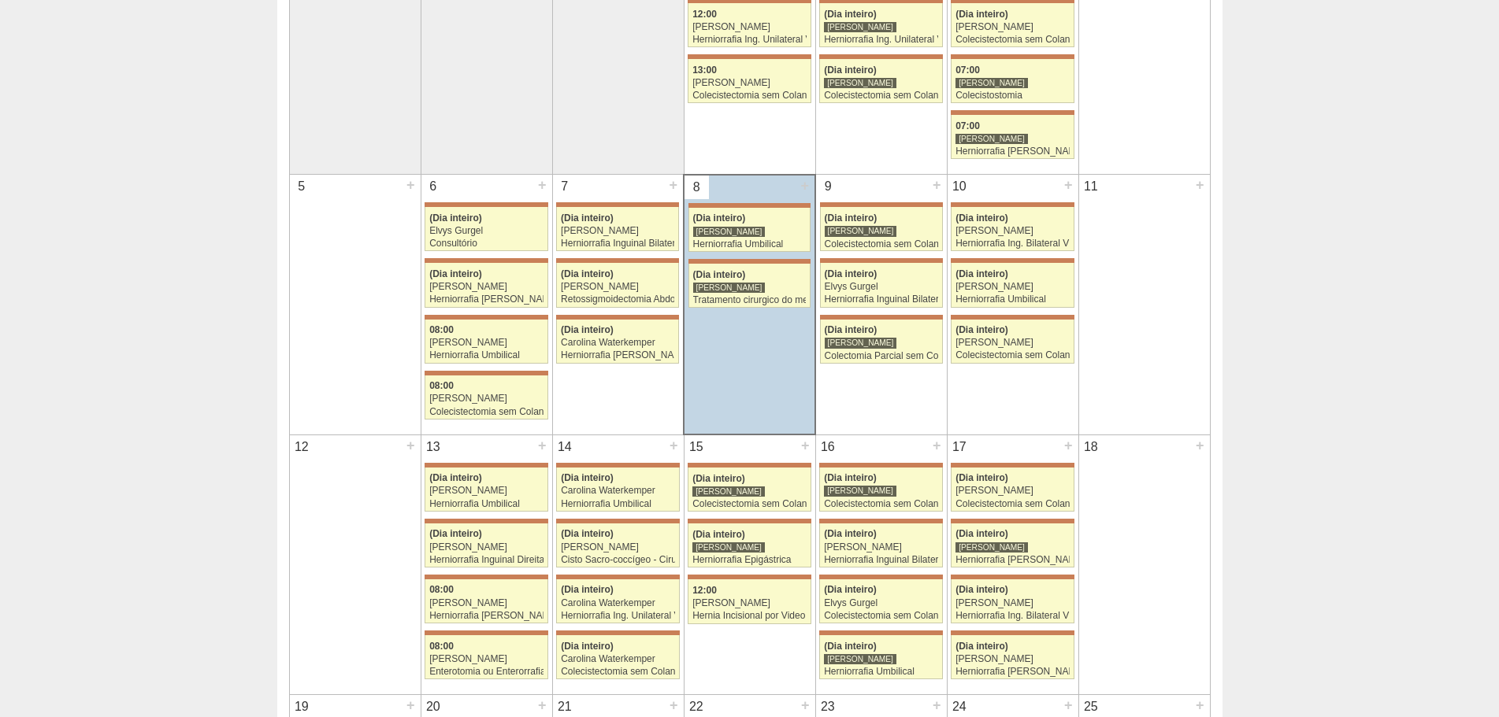
scroll to position [315, 0]
click at [1071, 190] on div "+" at bounding box center [1068, 184] width 13 height 20
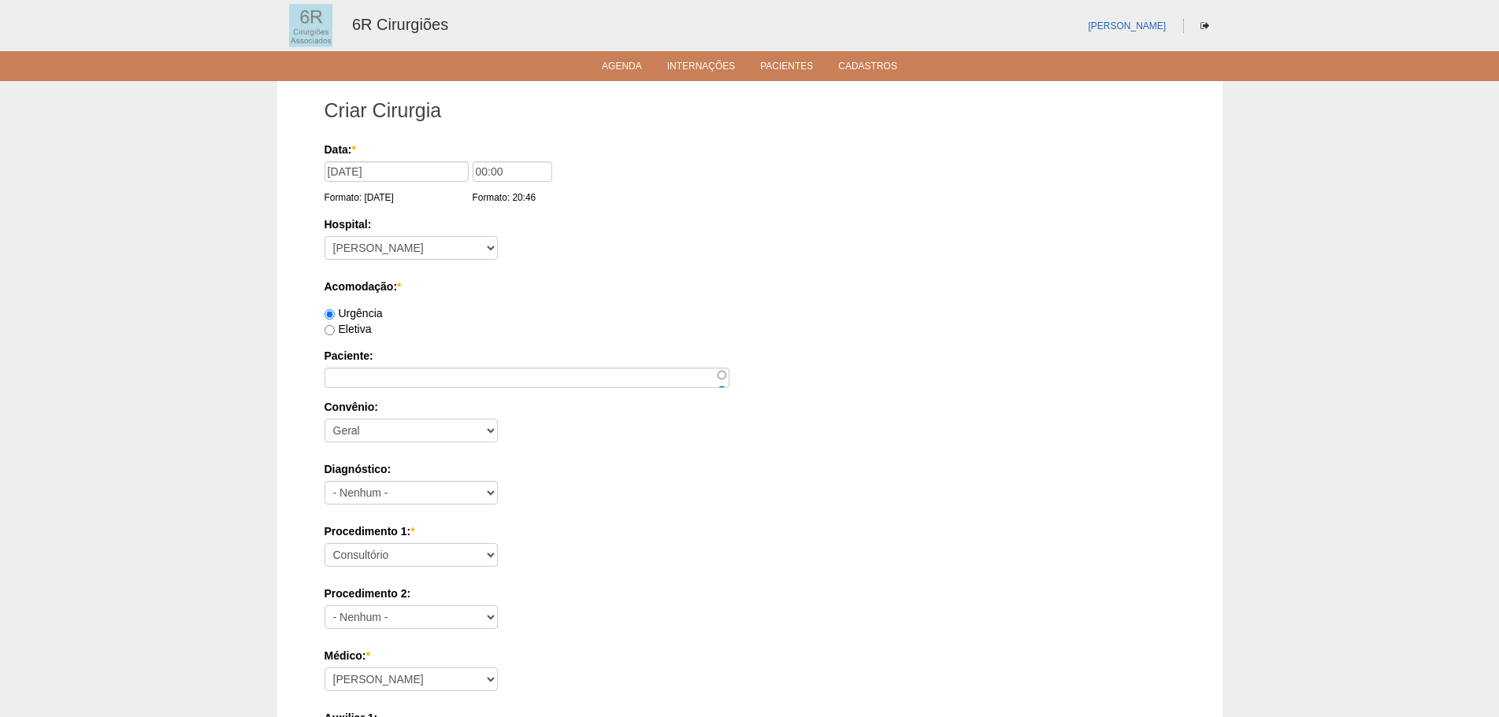
click at [462, 367] on div "Paciente:" at bounding box center [749, 368] width 851 height 40
click at [453, 375] on input "Paciente:" at bounding box center [526, 378] width 405 height 20
paste input "ARLETE DE [PERSON_NAME]"
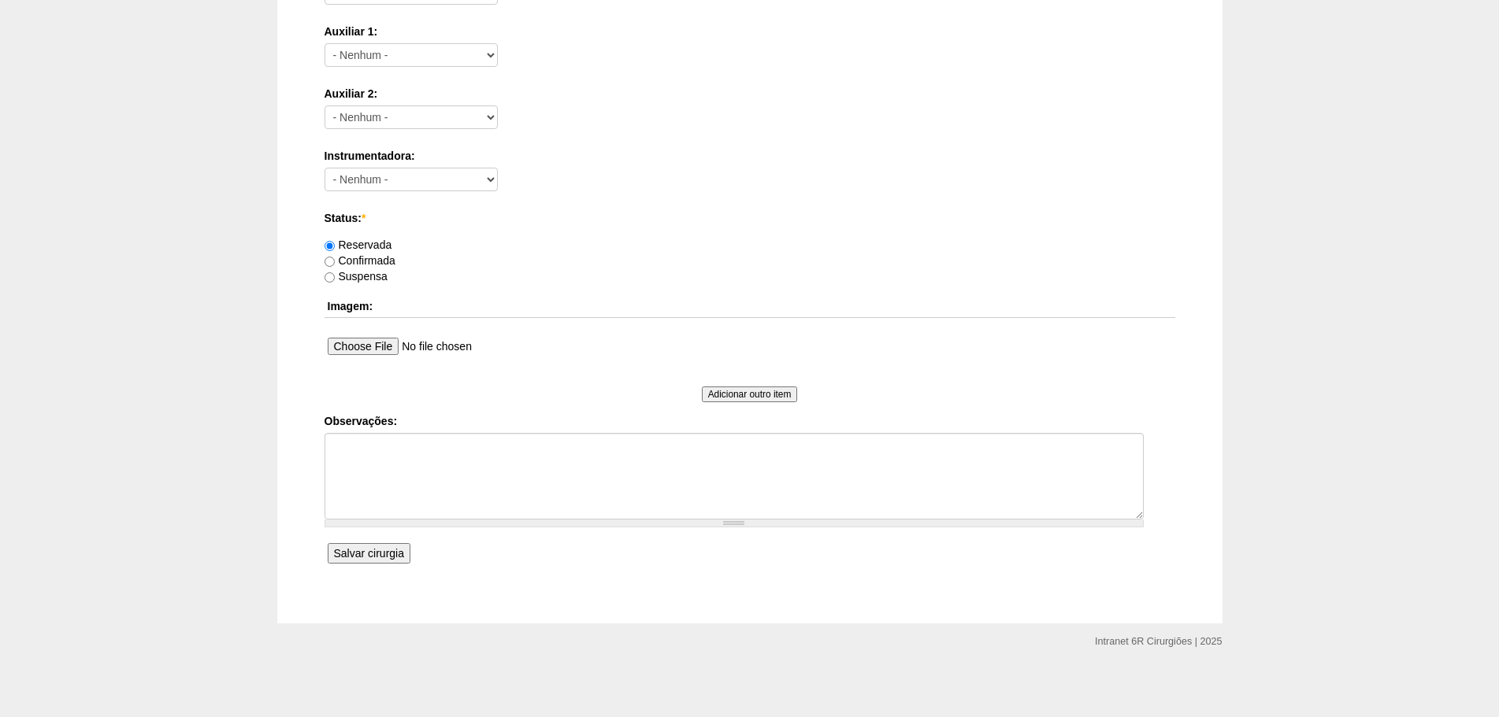
scroll to position [688, 0]
type input "ARLETE DE [PERSON_NAME]"
click at [446, 458] on textarea "Observações:" at bounding box center [733, 475] width 819 height 87
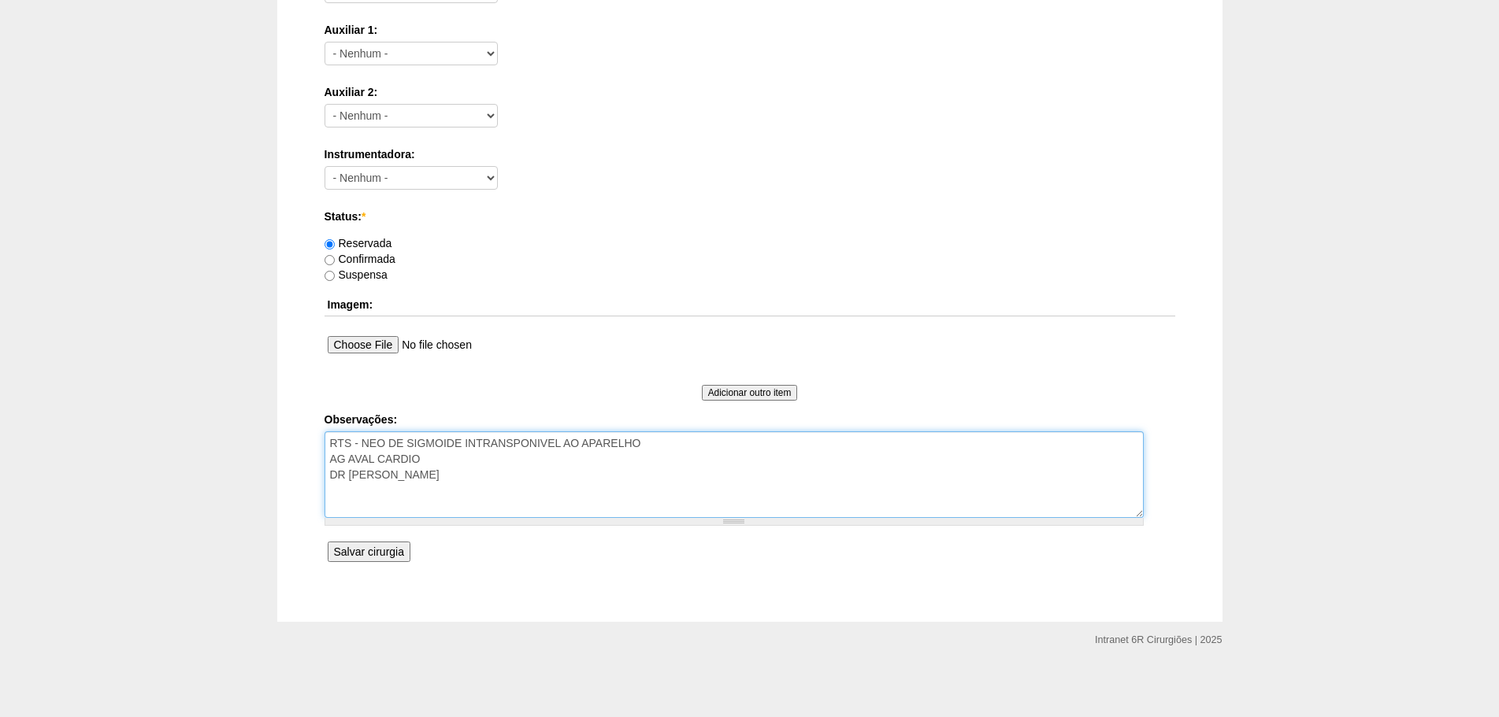
type textarea "RTS - NEO DE SIGMOIDE INTRANSPONIVEL AO APARELHO AG AVAL CARDIO DR CAIO"
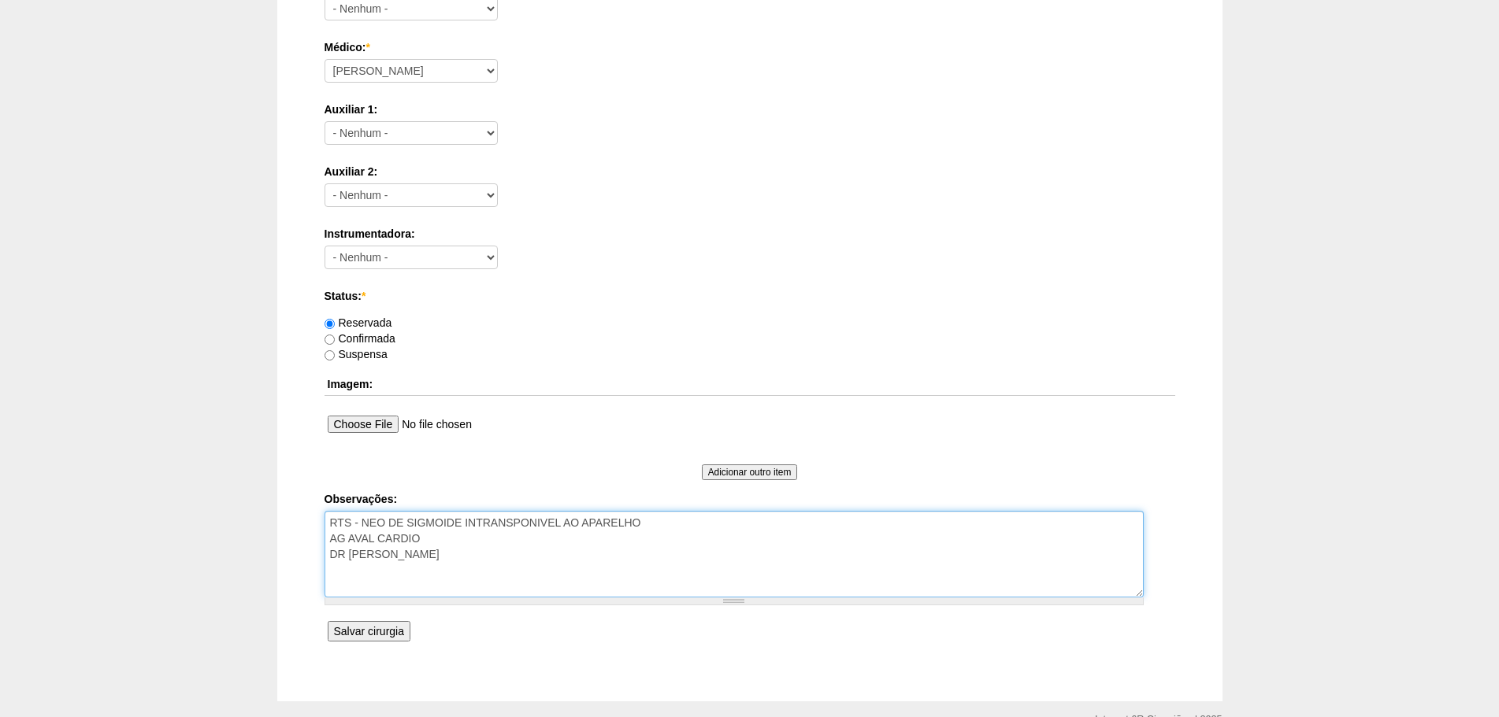
scroll to position [610, 0]
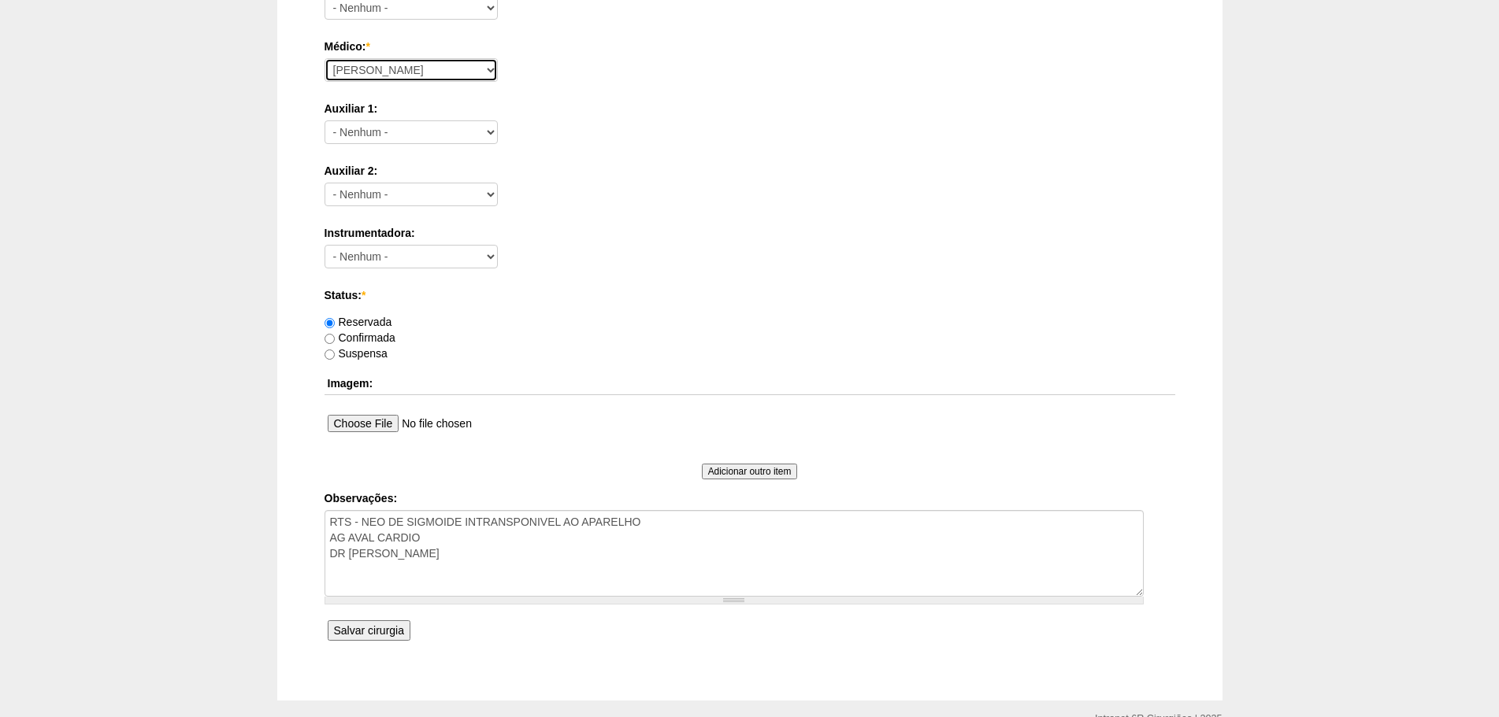
click at [451, 70] on select "Aline Zanon Bariatricas Bruno Bulisani Bruno Oliveira Carolina Waterkemper Elvy…" at bounding box center [410, 70] width 173 height 24
select select "71"
click at [324, 58] on select "Aline Zanon Bariatricas Bruno Bulisani Bruno Oliveira Carolina Waterkemper Elvy…" at bounding box center [410, 70] width 173 height 24
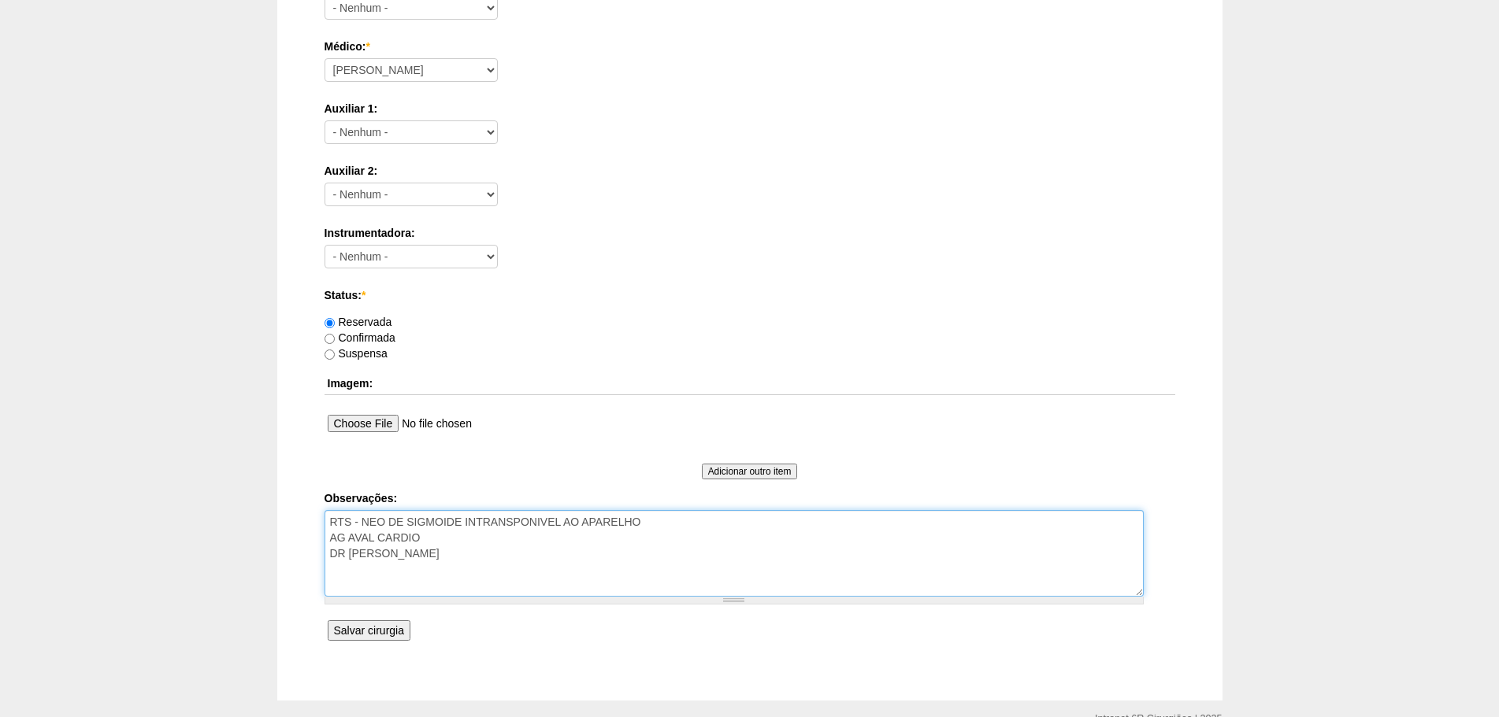
click at [486, 568] on textarea "RTS - NEO DE SIGMOIDE INTRANSPONIVEL AO APARELHO AG AVAL CARDIO DR CAIO" at bounding box center [733, 553] width 819 height 87
click at [341, 631] on input "Salvar cirurgia" at bounding box center [369, 631] width 83 height 20
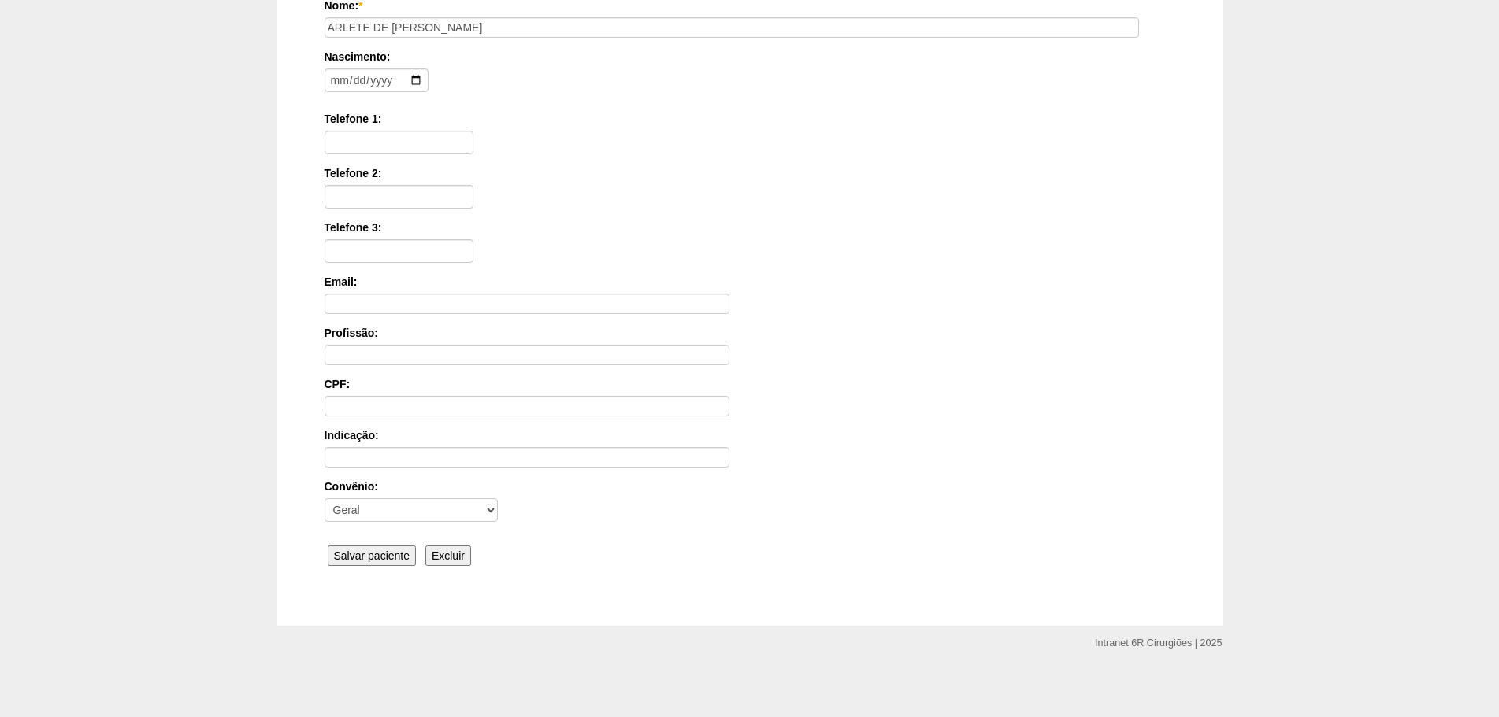
scroll to position [244, 0]
drag, startPoint x: 368, startPoint y: 563, endPoint x: 358, endPoint y: 558, distance: 11.3
click at [365, 562] on div "Nome: * ARLETE DE LOURDES VECCHI Nascimento: Formato: 2025-10-08 Telefone 1: Te…" at bounding box center [749, 280] width 851 height 573
click at [357, 558] on input "Salvar paciente" at bounding box center [372, 552] width 89 height 20
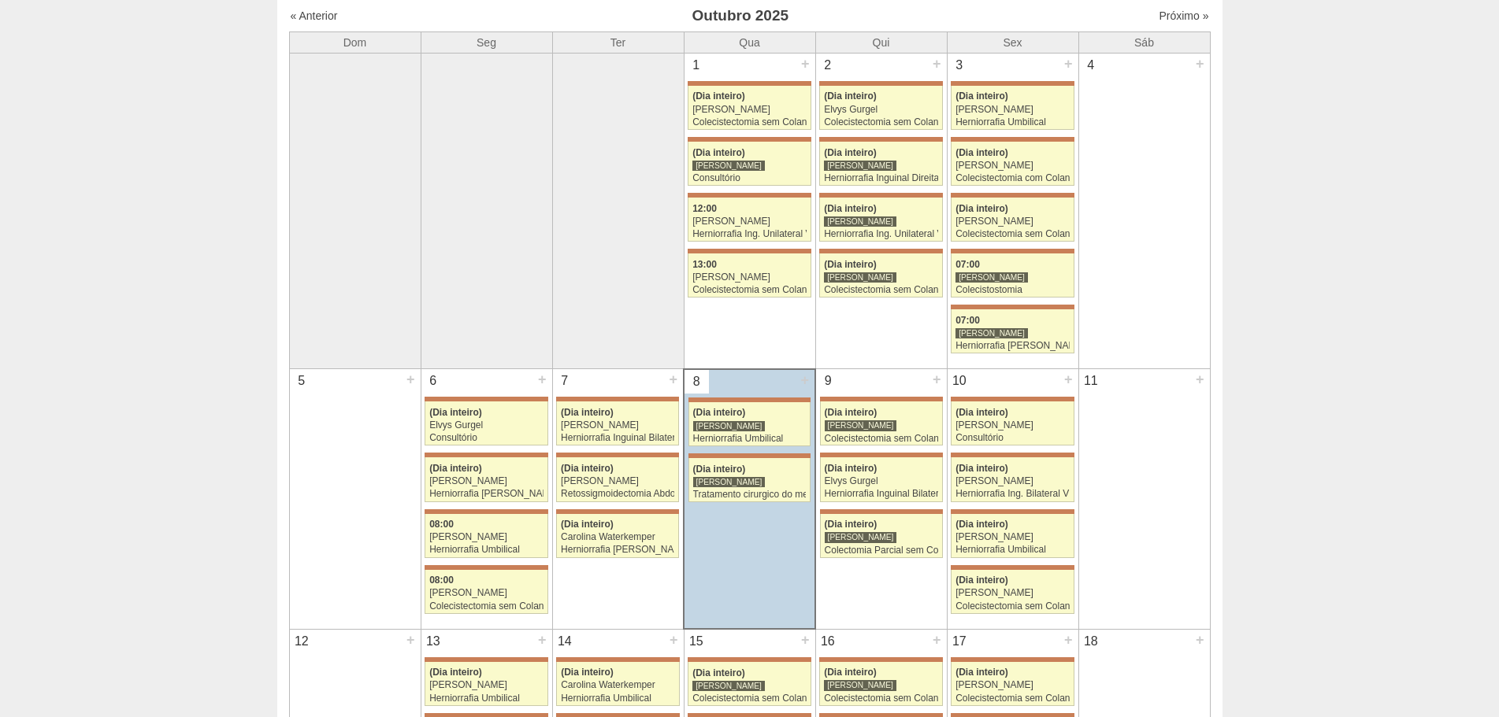
scroll to position [473, 0]
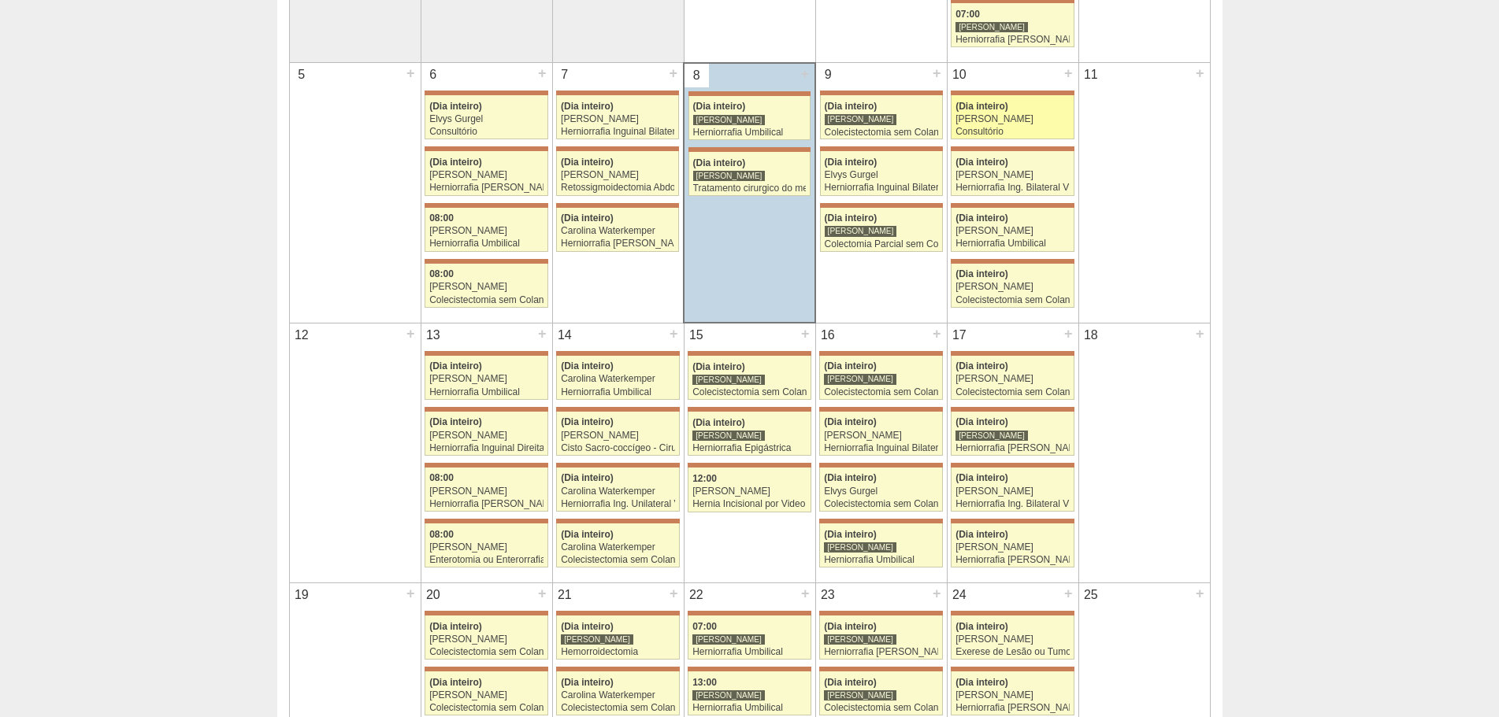
click at [1021, 117] on div "[PERSON_NAME]" at bounding box center [1012, 119] width 114 height 10
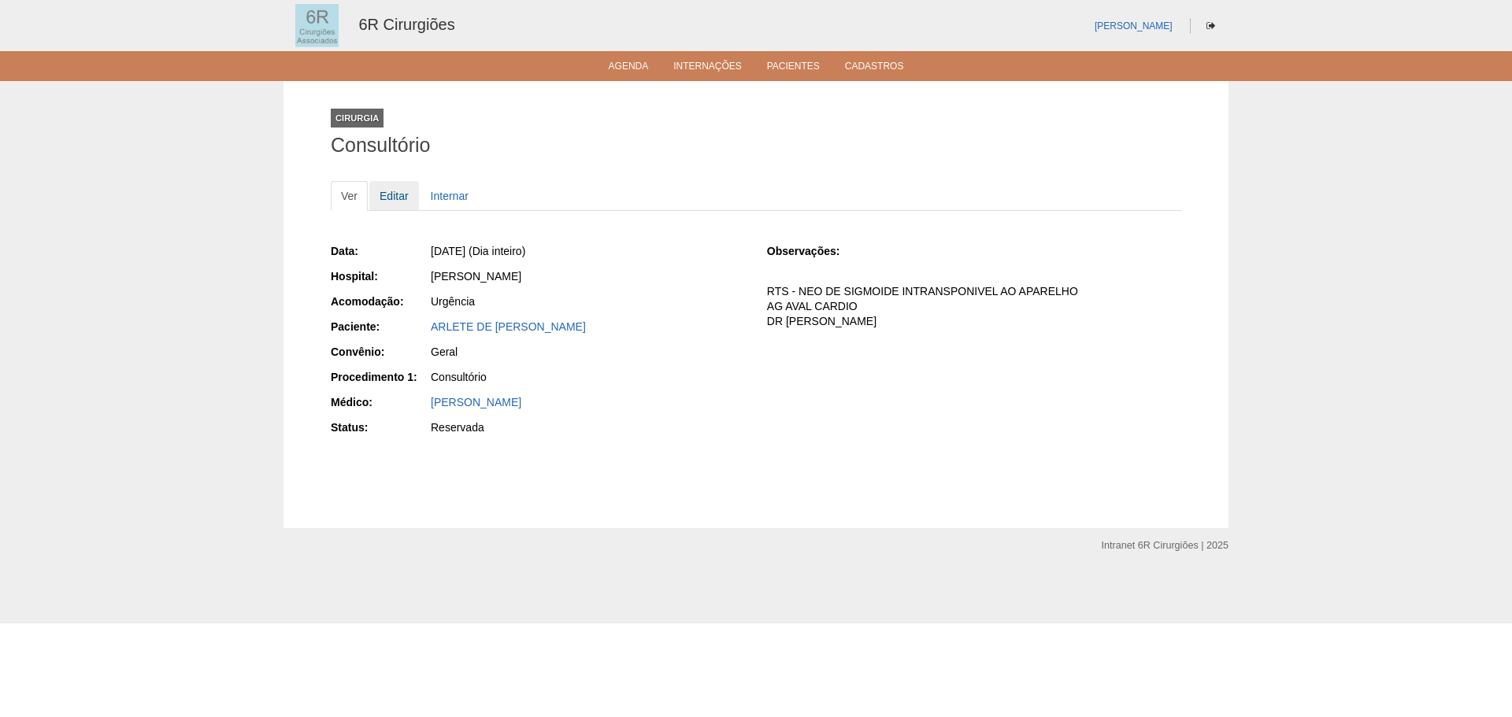
click at [399, 186] on link "Editar" at bounding box center [394, 196] width 50 height 30
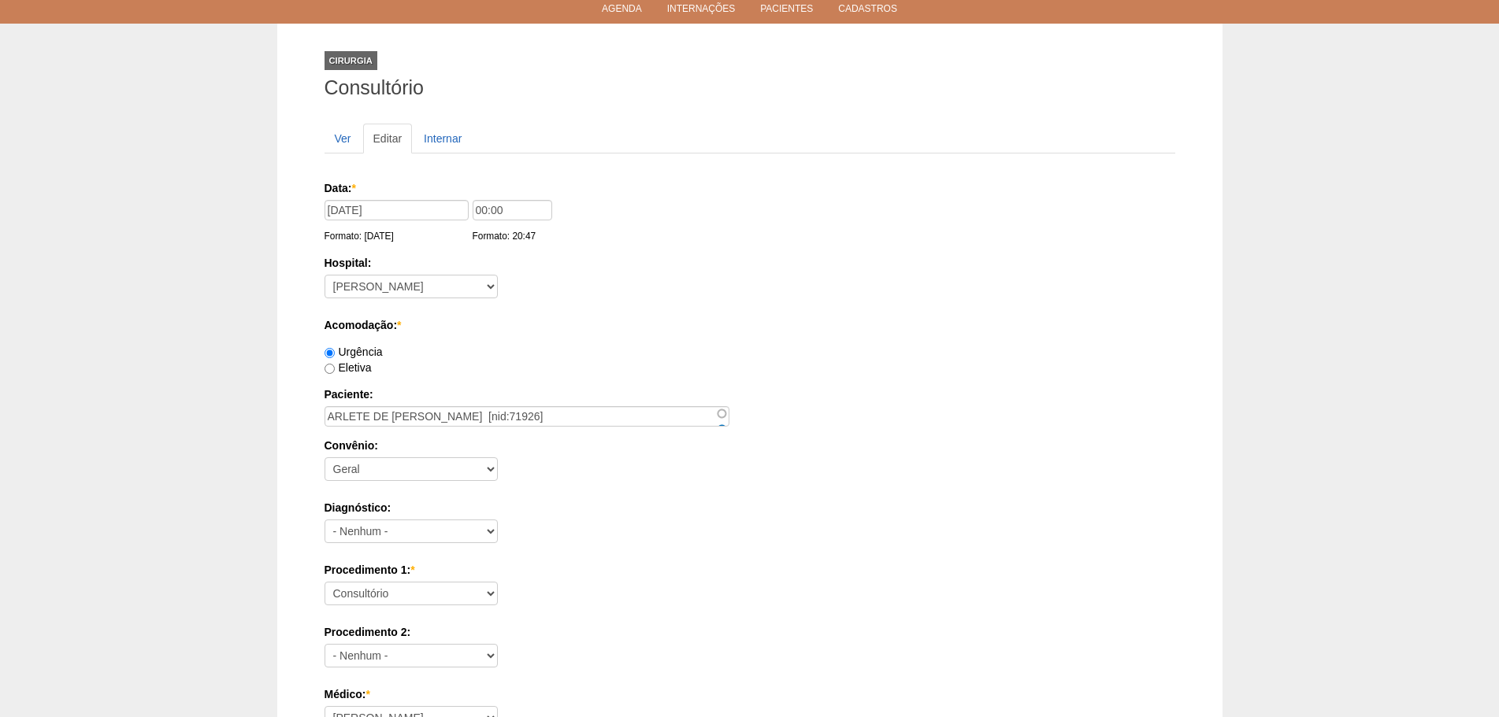
scroll to position [79, 0]
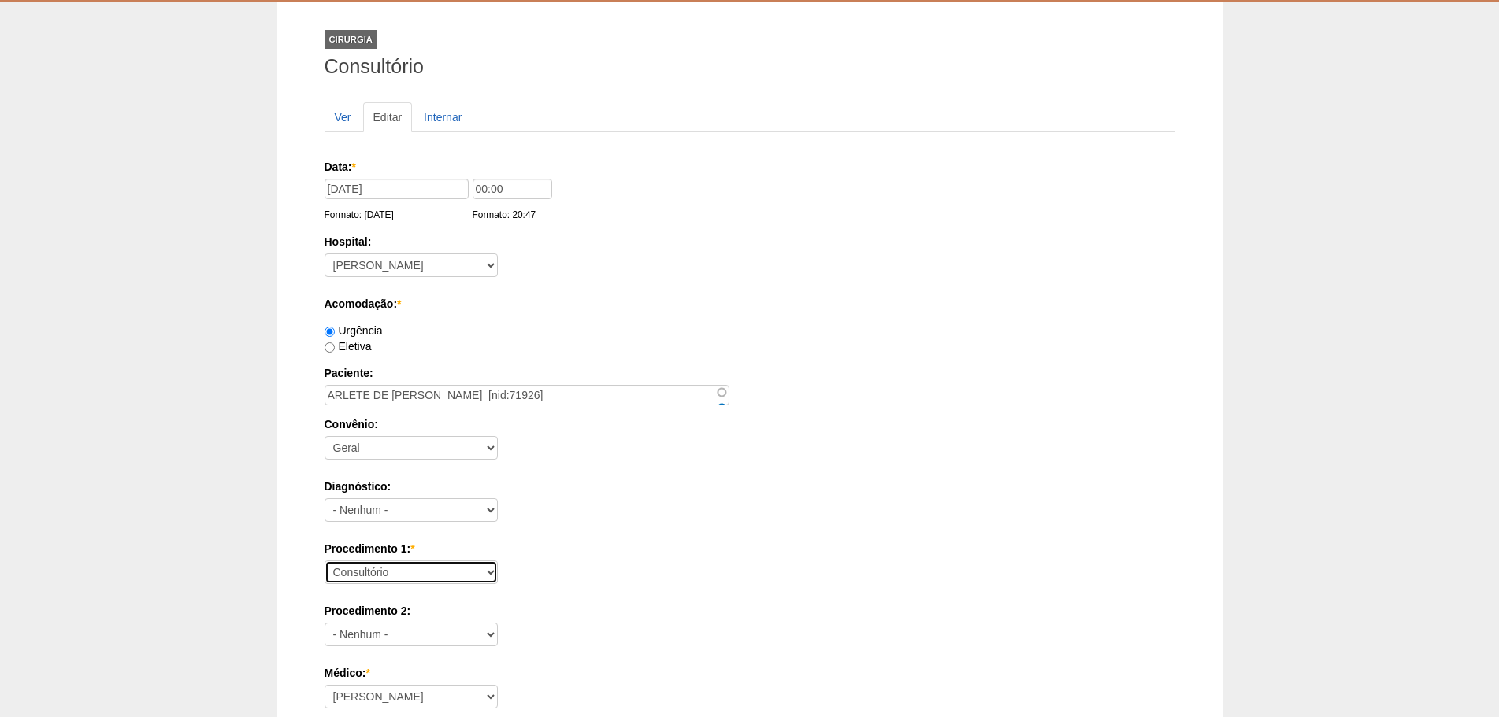
click at [430, 569] on select "Consultório Abscesso Hepático - Drenagem Abscesso perianal Amputação Abdômino P…" at bounding box center [410, 573] width 173 height 24
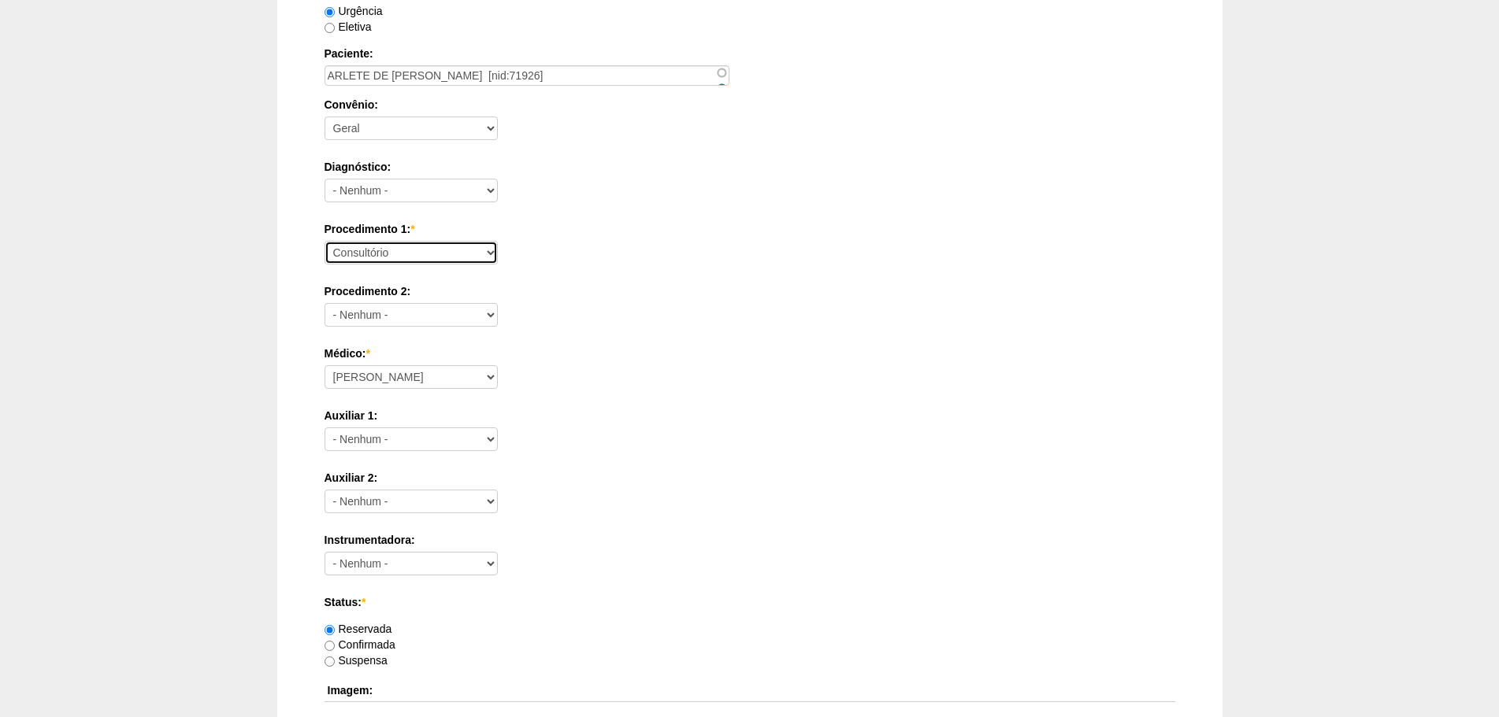
scroll to position [473, 0]
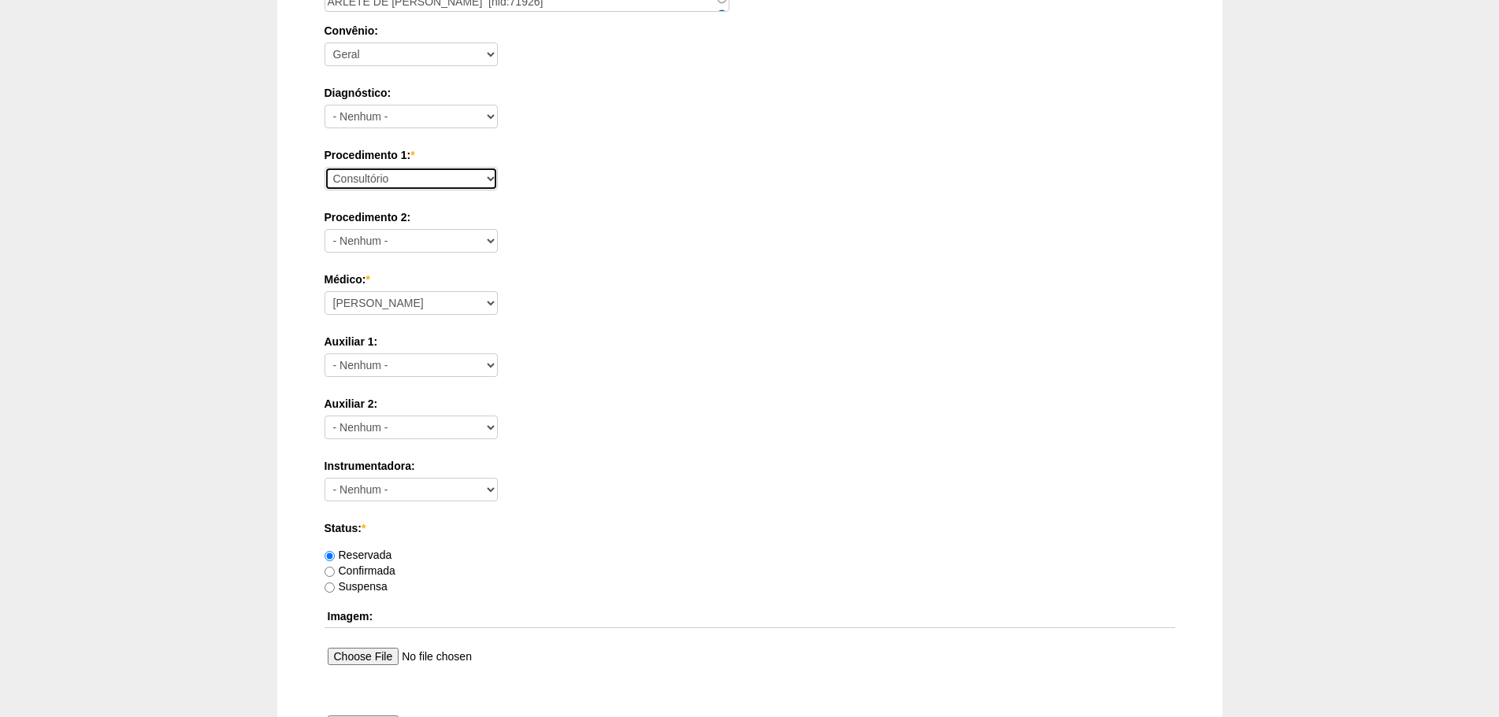
drag, startPoint x: 413, startPoint y: 182, endPoint x: 425, endPoint y: 175, distance: 13.8
click at [413, 182] on select "Consultório Abscesso Hepático - Drenagem Abscesso perianal Amputação Abdômino P…" at bounding box center [410, 179] width 173 height 24
select select "66605"
click at [324, 167] on select "Consultório Abscesso Hepático - Drenagem Abscesso perianal Amputação Abdômino P…" at bounding box center [410, 179] width 173 height 24
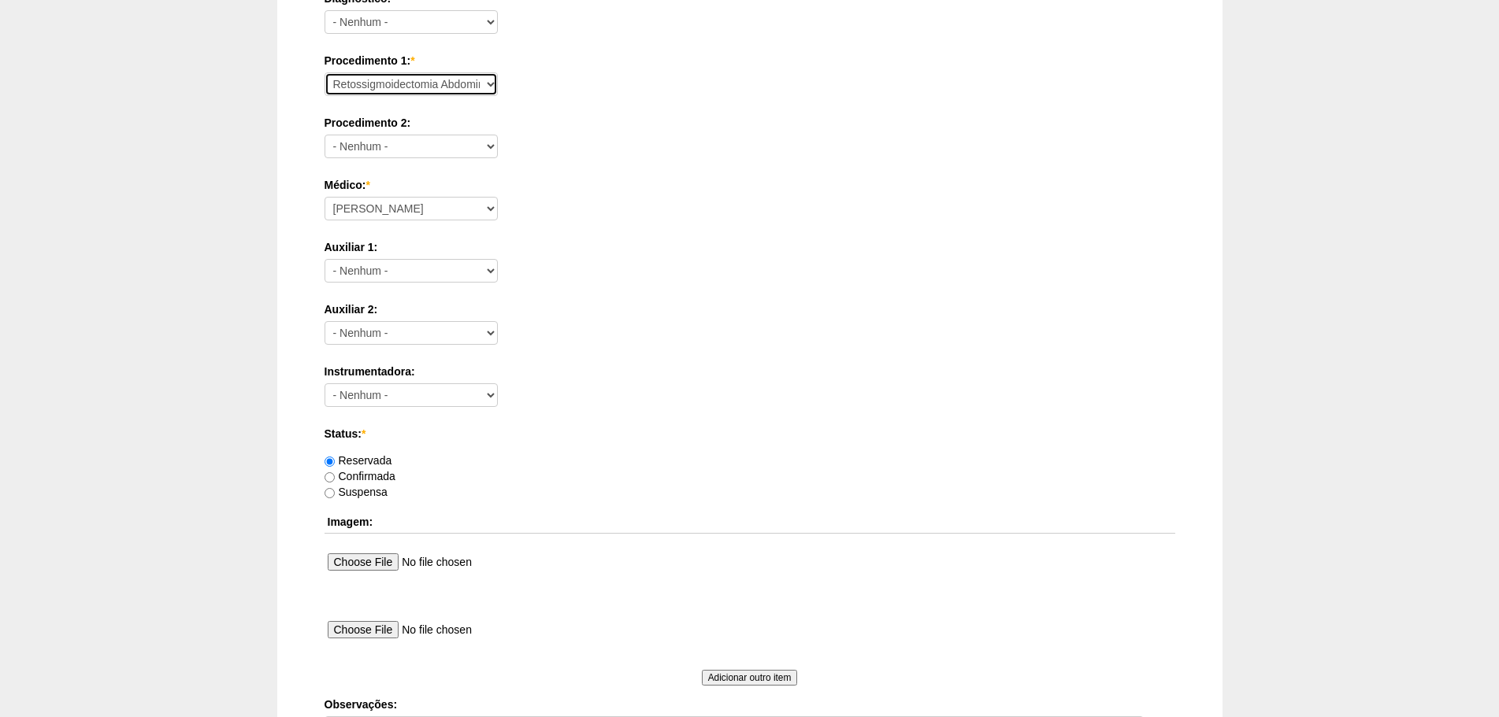
scroll to position [788, 0]
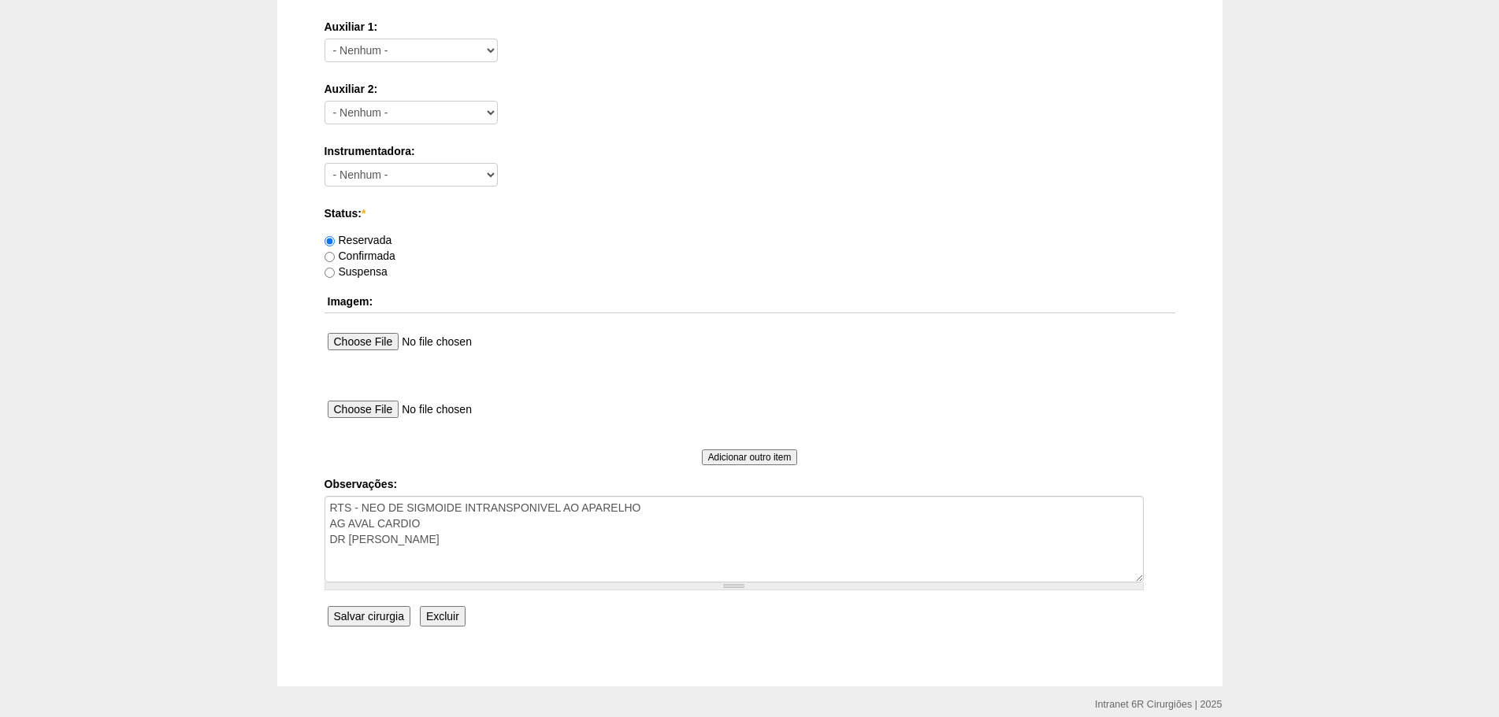
click at [385, 604] on div "Data: * 10/10/2025 Formato: 08/10/2025 00:00 Formato: 20:47 Hospital: - Nenhum …" at bounding box center [749, 40] width 851 height 1181
click at [376, 610] on input "Salvar cirurgia" at bounding box center [369, 616] width 83 height 20
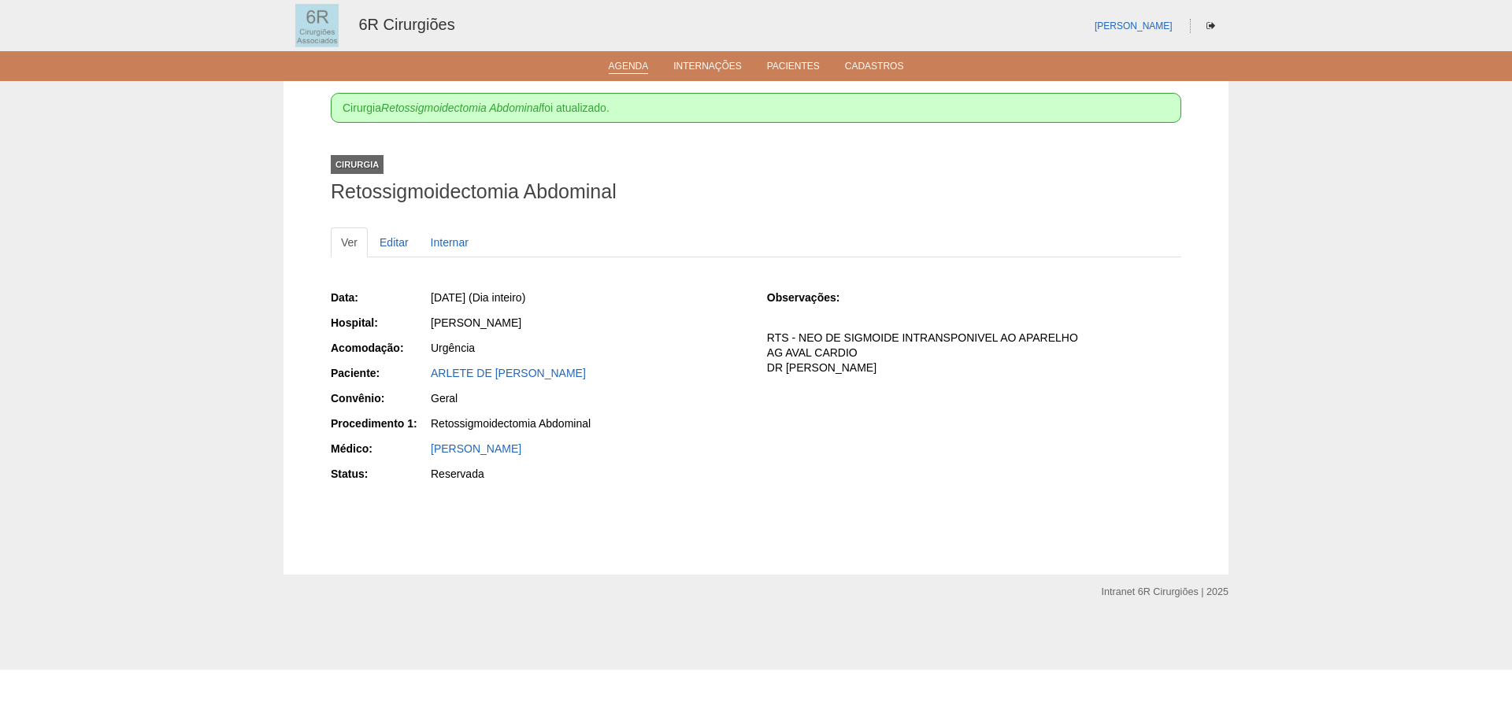
click at [634, 67] on link "Agenda" at bounding box center [629, 67] width 40 height 13
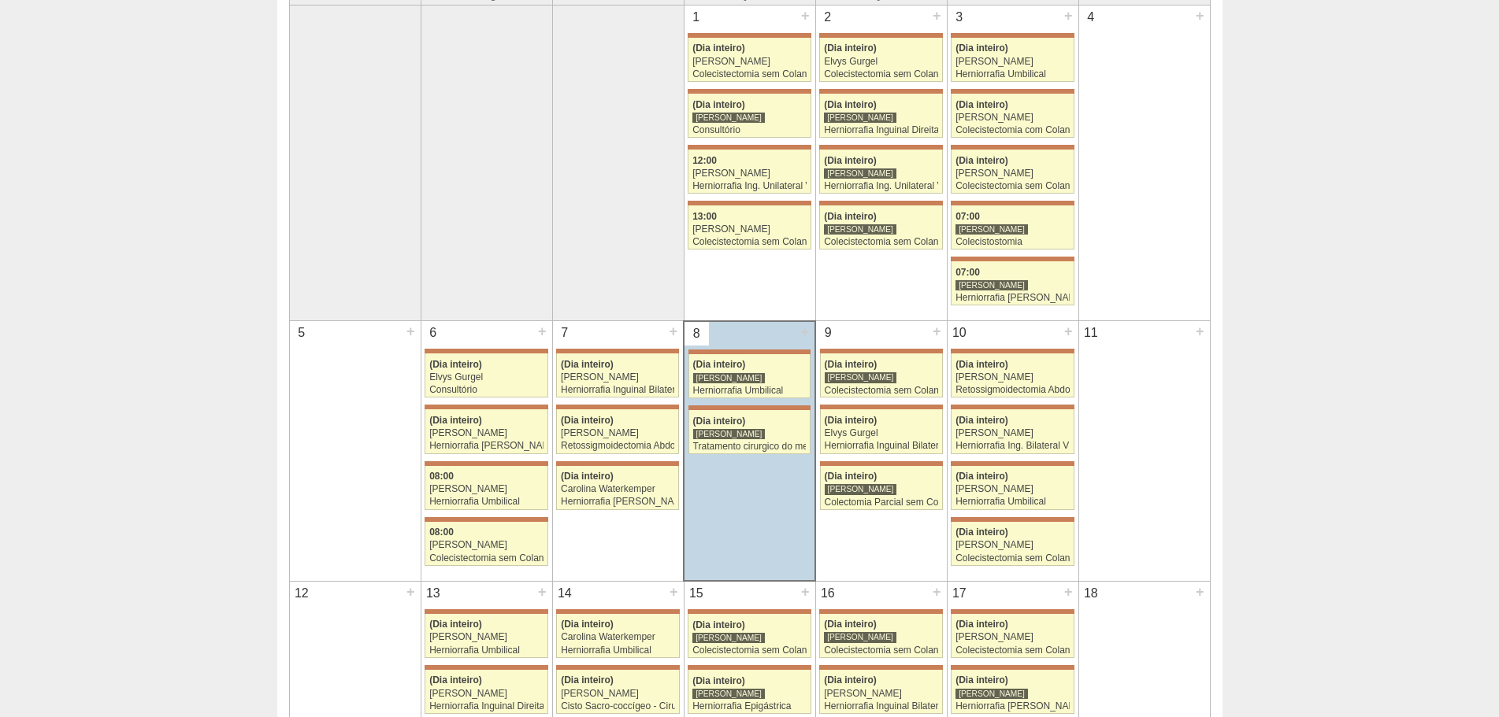
scroll to position [473, 0]
